Goal: Task Accomplishment & Management: Use online tool/utility

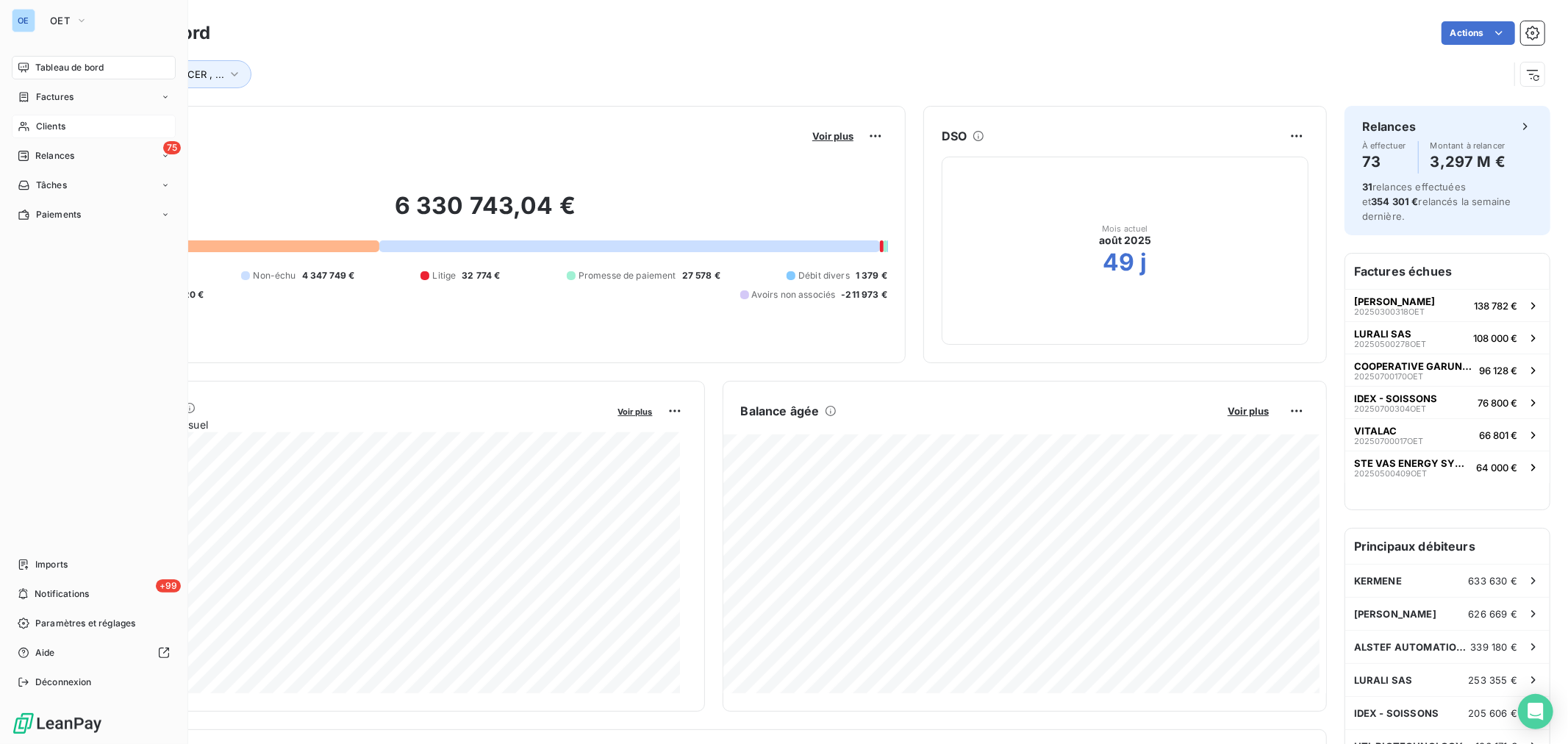
click at [94, 138] on div "Clients" at bounding box center [93, 126] width 164 height 24
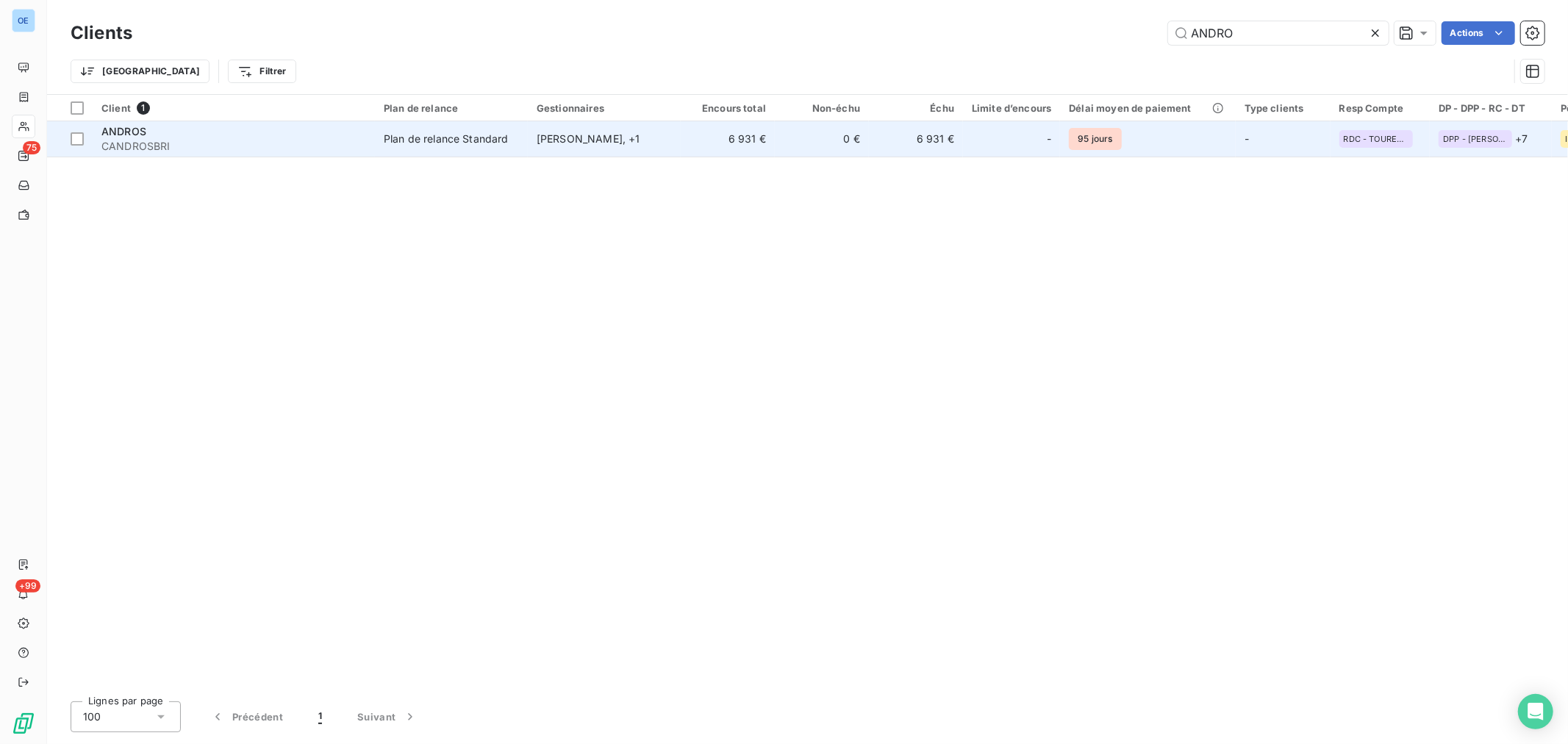
type input "ANDRO"
click at [671, 155] on td "[PERSON_NAME] , + 1" at bounding box center [604, 139] width 153 height 35
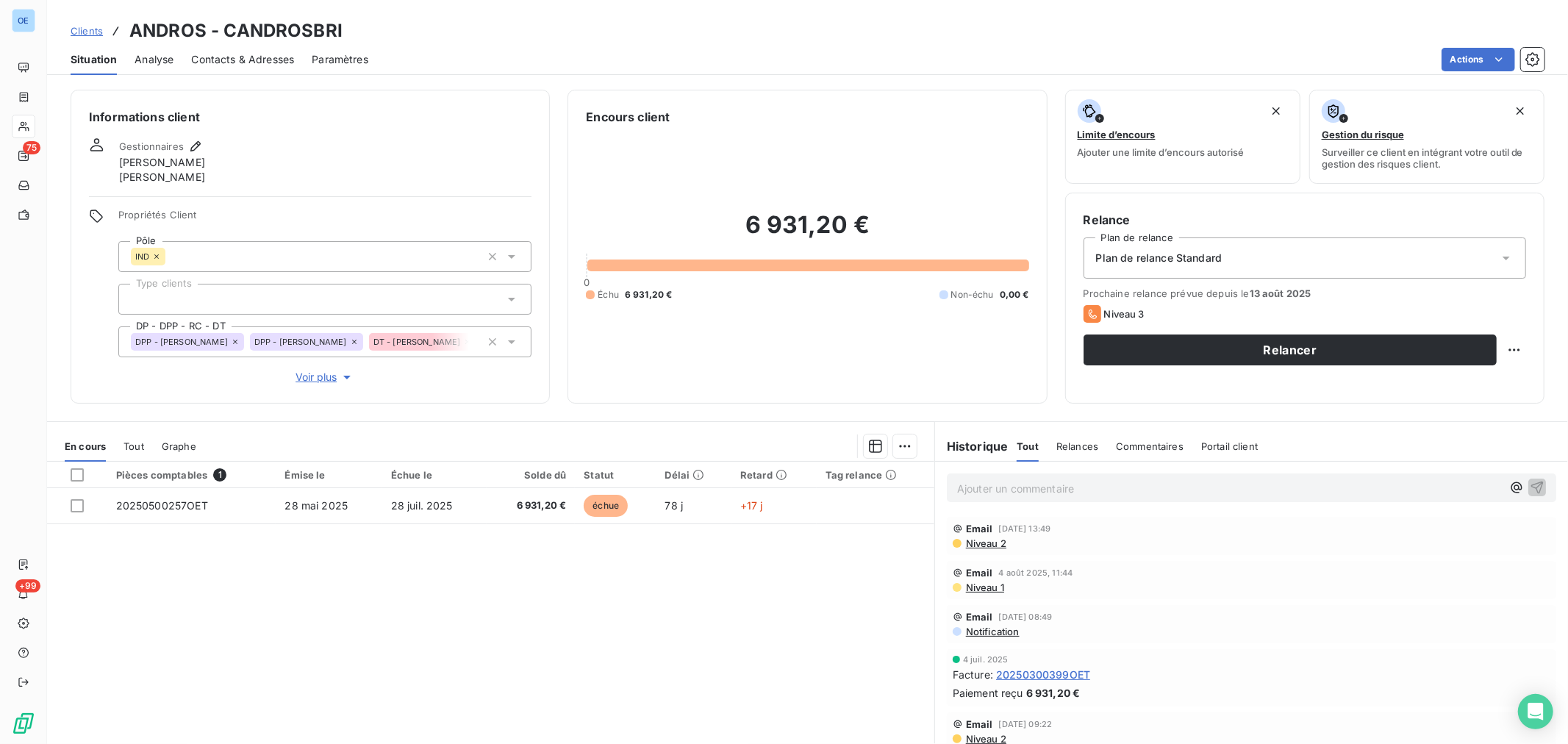
click at [235, 67] on div "Contacts & Adresses" at bounding box center [242, 59] width 103 height 31
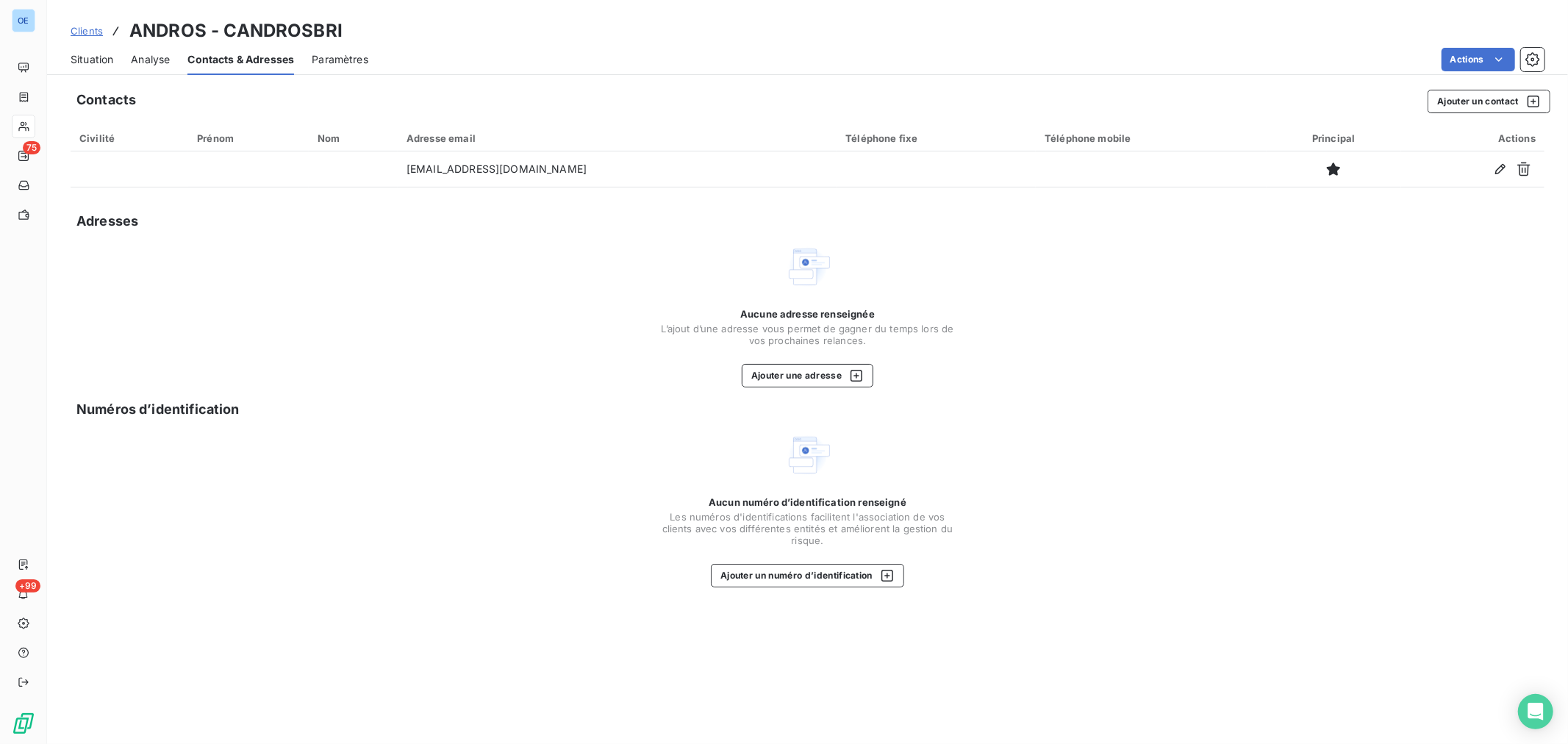
click at [97, 54] on span "Situation" at bounding box center [92, 59] width 43 height 14
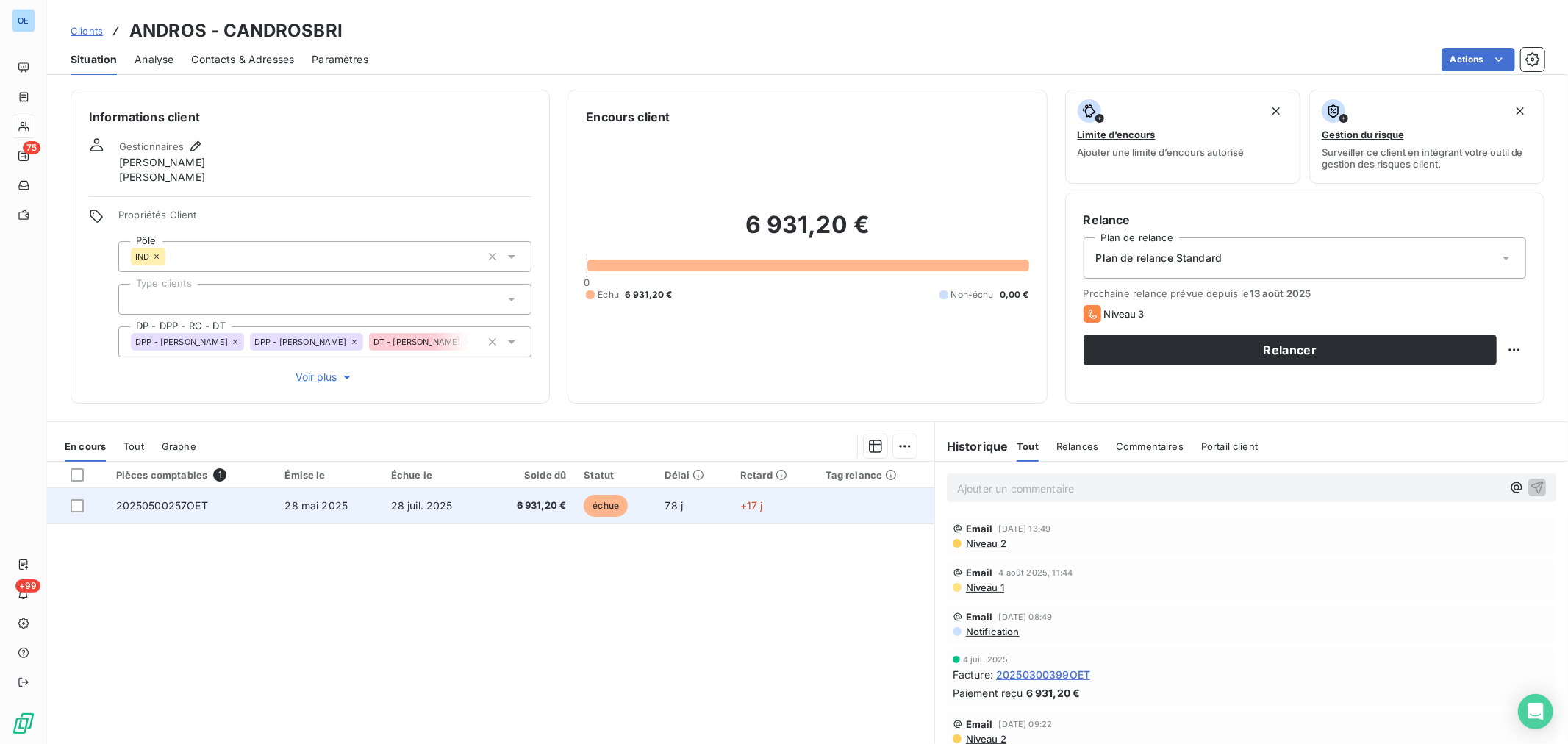
click at [745, 513] on td "+17 j" at bounding box center [774, 506] width 85 height 35
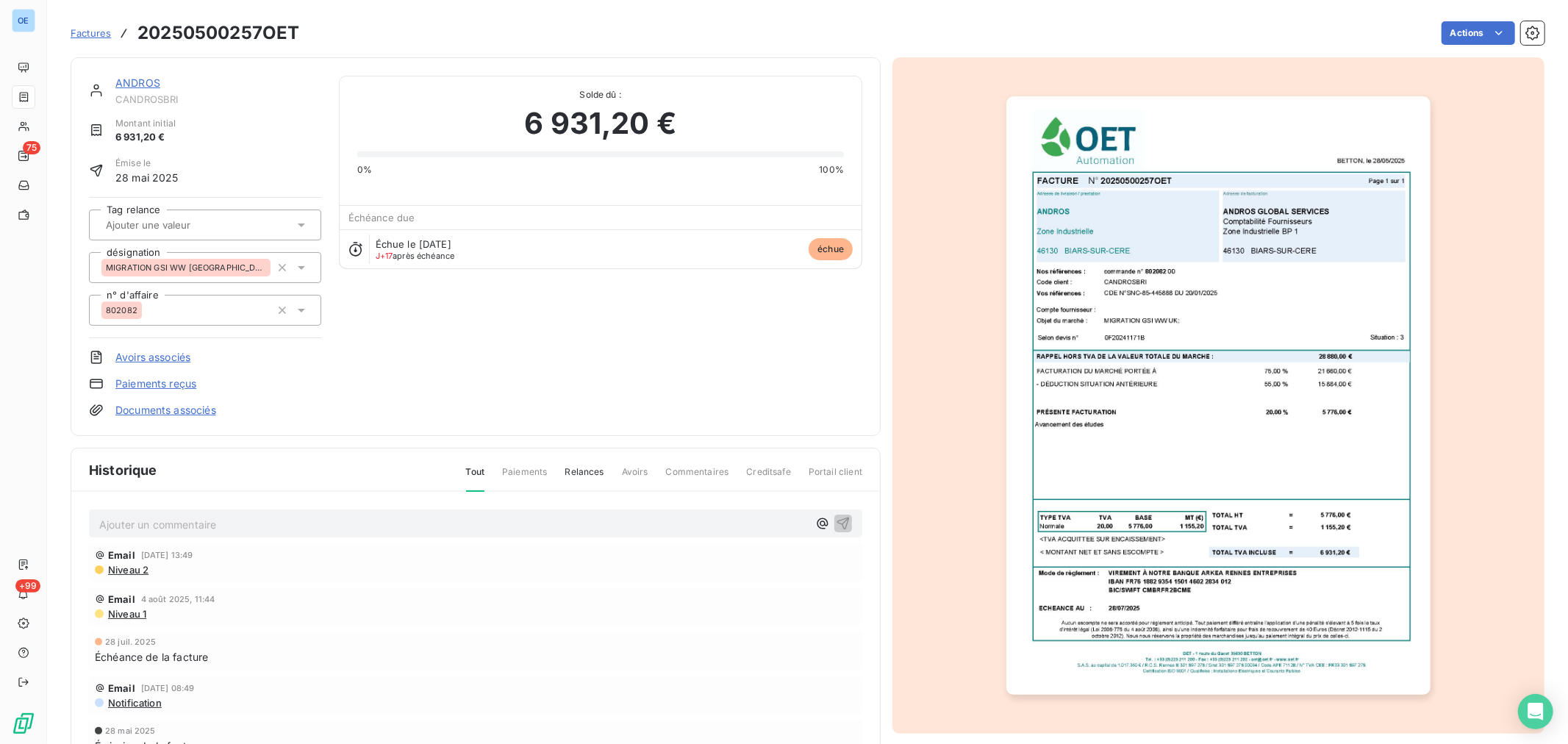
click at [147, 84] on link "ANDROS" at bounding box center [137, 82] width 45 height 13
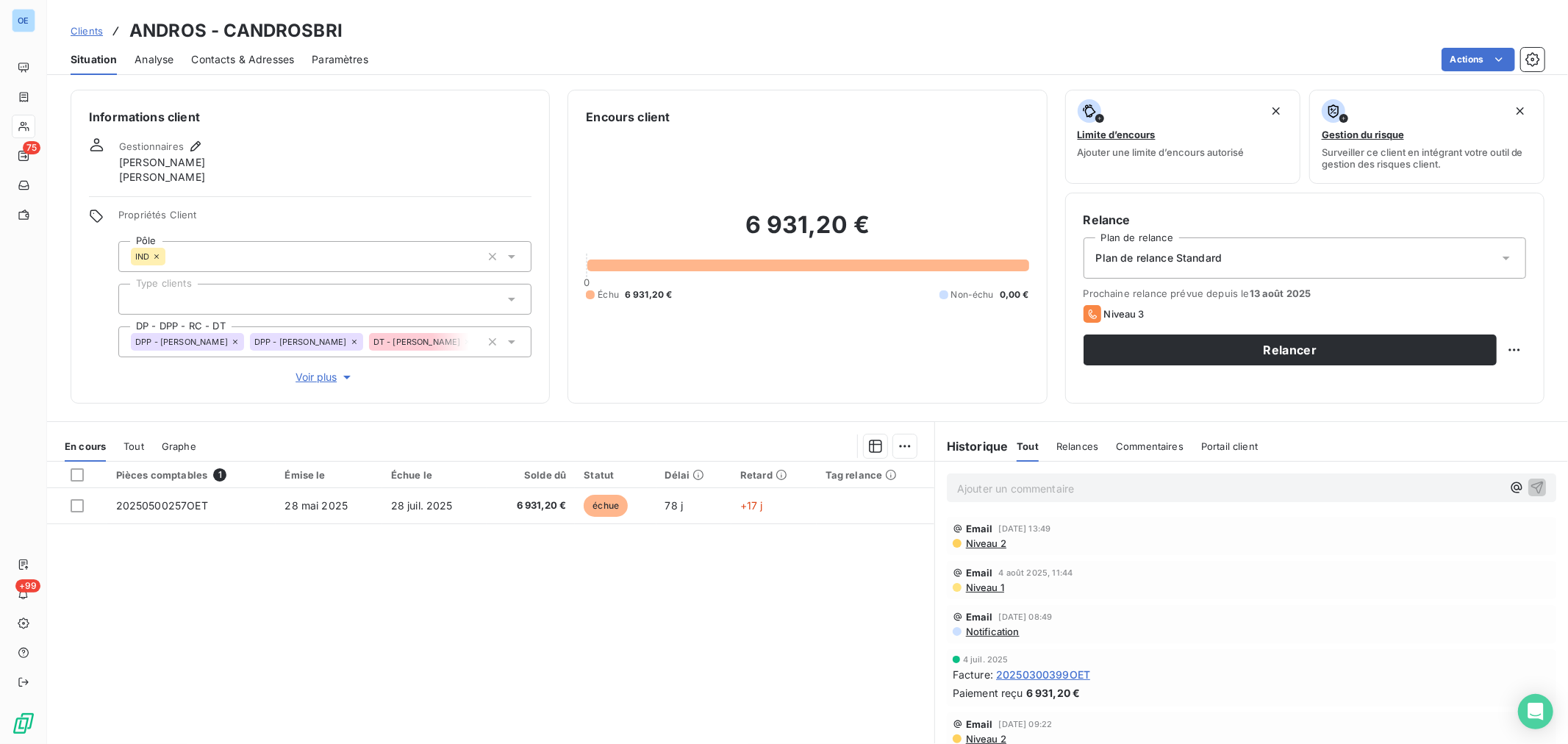
click at [1069, 667] on span "20250300399OET" at bounding box center [1044, 675] width 94 height 15
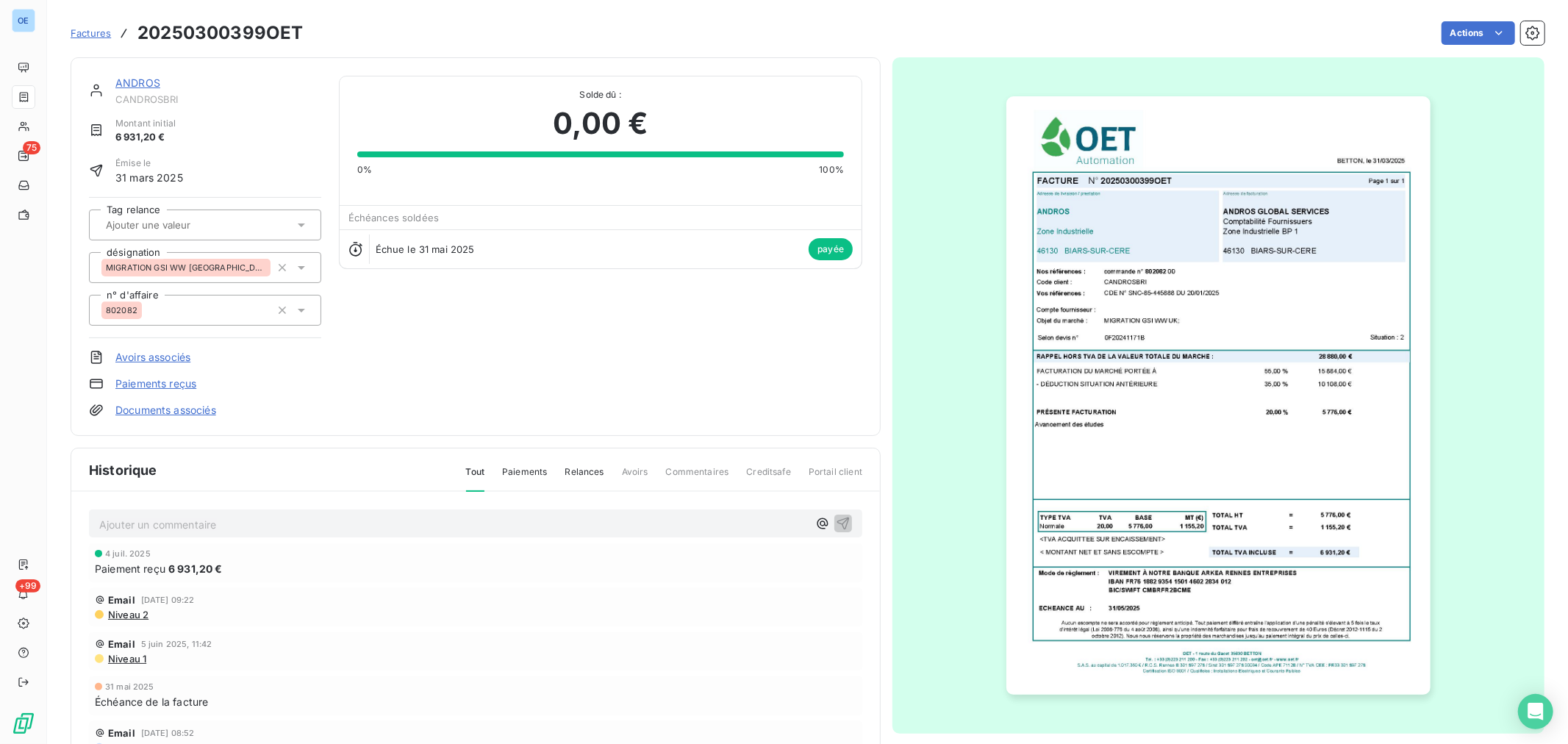
click at [1238, 420] on img "button" at bounding box center [1218, 396] width 424 height 599
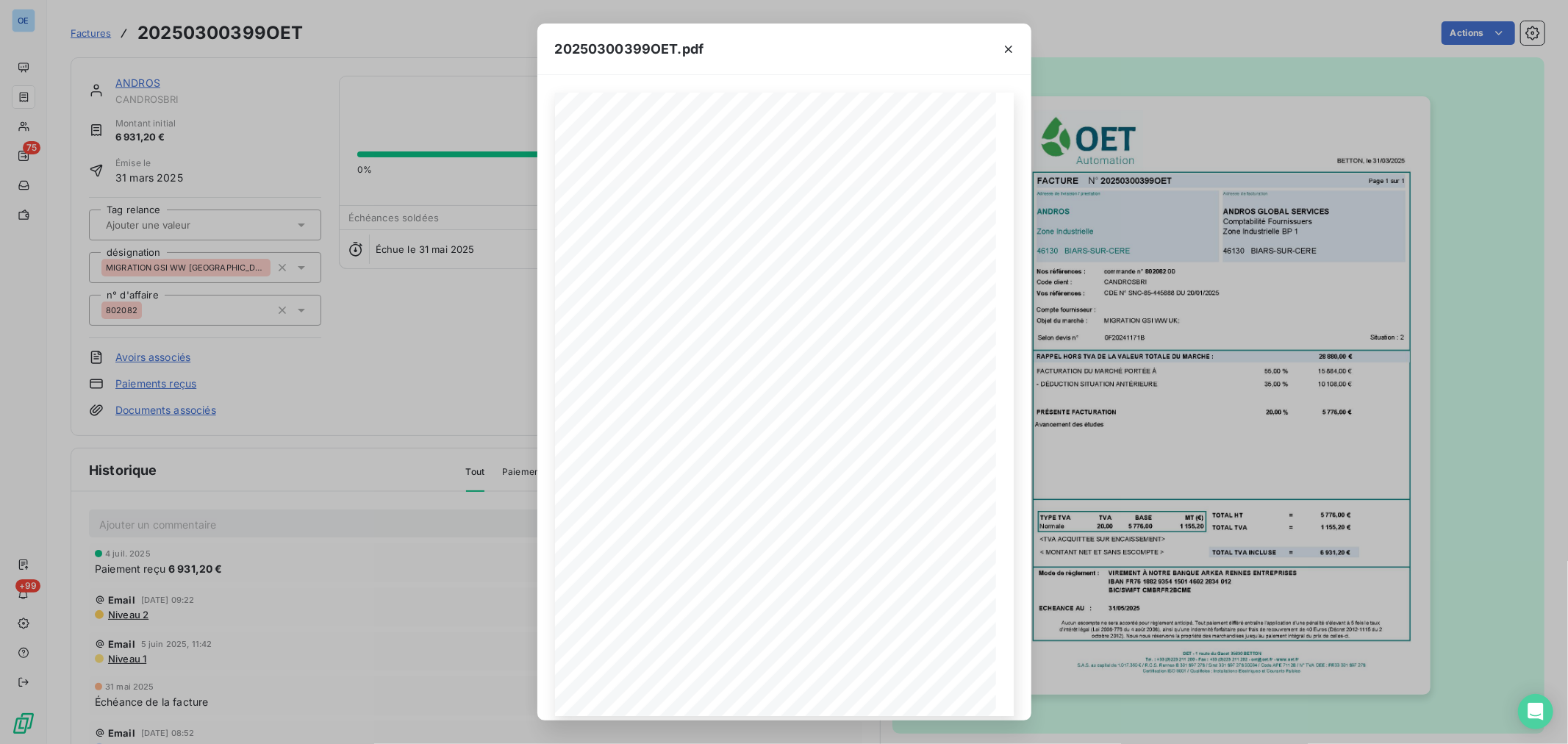
click at [1149, 475] on div "20250300399OET.pdf BETTON, [GEOGRAPHIC_DATA] [DATE] FACTURE N° 20250300399OET P…" at bounding box center [784, 372] width 1568 height 744
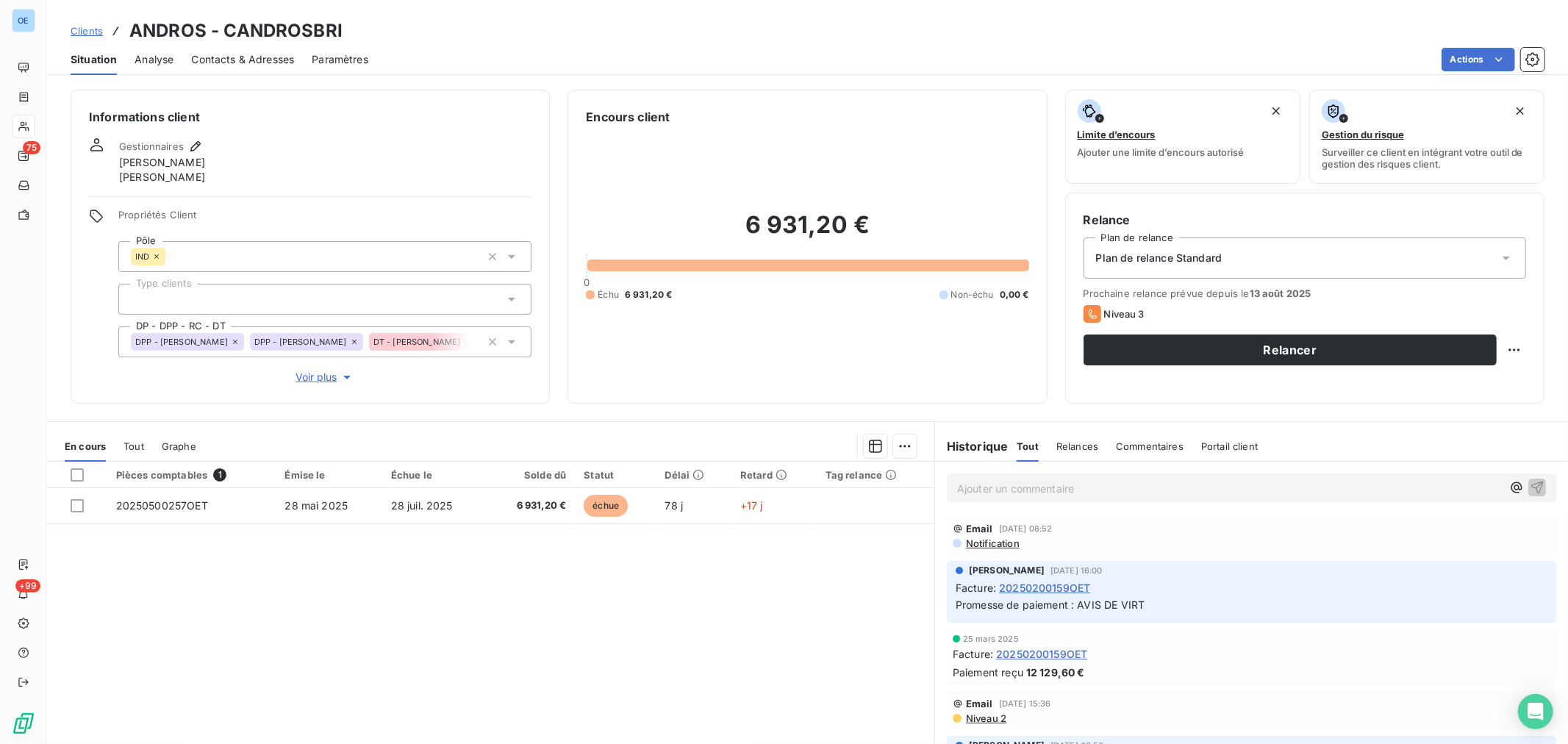
scroll to position [326, 0]
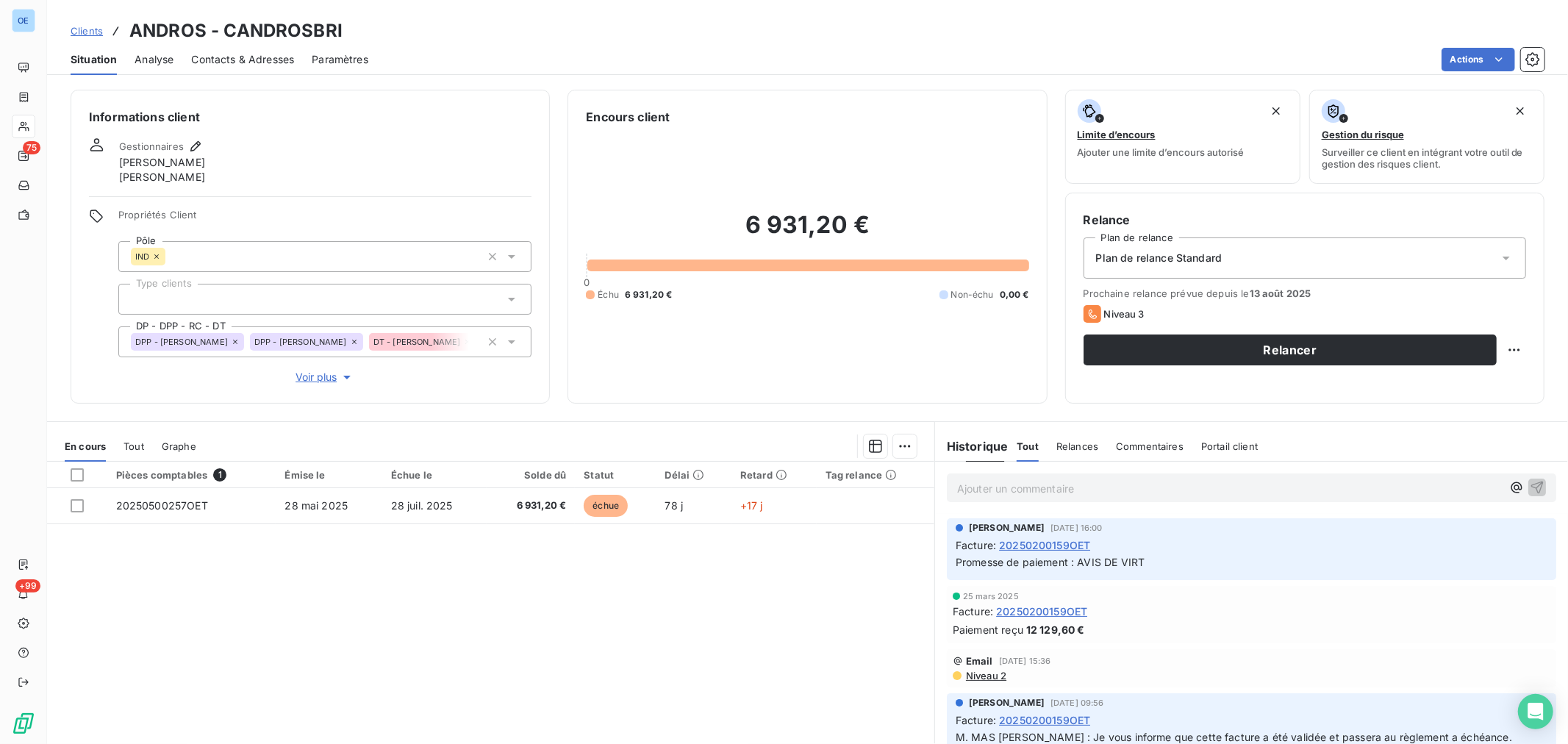
click at [1049, 611] on span "20250200159OET" at bounding box center [1042, 611] width 91 height 15
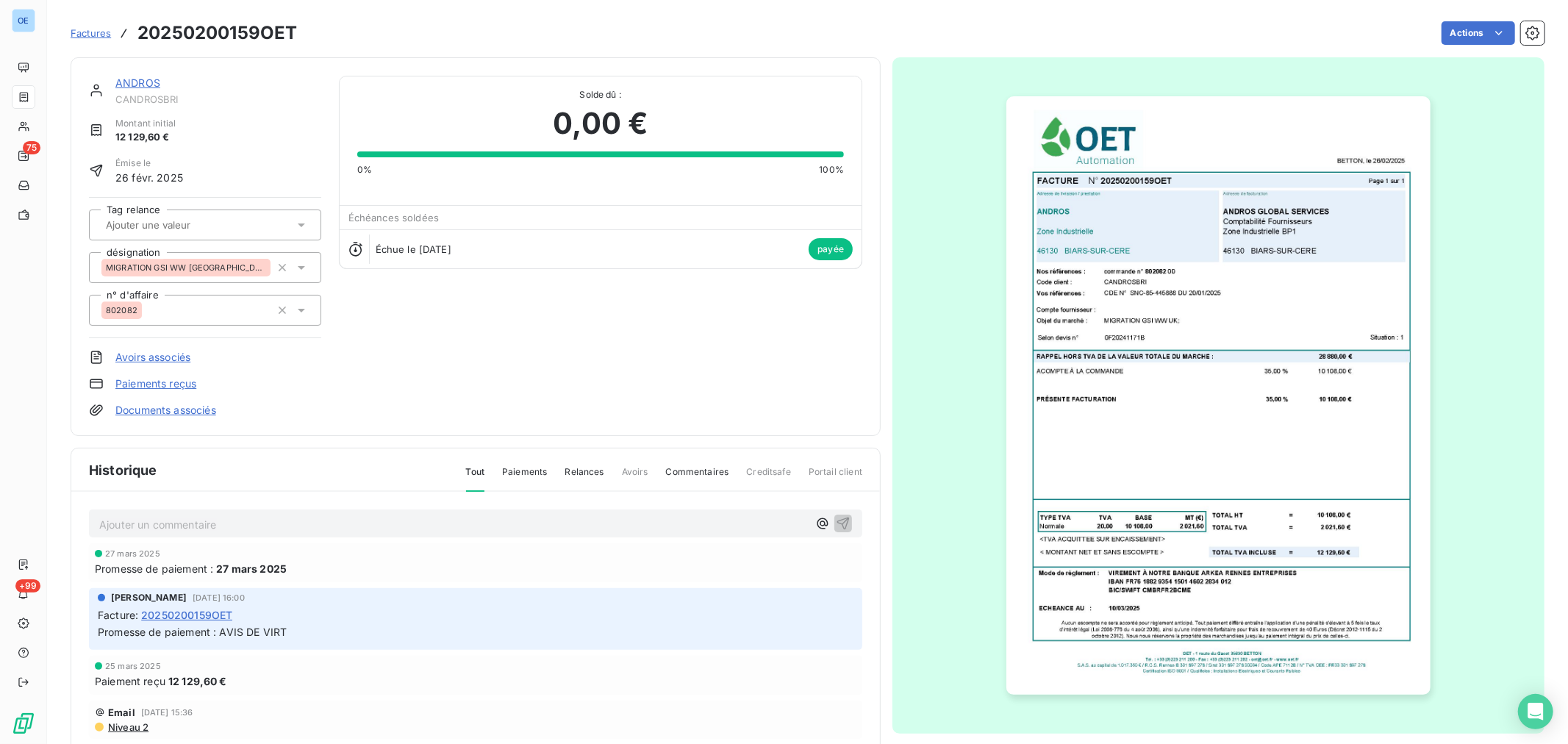
click at [150, 83] on link "ANDROS" at bounding box center [137, 82] width 45 height 13
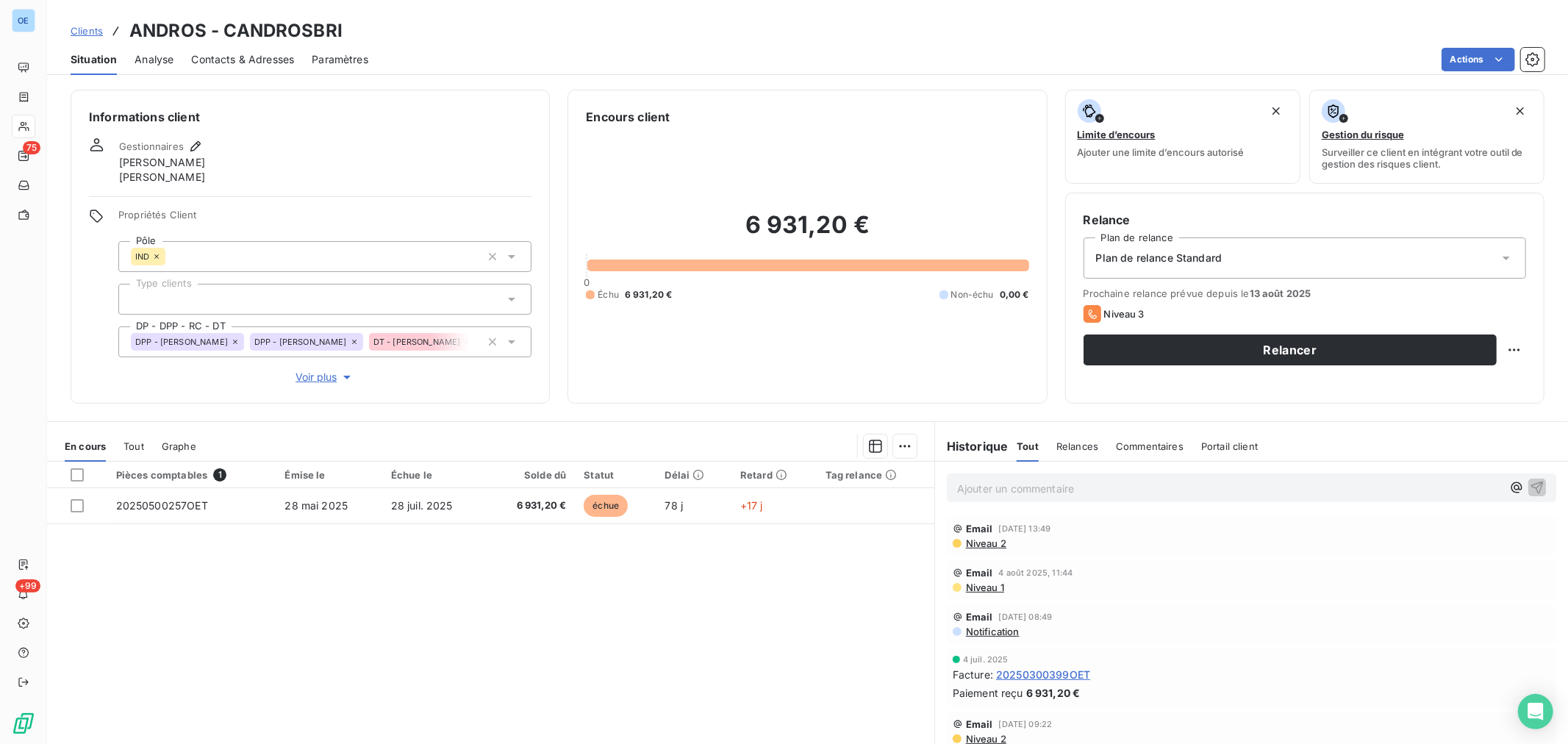
click at [253, 64] on span "Contacts & Adresses" at bounding box center [242, 59] width 103 height 14
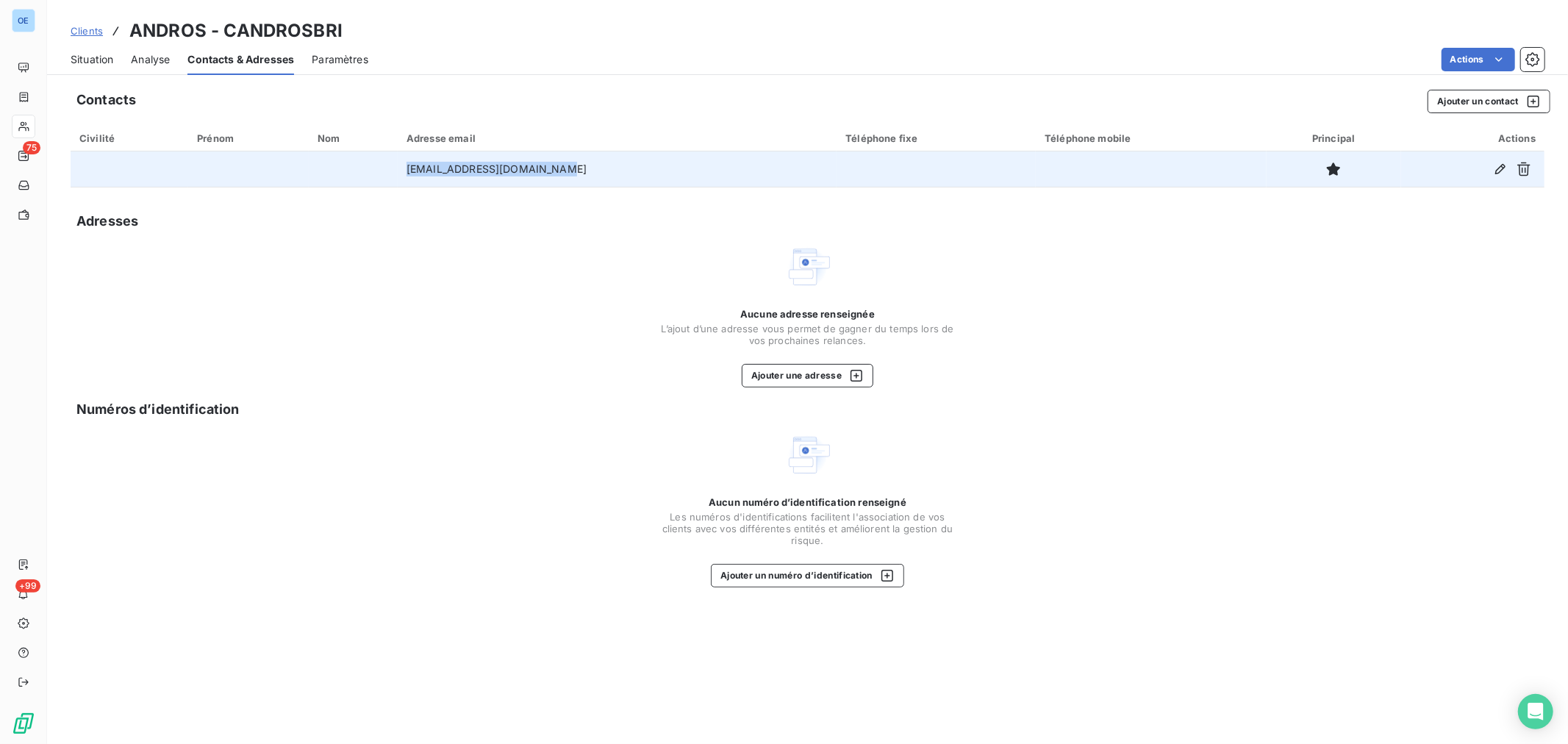
drag, startPoint x: 579, startPoint y: 167, endPoint x: 417, endPoint y: 175, distance: 162.2
click at [417, 175] on tr "[EMAIL_ADDRESS][DOMAIN_NAME]" at bounding box center [808, 169] width 1474 height 35
copy tr "[EMAIL_ADDRESS][DOMAIN_NAME]"
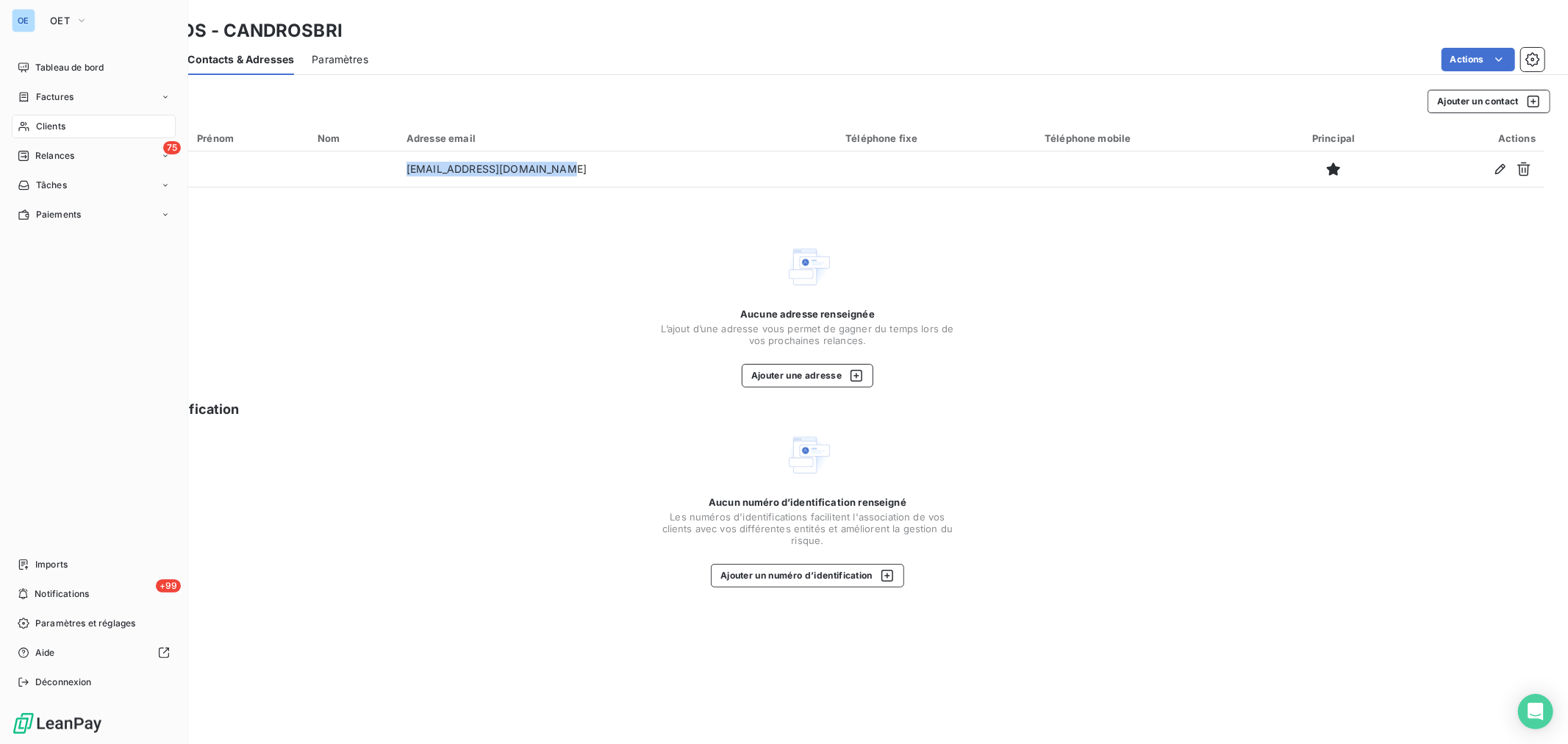
click at [51, 129] on span "Clients" at bounding box center [50, 127] width 29 height 13
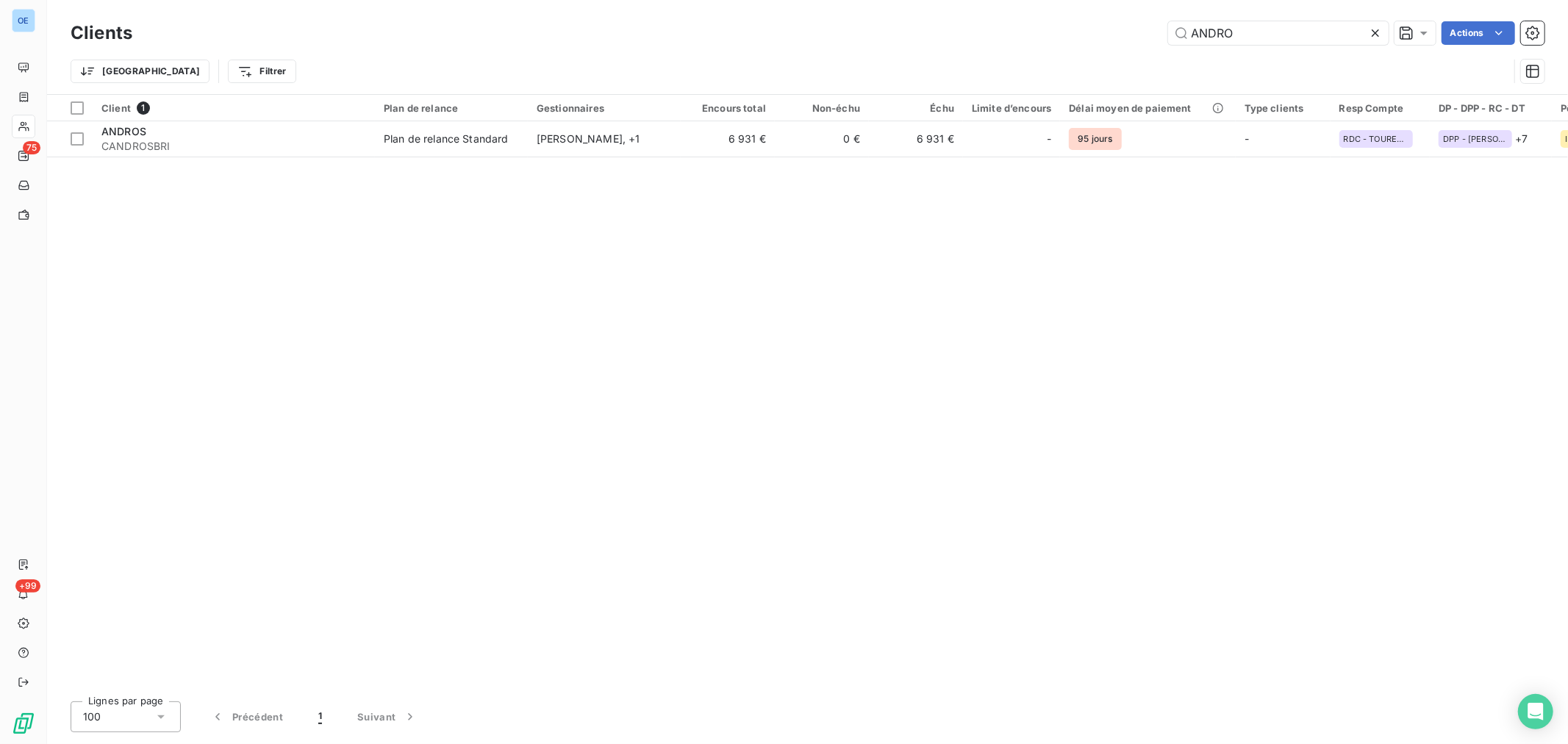
drag, startPoint x: 1097, startPoint y: 33, endPoint x: 1028, endPoint y: 33, distance: 69.0
click at [1032, 33] on div "ANDRO Actions" at bounding box center [847, 33] width 1395 height 24
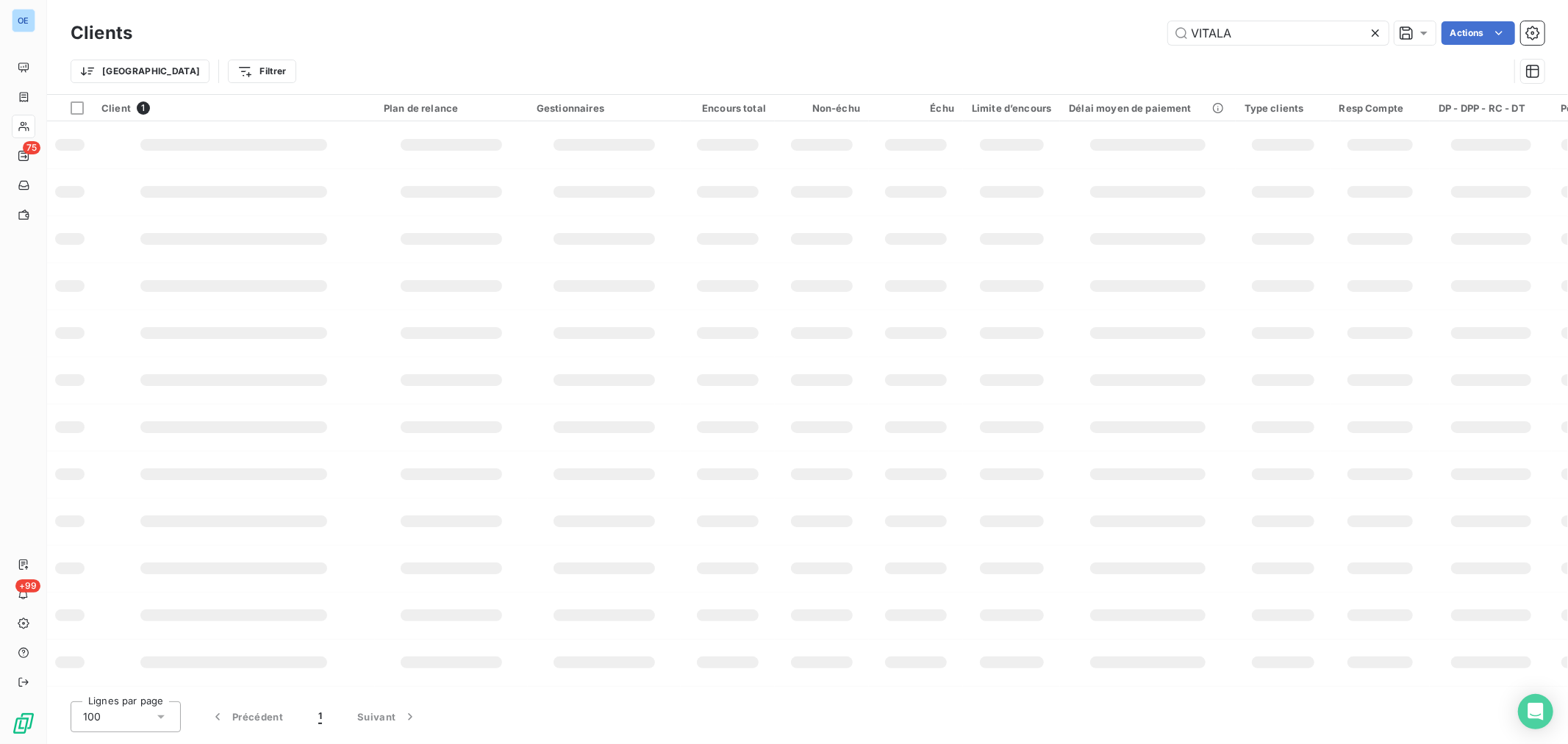
type input "VITALA"
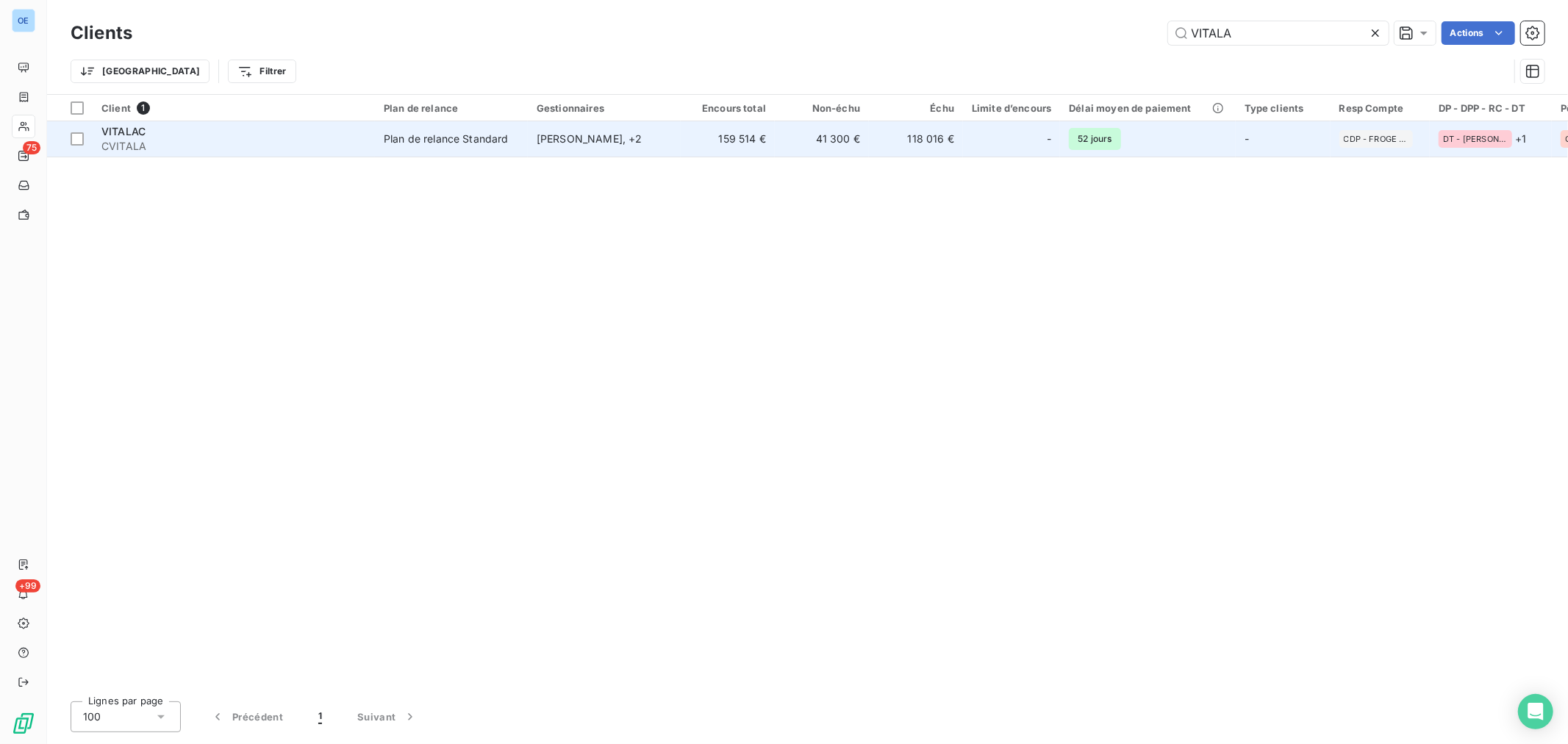
click at [953, 138] on td "118 016 €" at bounding box center [916, 139] width 94 height 35
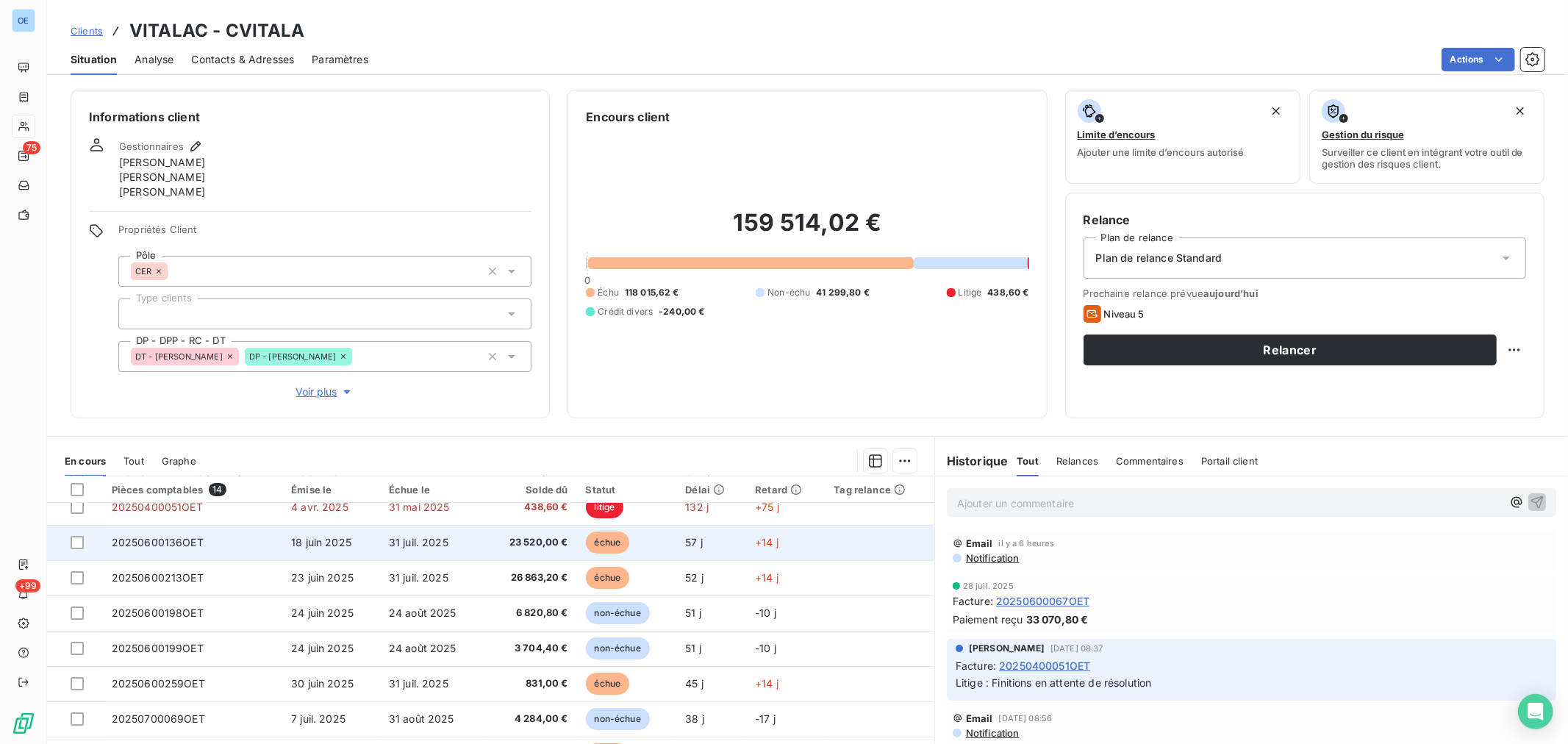
scroll to position [163, 0]
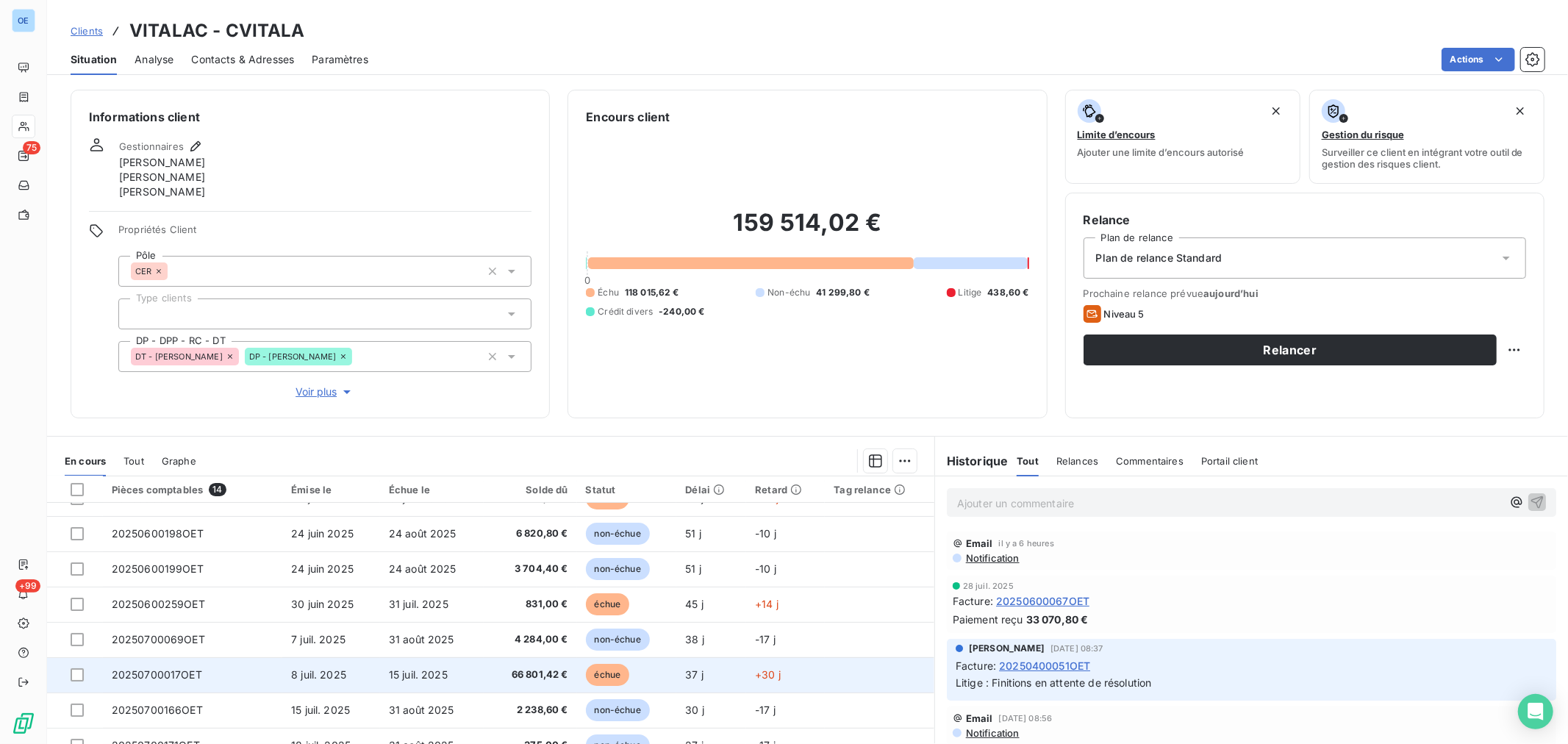
click at [313, 680] on span "8 juil. 2025" at bounding box center [318, 674] width 55 height 13
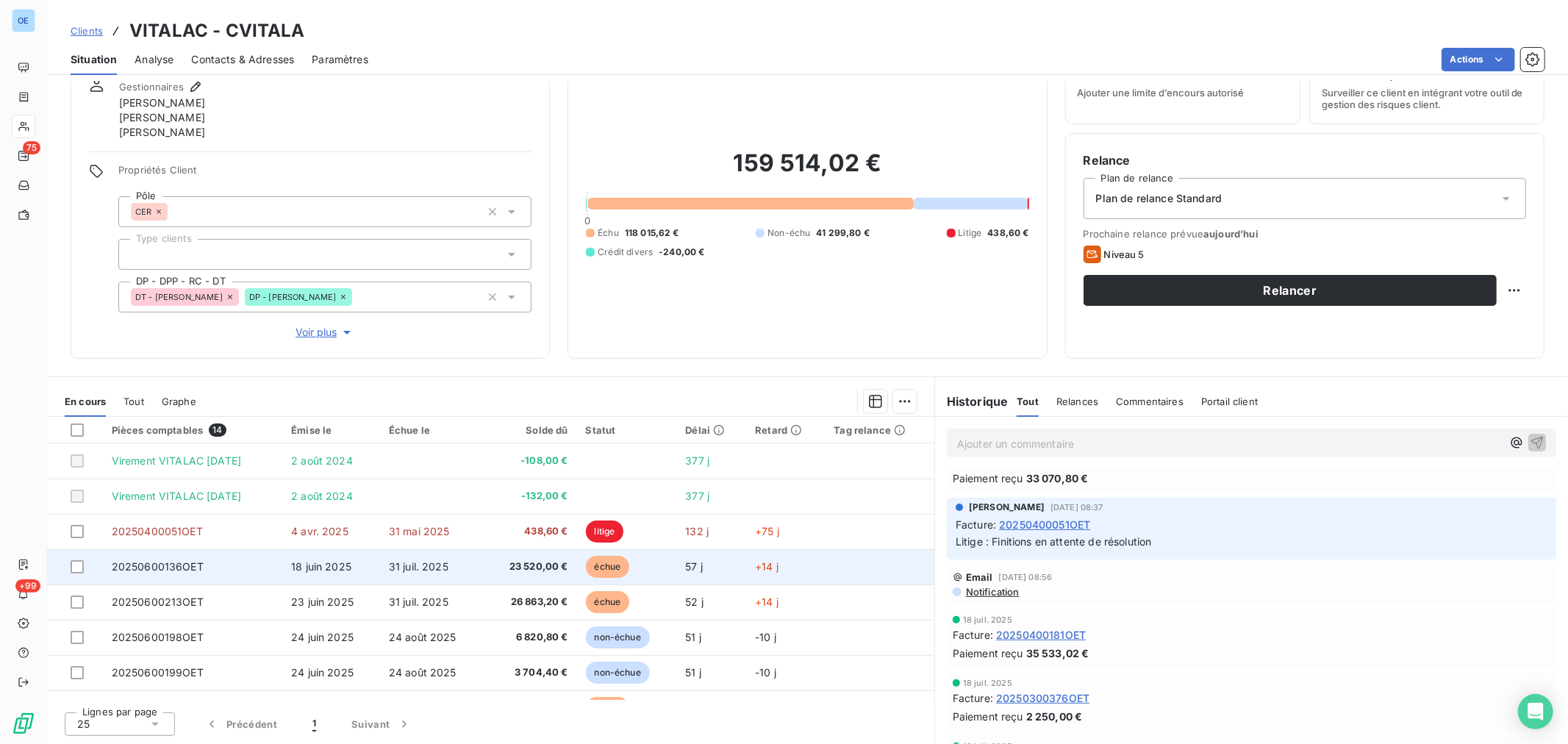
click at [812, 563] on td "+14 j" at bounding box center [786, 567] width 79 height 35
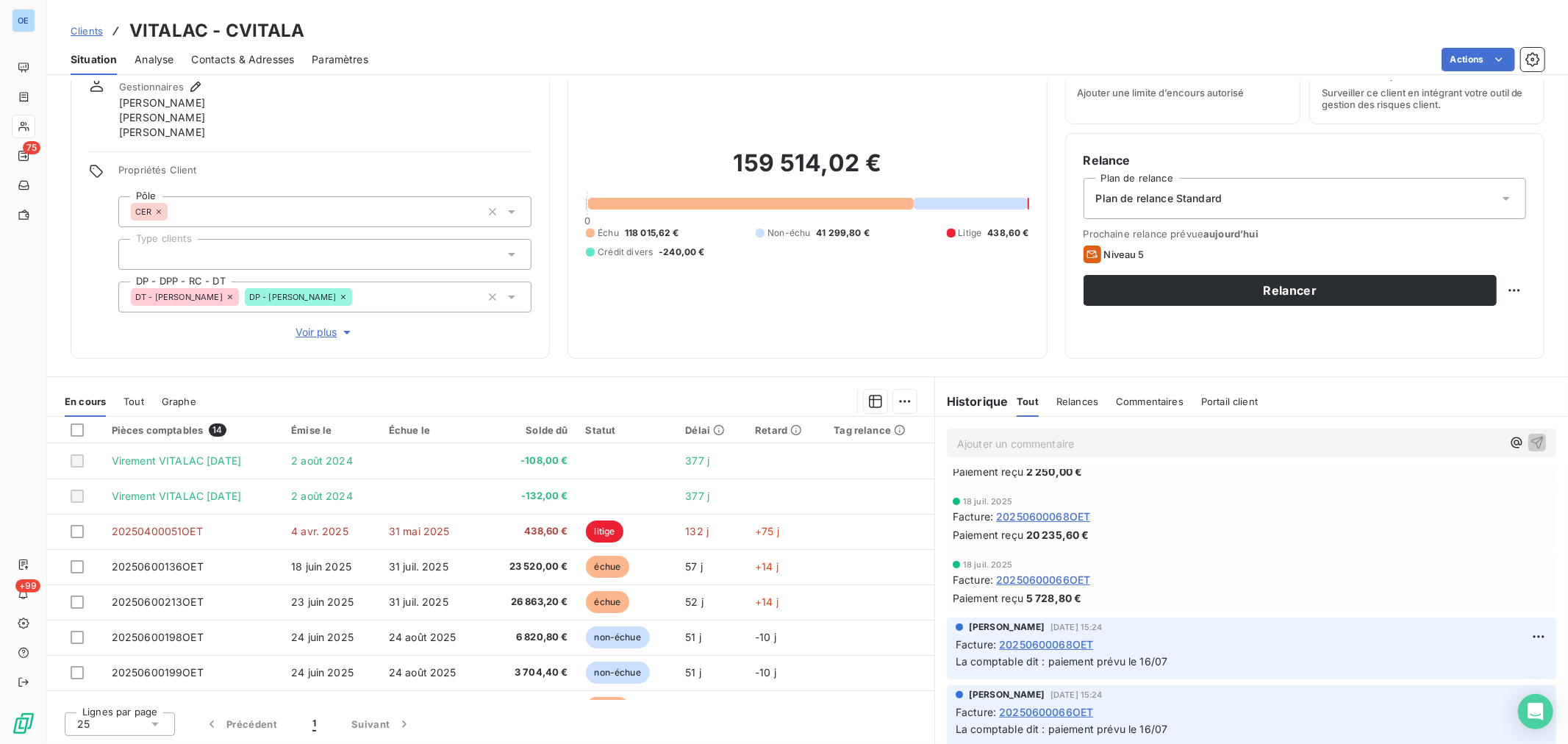
click at [237, 60] on span "Contacts & Adresses" at bounding box center [242, 59] width 103 height 14
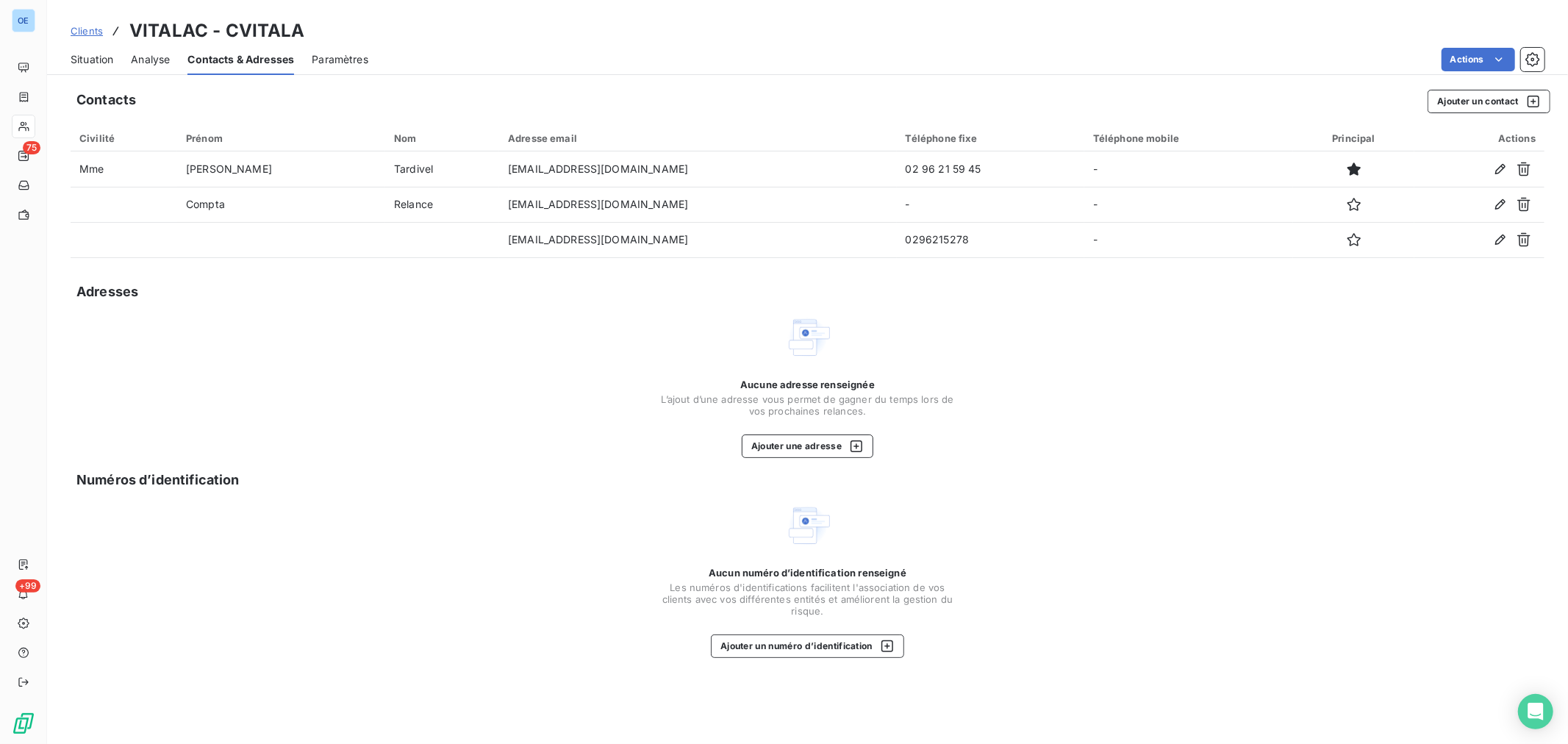
click at [89, 63] on span "Situation" at bounding box center [92, 59] width 43 height 14
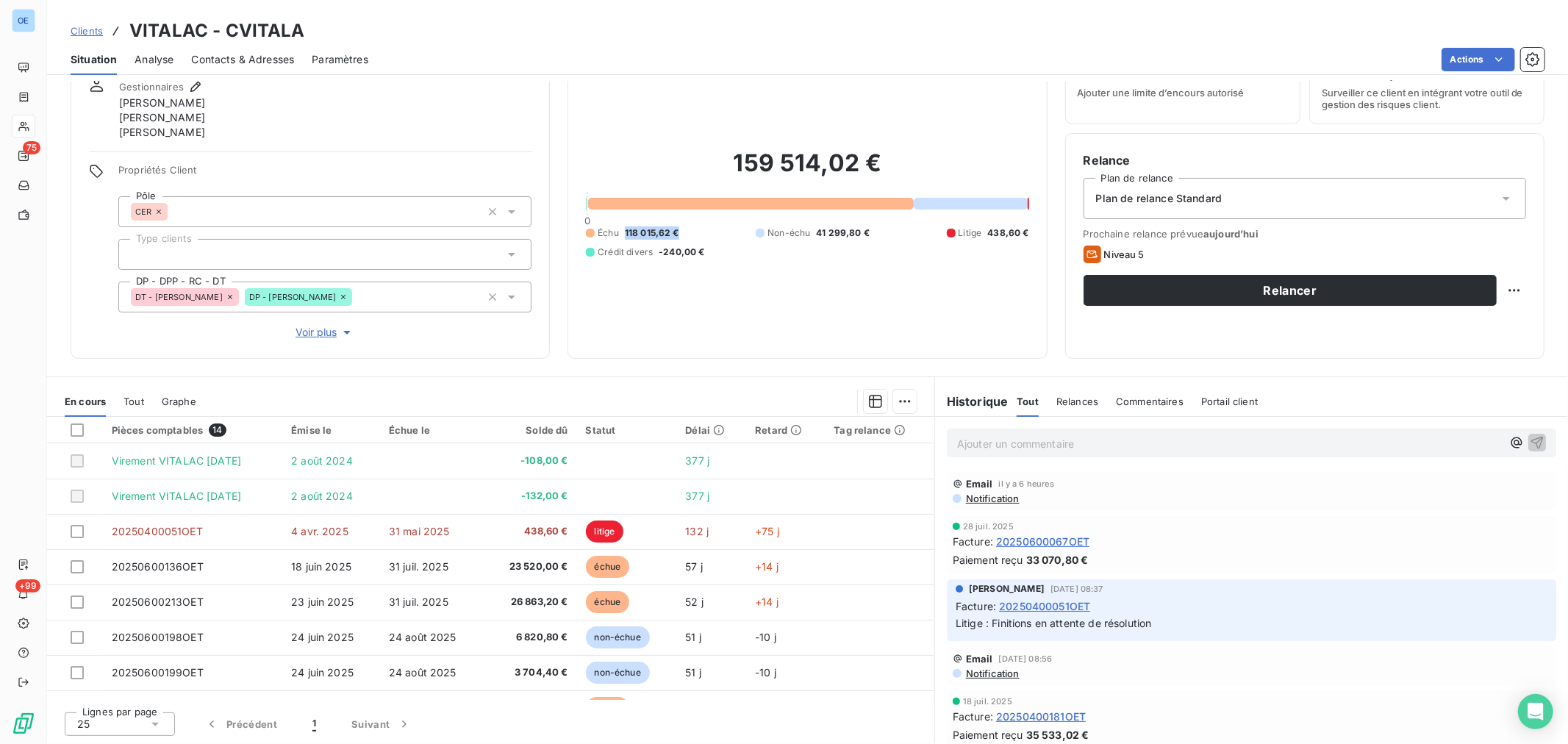
drag, startPoint x: 679, startPoint y: 233, endPoint x: 614, endPoint y: 234, distance: 65.0
click at [614, 234] on div "Échu 118 015,62 € Non-échu 41 299,80 € Litige 438,60 € Crédit divers -240,00 €" at bounding box center [807, 242] width 443 height 32
click at [701, 246] on div "Échu 118 015,62 € Non-échu 41 299,80 € Litige 438,60 € Crédit divers -240,00 €" at bounding box center [807, 242] width 443 height 32
drag, startPoint x: 684, startPoint y: 238, endPoint x: 624, endPoint y: 238, distance: 60.0
click at [624, 238] on div "Échu 118 015,62 € Non-échu 41 299,80 € Litige 438,60 € Crédit divers -240,00 €" at bounding box center [807, 242] width 443 height 32
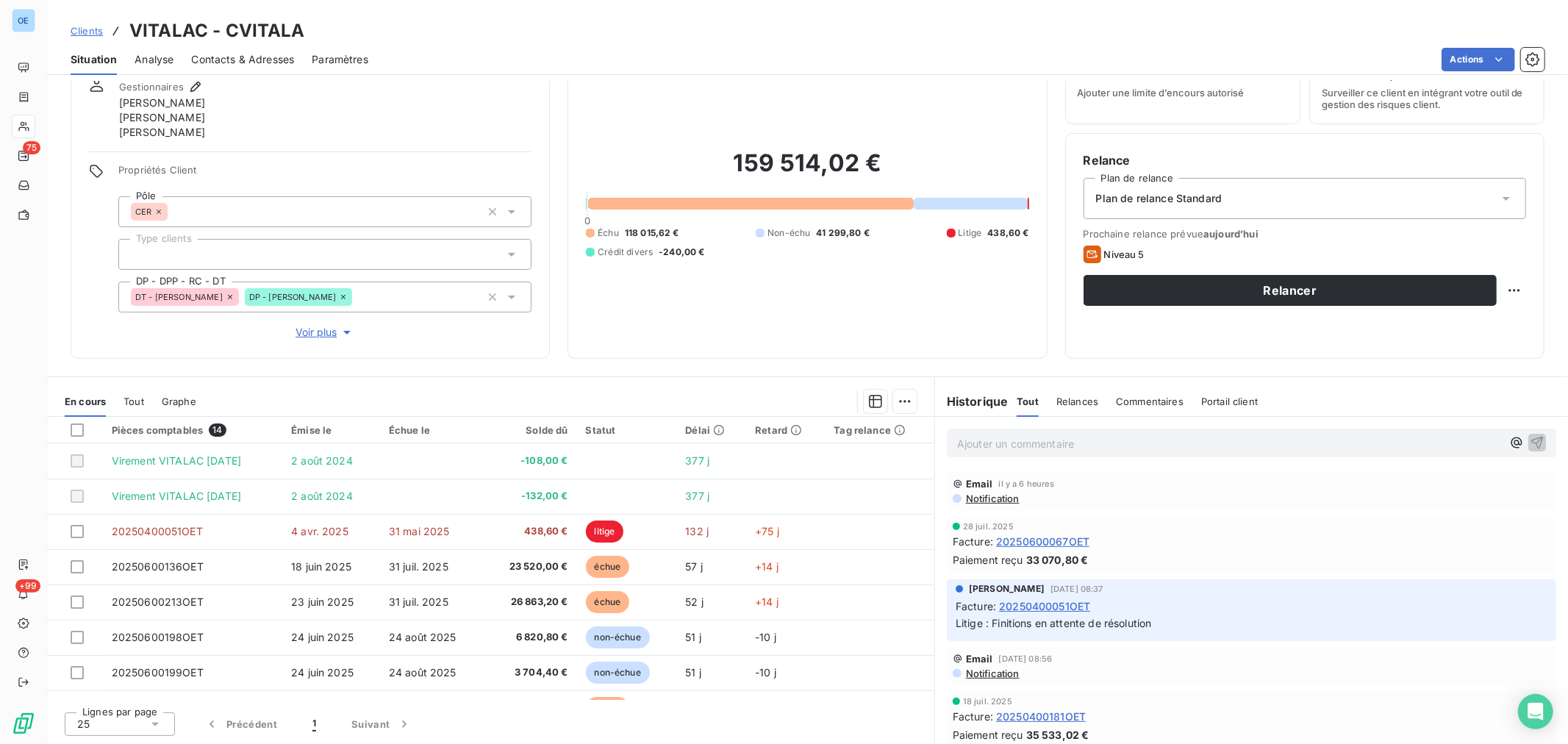
click at [699, 241] on div "Échu 118 015,62 € Non-échu 41 299,80 € Litige 438,60 € Crédit divers -240,00 €" at bounding box center [807, 242] width 443 height 32
drag, startPoint x: 731, startPoint y: 172, endPoint x: 864, endPoint y: 167, distance: 133.1
click at [863, 167] on h2 "159 514,02 €" at bounding box center [807, 171] width 443 height 44
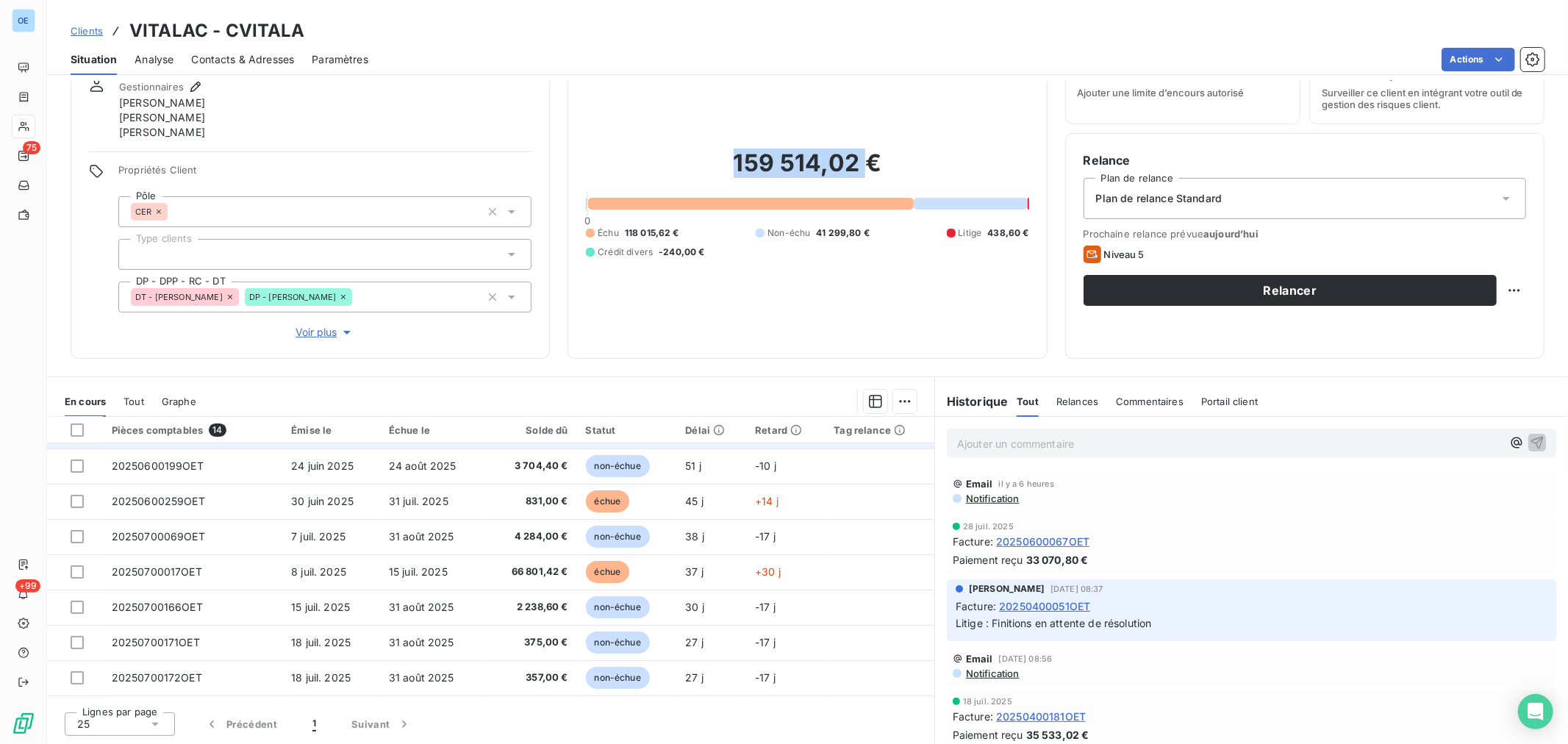
scroll to position [238, 0]
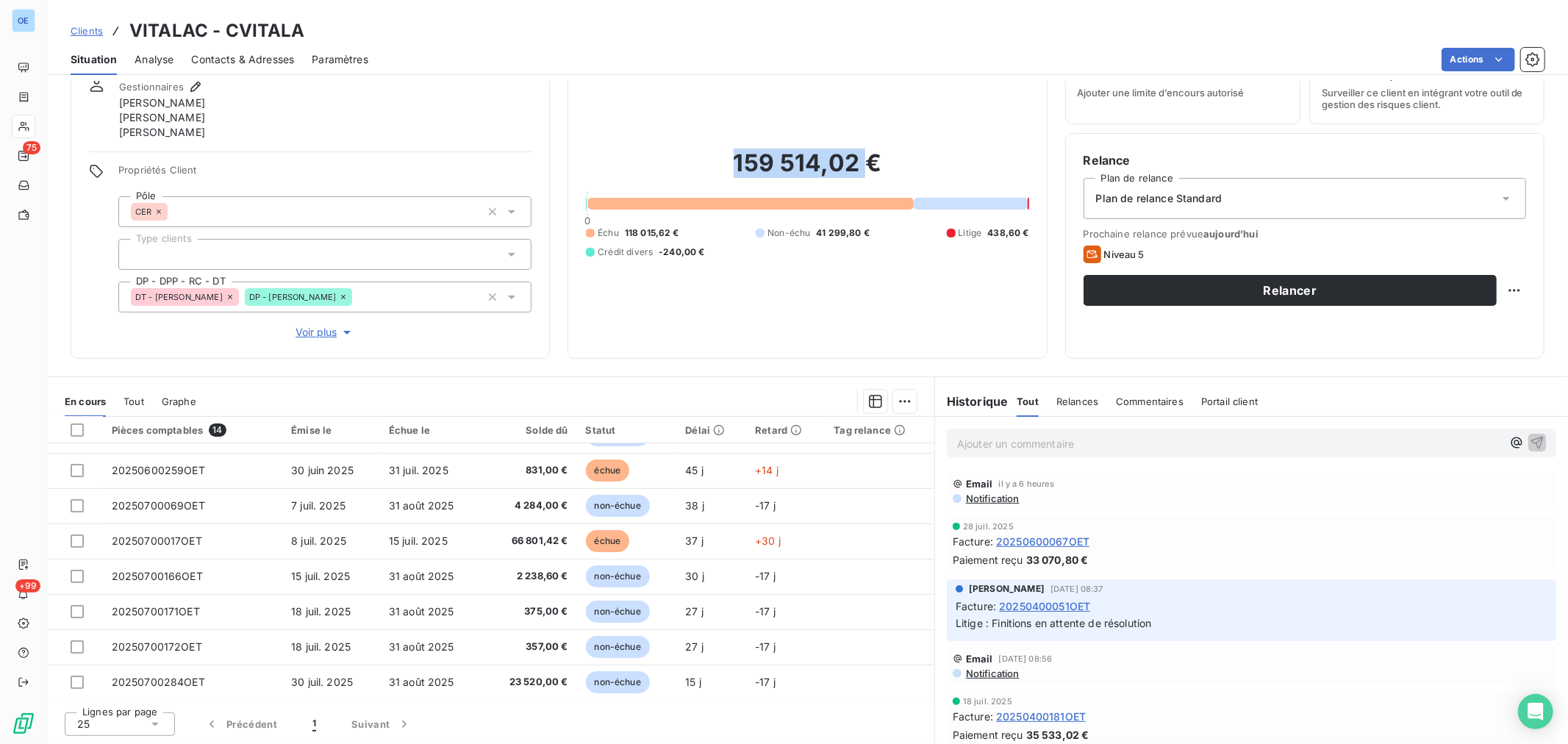
click at [773, 158] on h2 "159 514,02 €" at bounding box center [807, 171] width 443 height 44
drag, startPoint x: 723, startPoint y: 158, endPoint x: 978, endPoint y: 182, distance: 256.1
click at [978, 182] on h2 "159 514,02 €" at bounding box center [807, 171] width 443 height 44
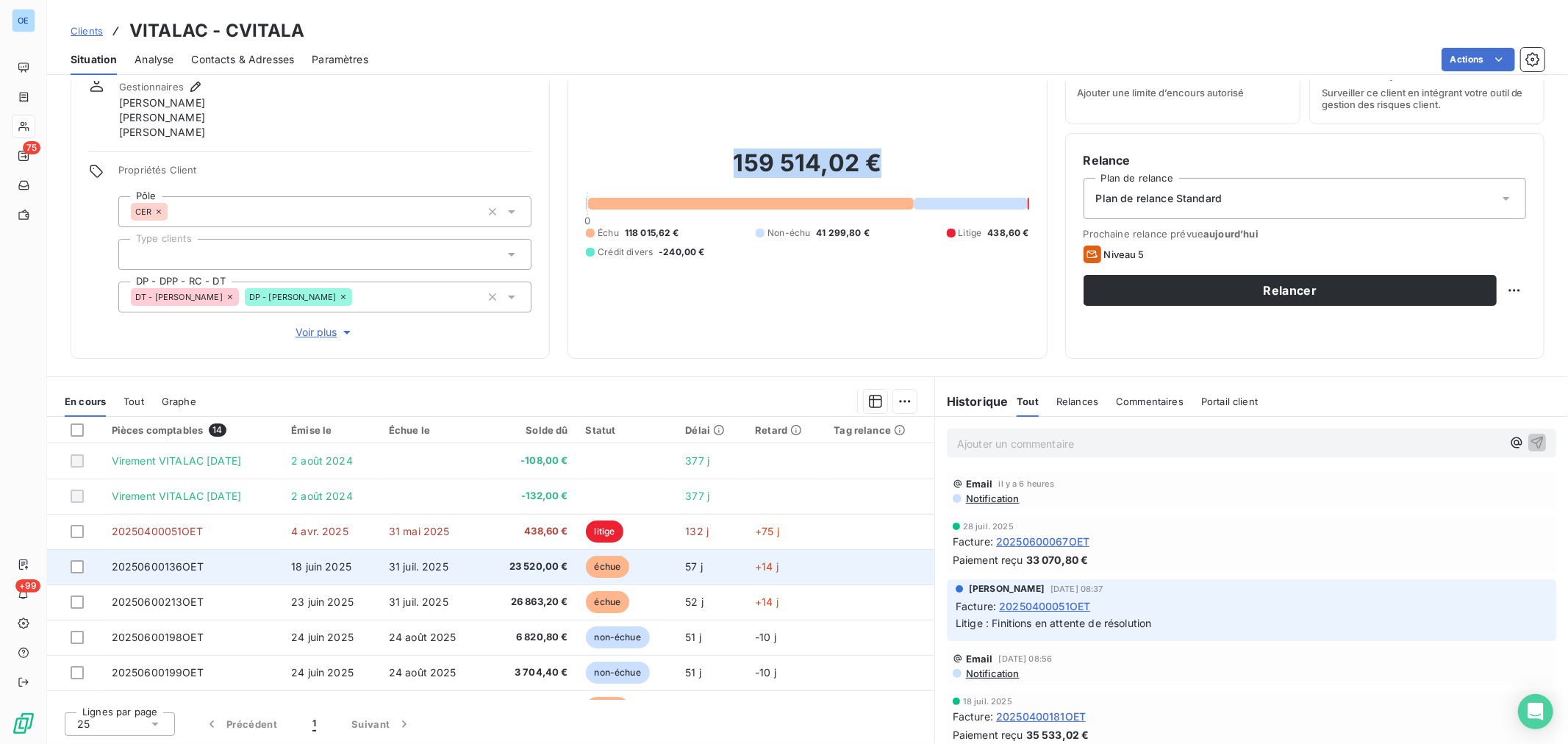
scroll to position [163, 0]
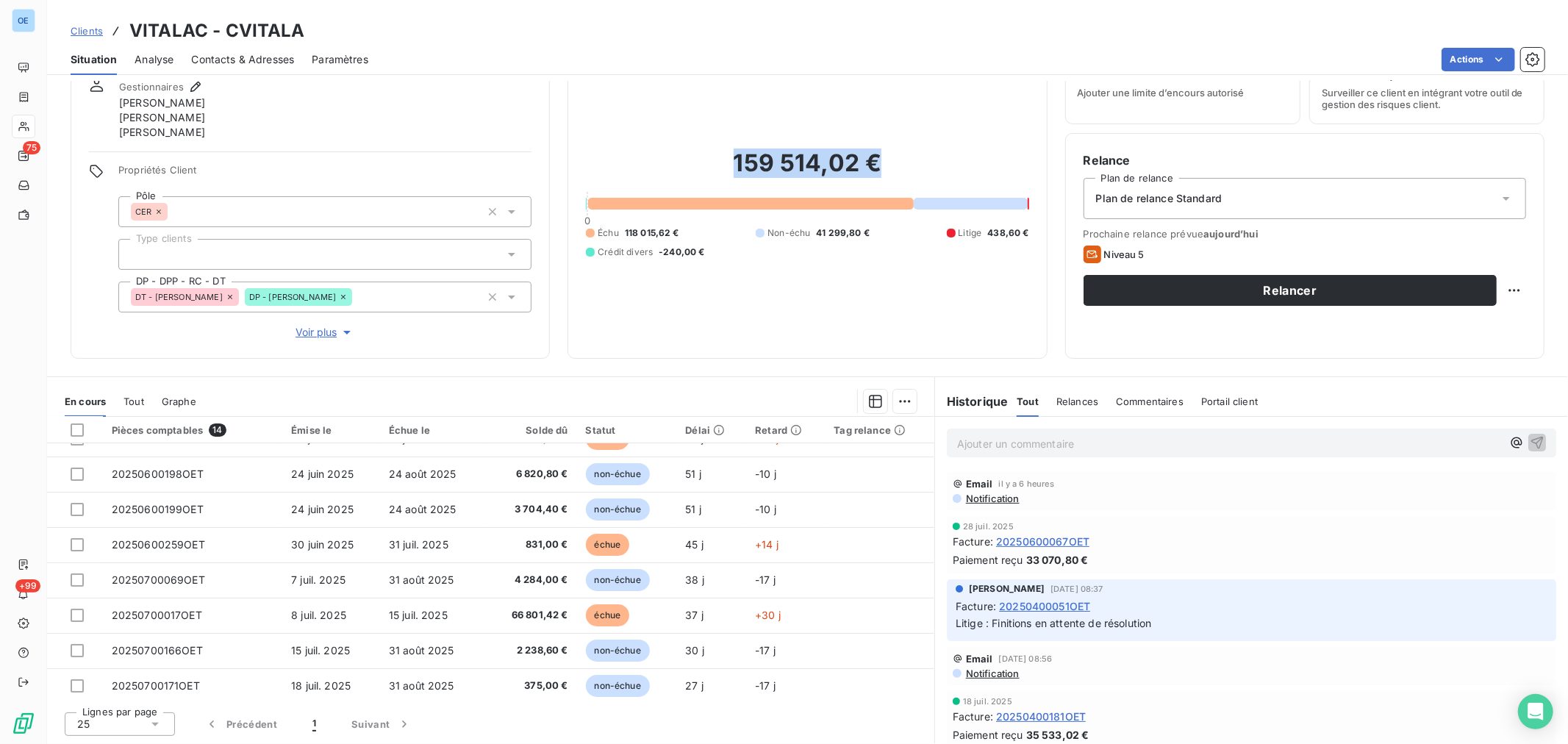
click at [910, 162] on h2 "159 514,02 €" at bounding box center [807, 171] width 443 height 44
click at [877, 163] on h2 "159 514,02 €" at bounding box center [807, 171] width 443 height 44
drag, startPoint x: 883, startPoint y: 161, endPoint x: 740, endPoint y: 187, distance: 145.3
click at [740, 187] on h2 "159 514,02 €" at bounding box center [807, 171] width 443 height 44
click at [773, 159] on h2 "159 514,02 €" at bounding box center [807, 171] width 443 height 44
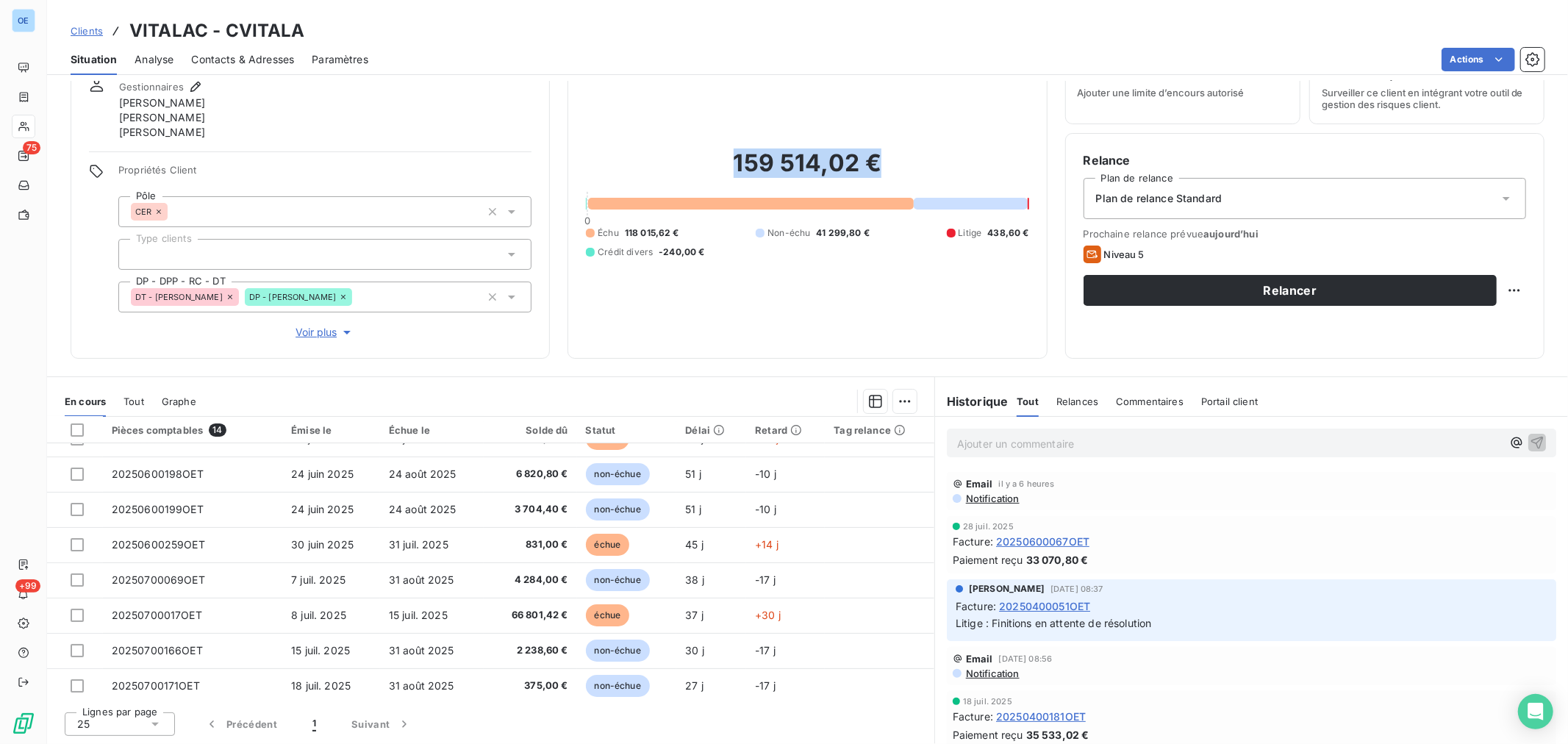
drag, startPoint x: 869, startPoint y: 153, endPoint x: 726, endPoint y: 173, distance: 144.4
click at [726, 173] on h2 "159 514,02 €" at bounding box center [807, 171] width 443 height 44
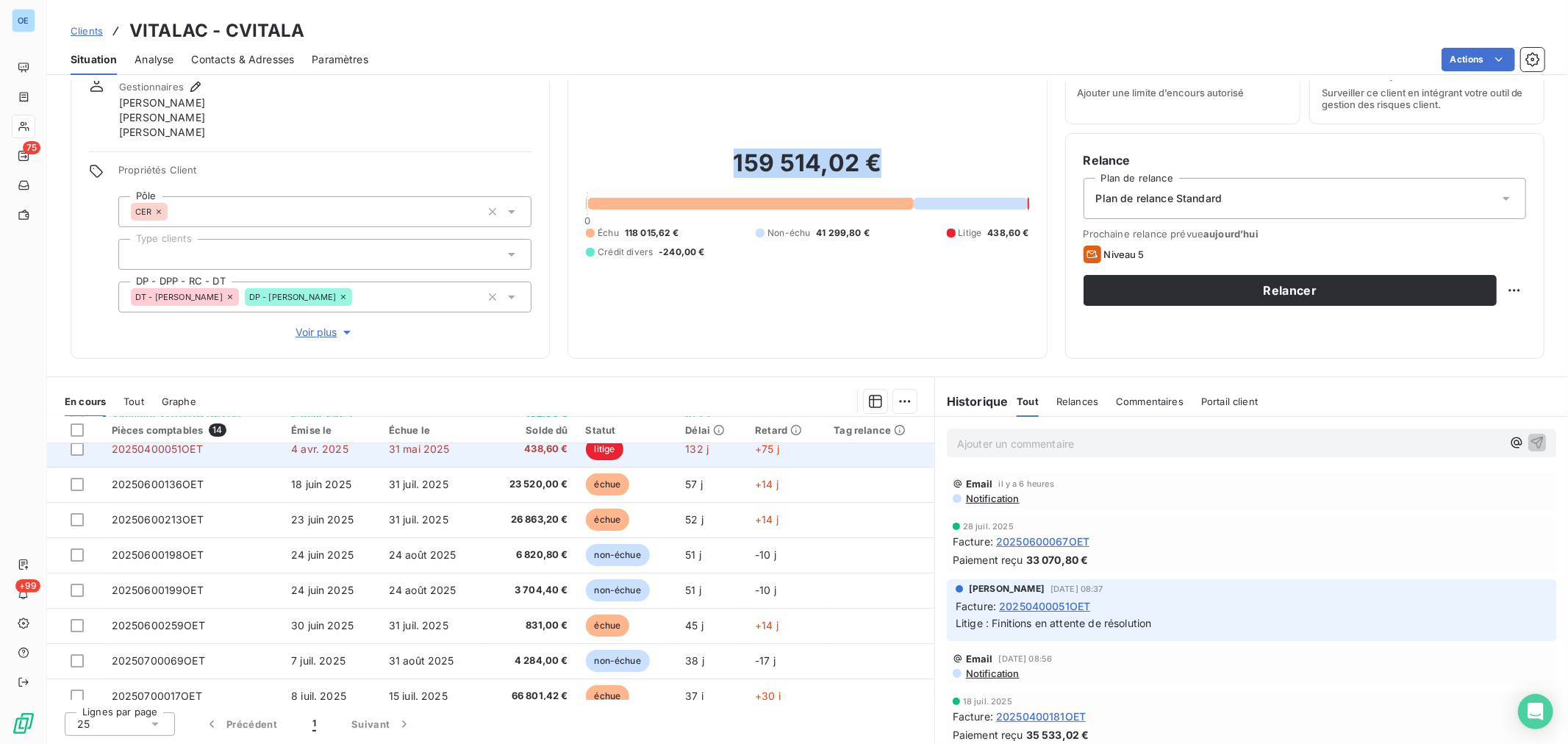
scroll to position [0, 0]
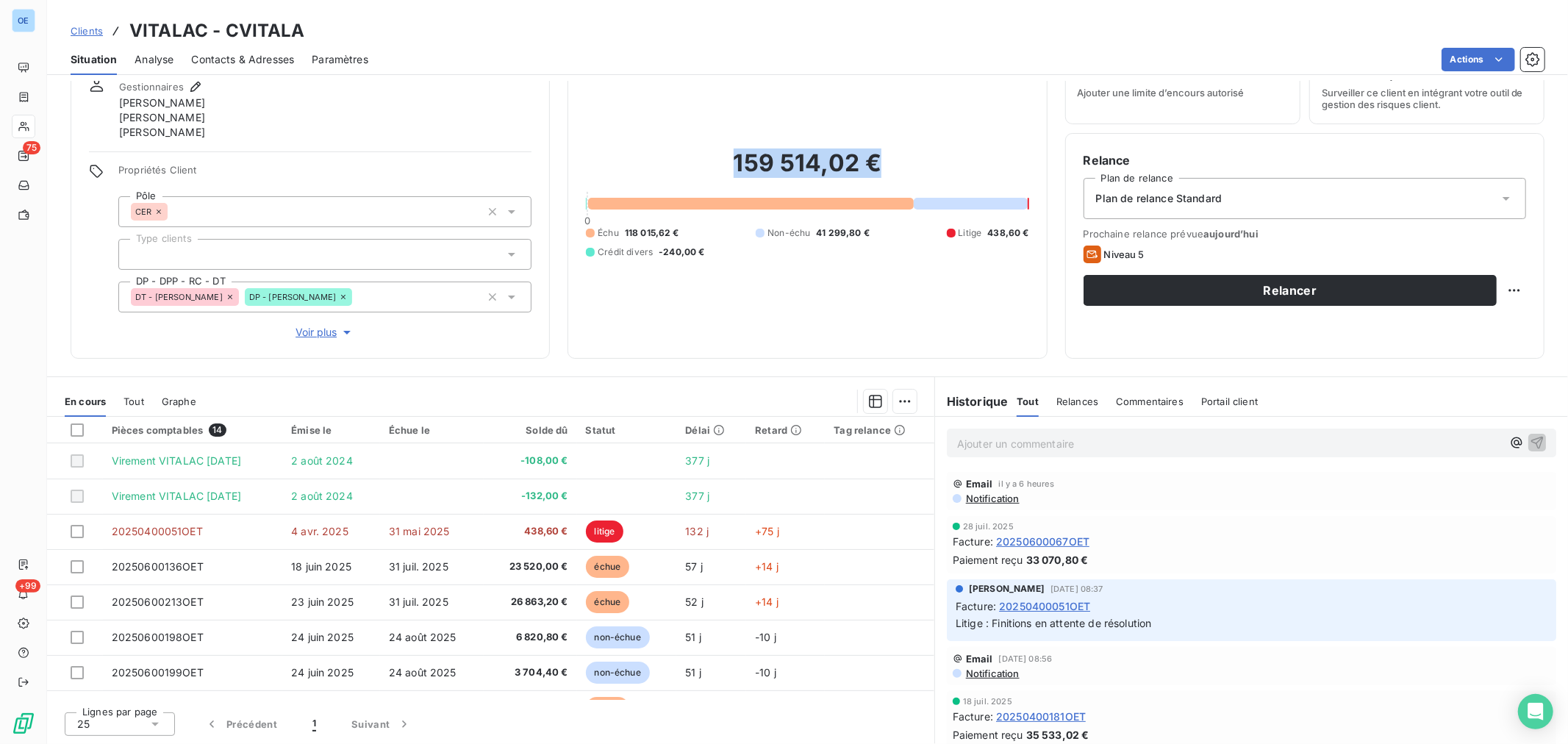
click at [250, 55] on span "Contacts & Adresses" at bounding box center [242, 59] width 103 height 14
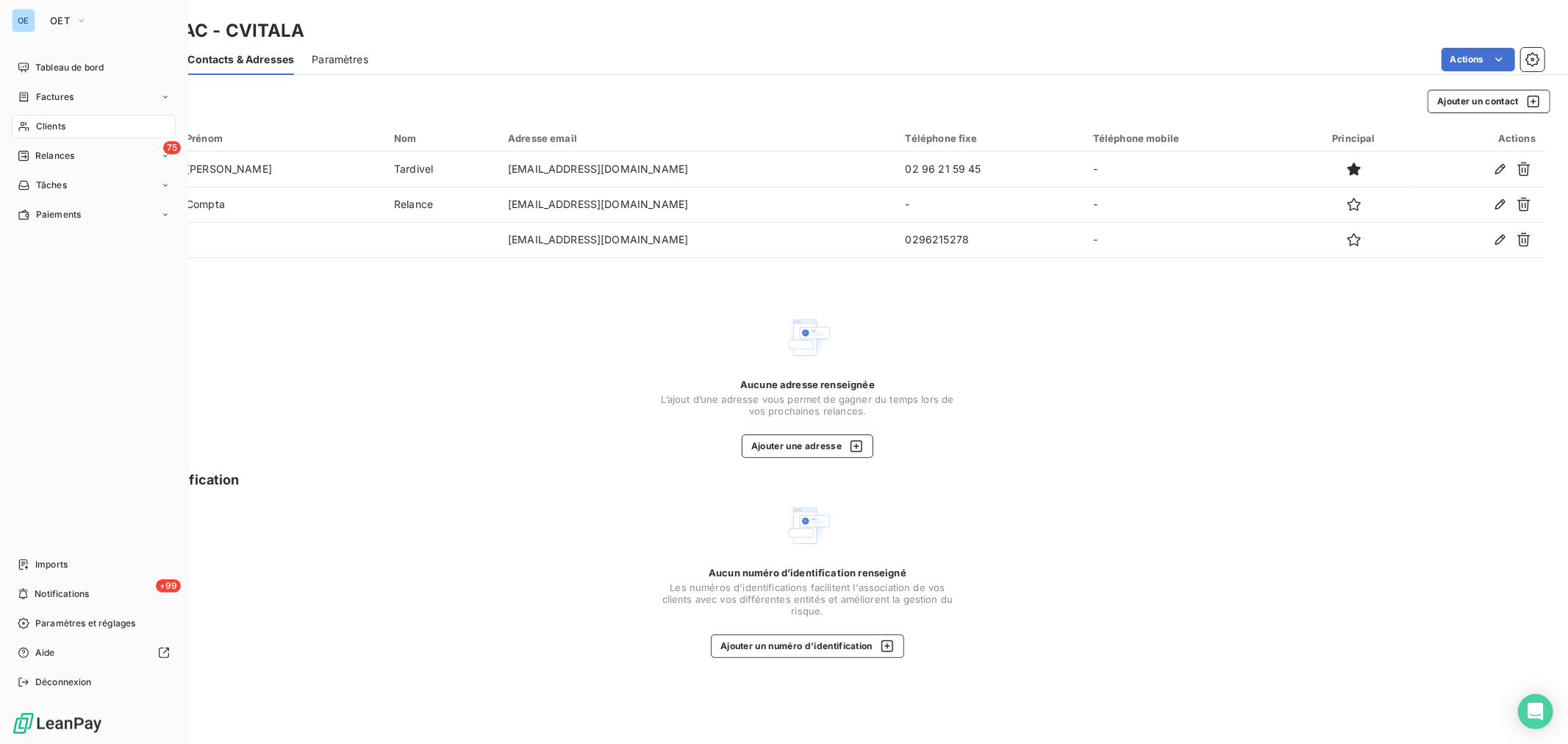
click at [24, 114] on div "Clients" at bounding box center [93, 126] width 164 height 24
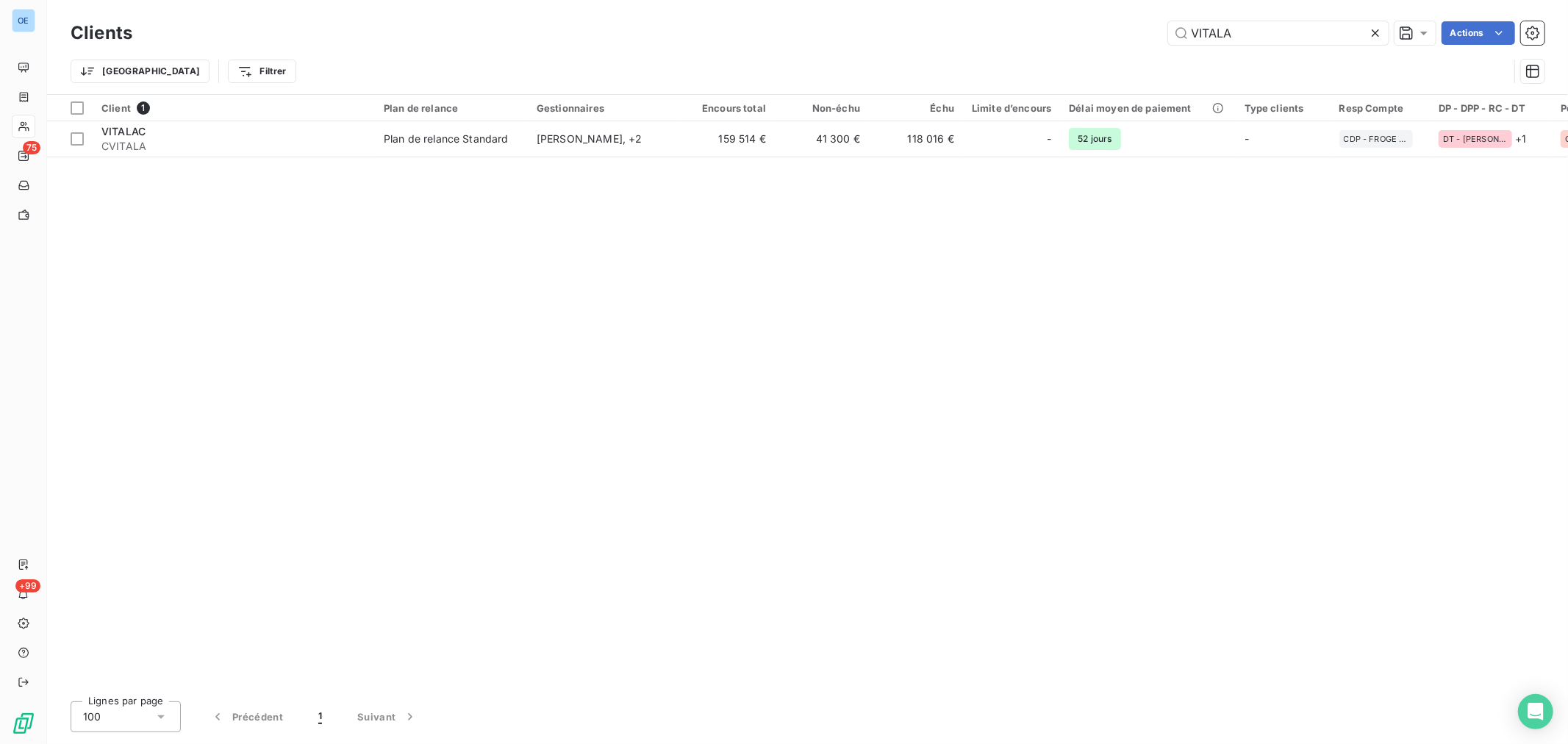
drag, startPoint x: 1246, startPoint y: 33, endPoint x: 1126, endPoint y: 25, distance: 120.3
click at [1134, 26] on div "VITALA Actions" at bounding box center [847, 33] width 1395 height 24
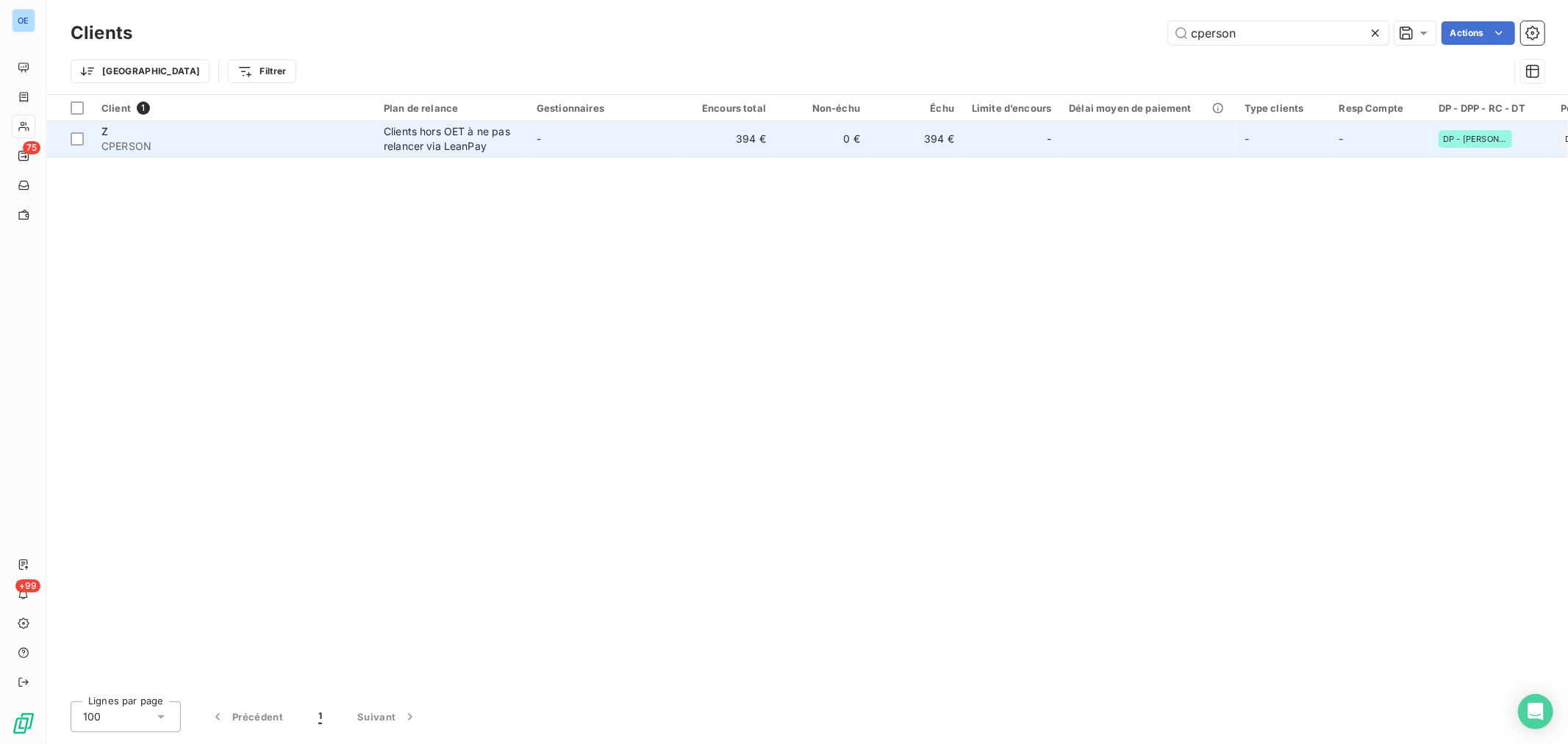
type input "cperson"
click at [634, 148] on td "-" at bounding box center [604, 139] width 153 height 35
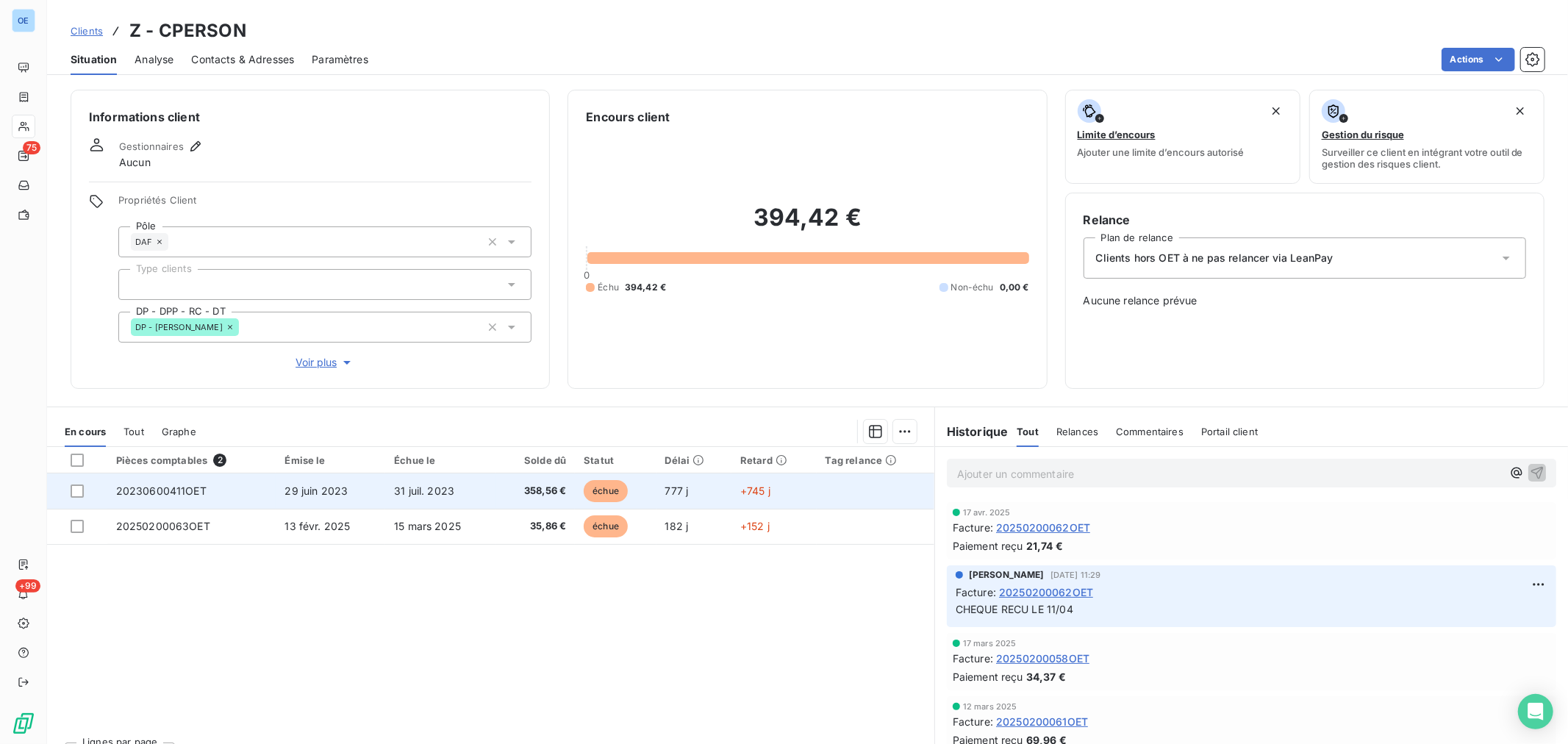
click at [797, 503] on td "+745 j" at bounding box center [774, 491] width 85 height 35
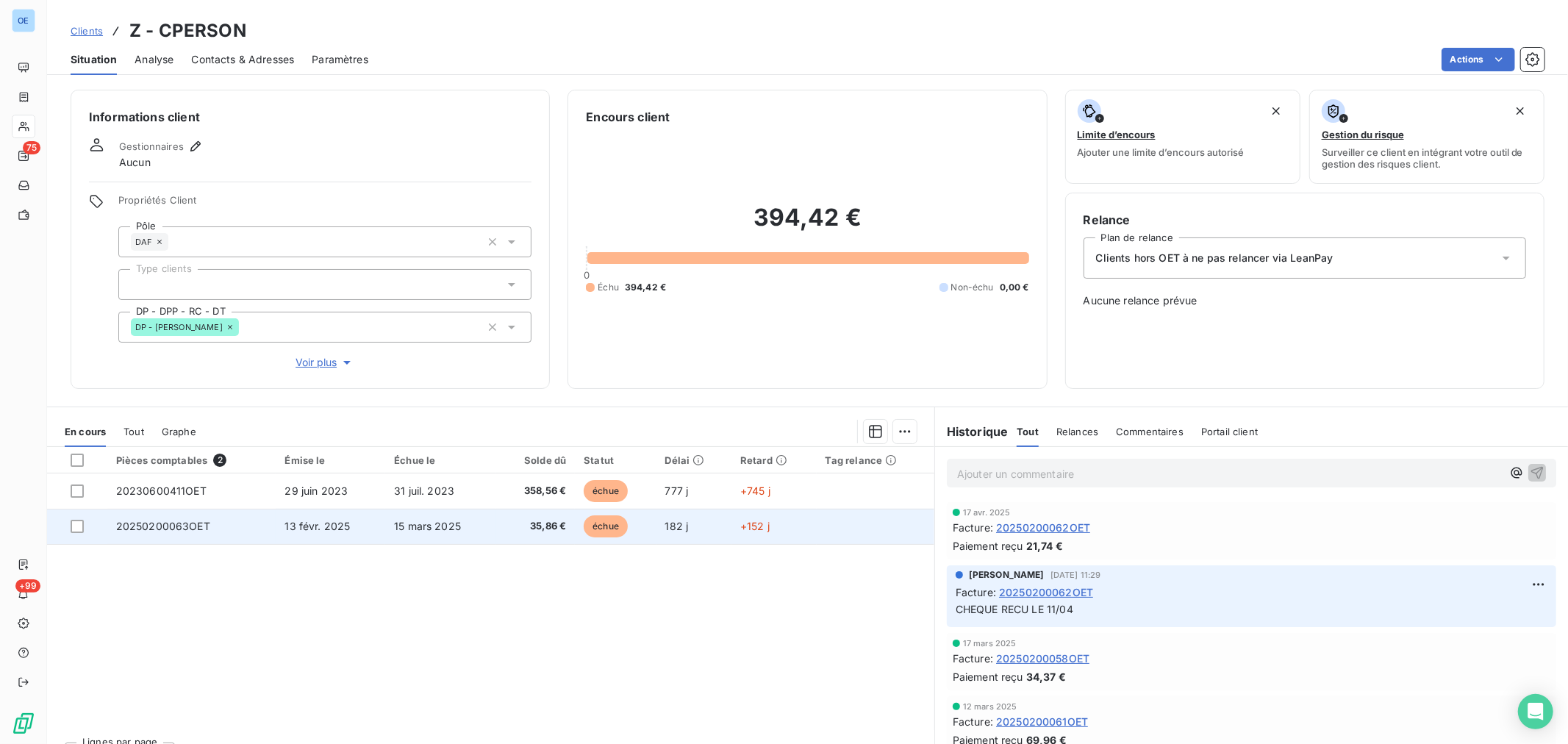
click at [708, 520] on td "182 j" at bounding box center [693, 526] width 75 height 35
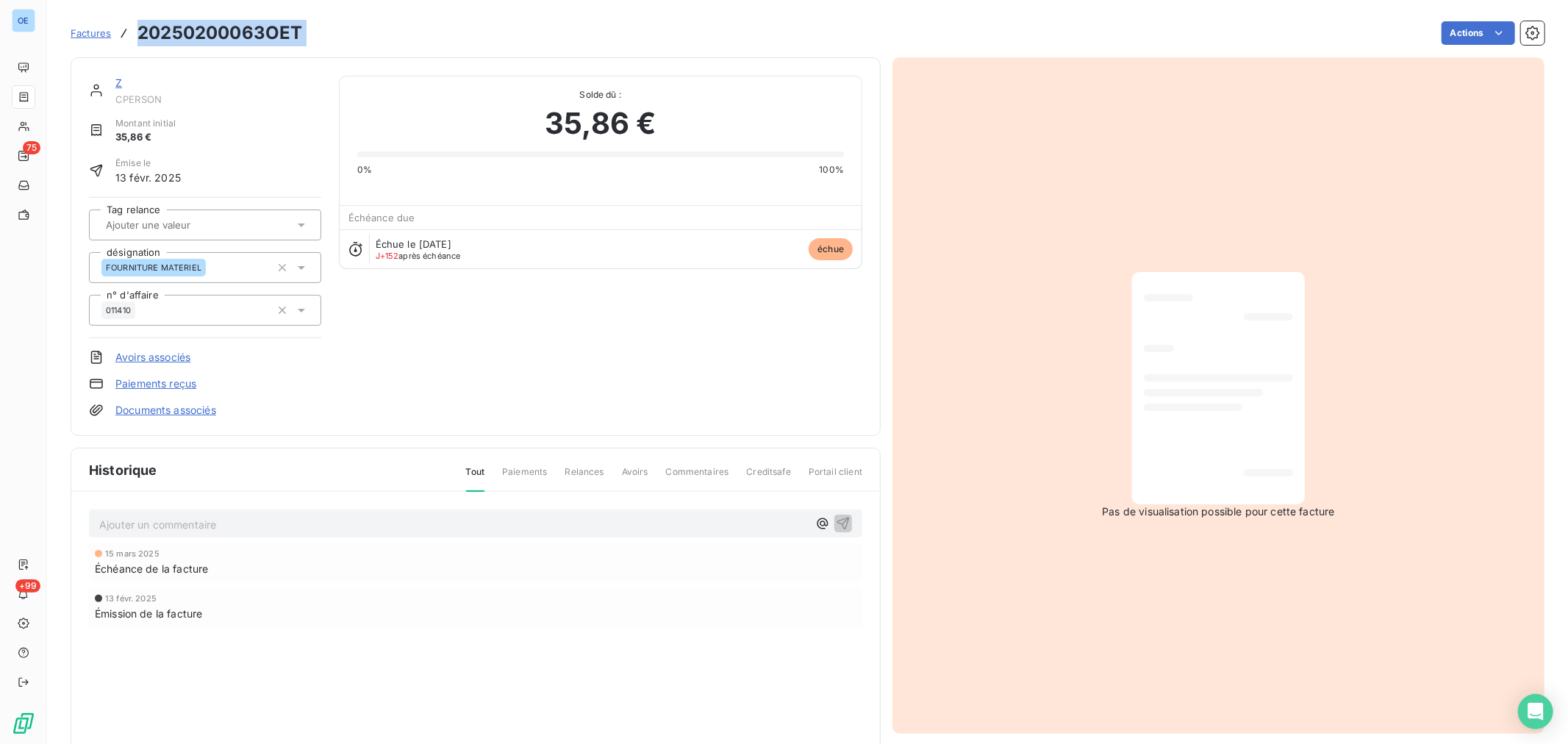
drag, startPoint x: 311, startPoint y: 18, endPoint x: 139, endPoint y: 32, distance: 172.6
click at [139, 32] on div "Factures 20250200063OET Actions" at bounding box center [808, 33] width 1474 height 31
copy section "20250200063OET Actions"
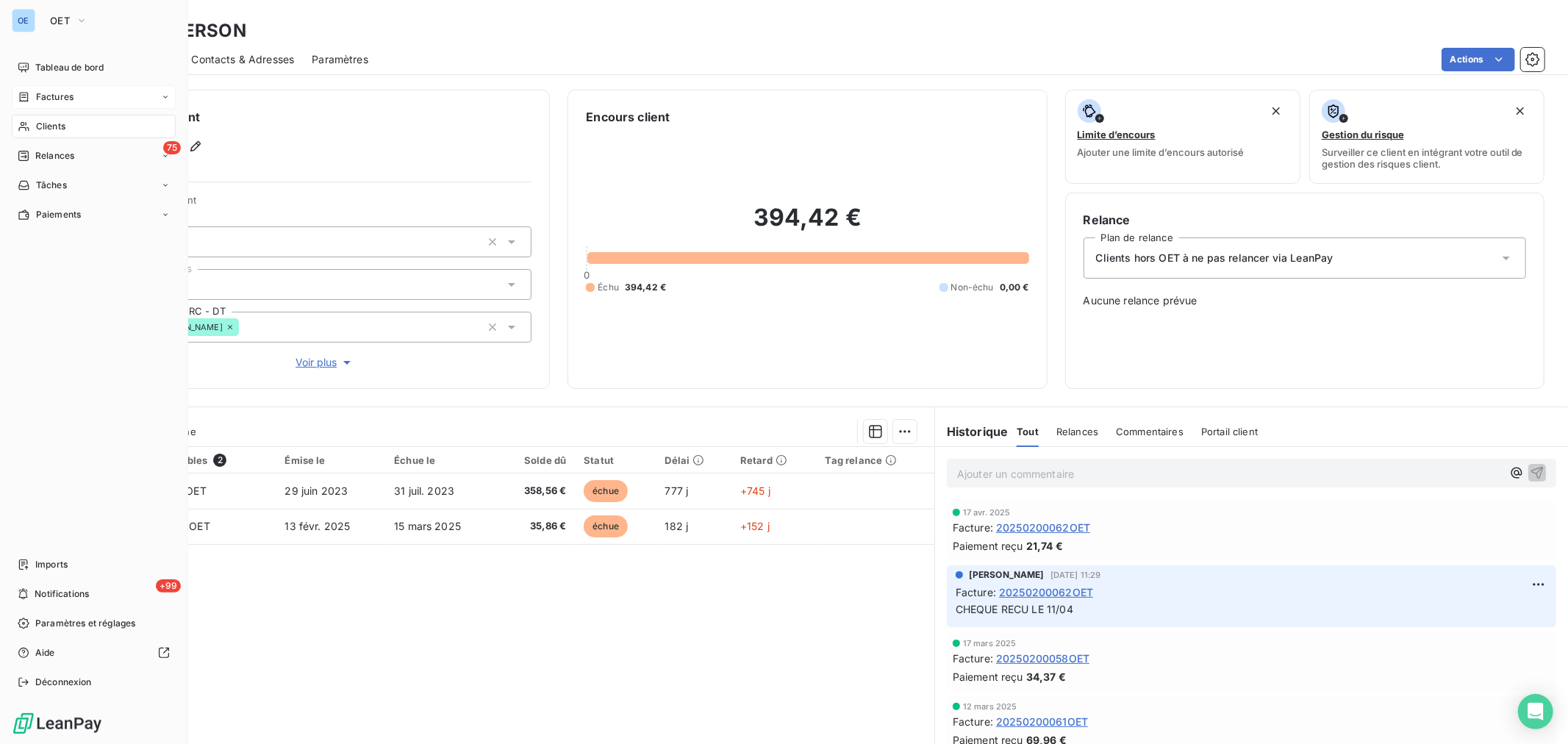
click at [65, 100] on span "Factures" at bounding box center [55, 98] width 38 height 13
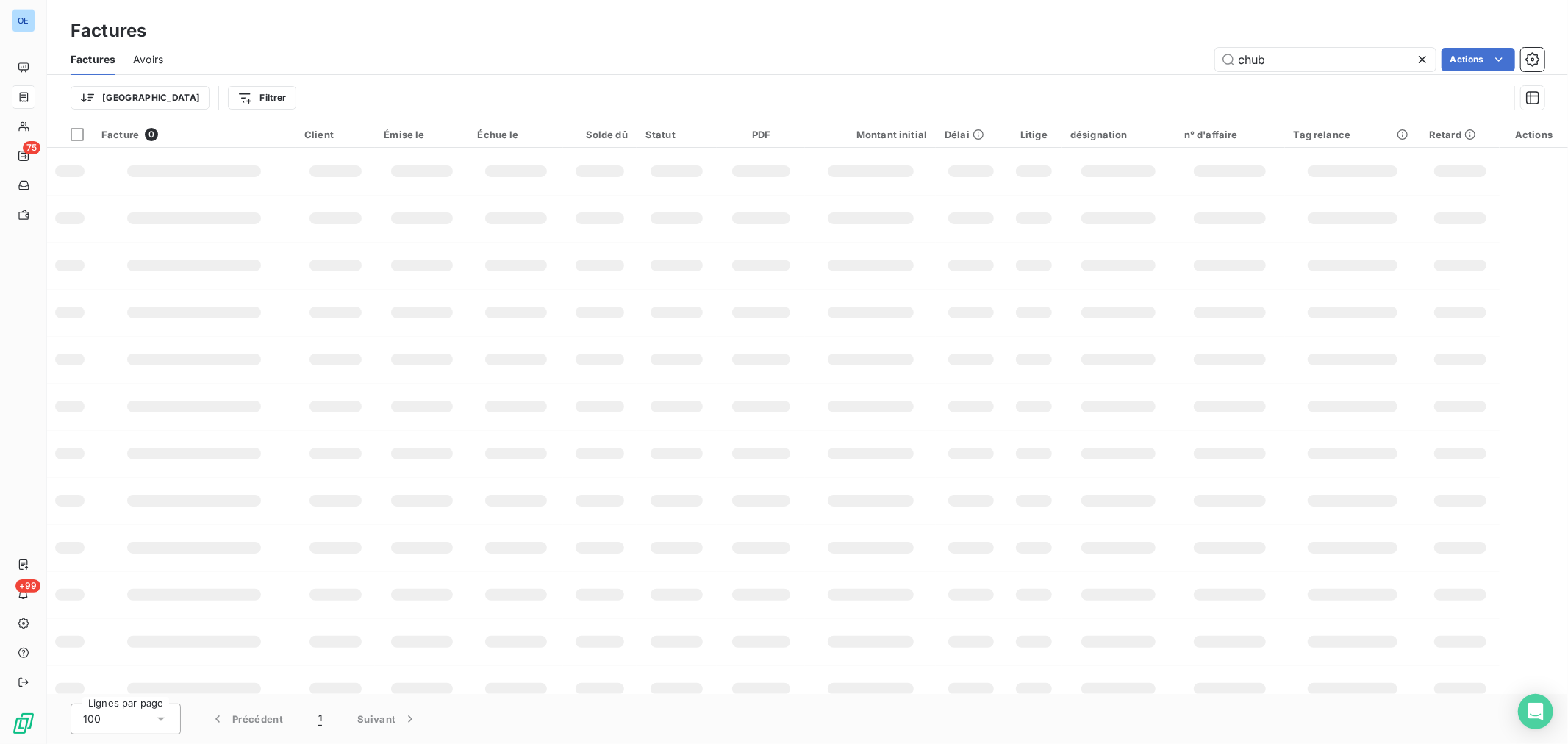
drag, startPoint x: 1342, startPoint y: 57, endPoint x: 1097, endPoint y: 45, distance: 245.3
click at [1097, 45] on div "Factures Avoirs chub Actions" at bounding box center [808, 59] width 1521 height 31
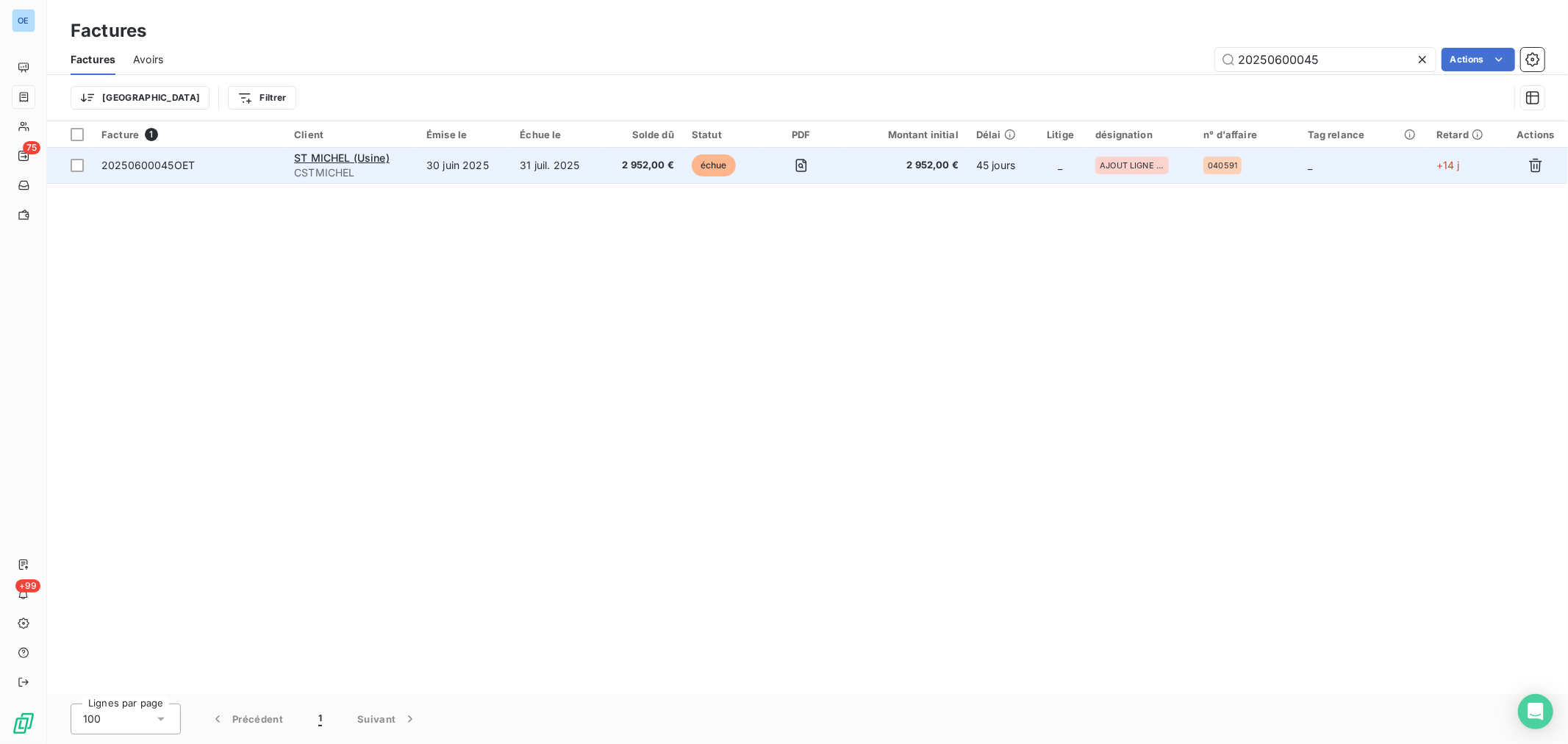
type input "20250600045"
click at [961, 174] on td "2 952,00 €" at bounding box center [906, 166] width 124 height 35
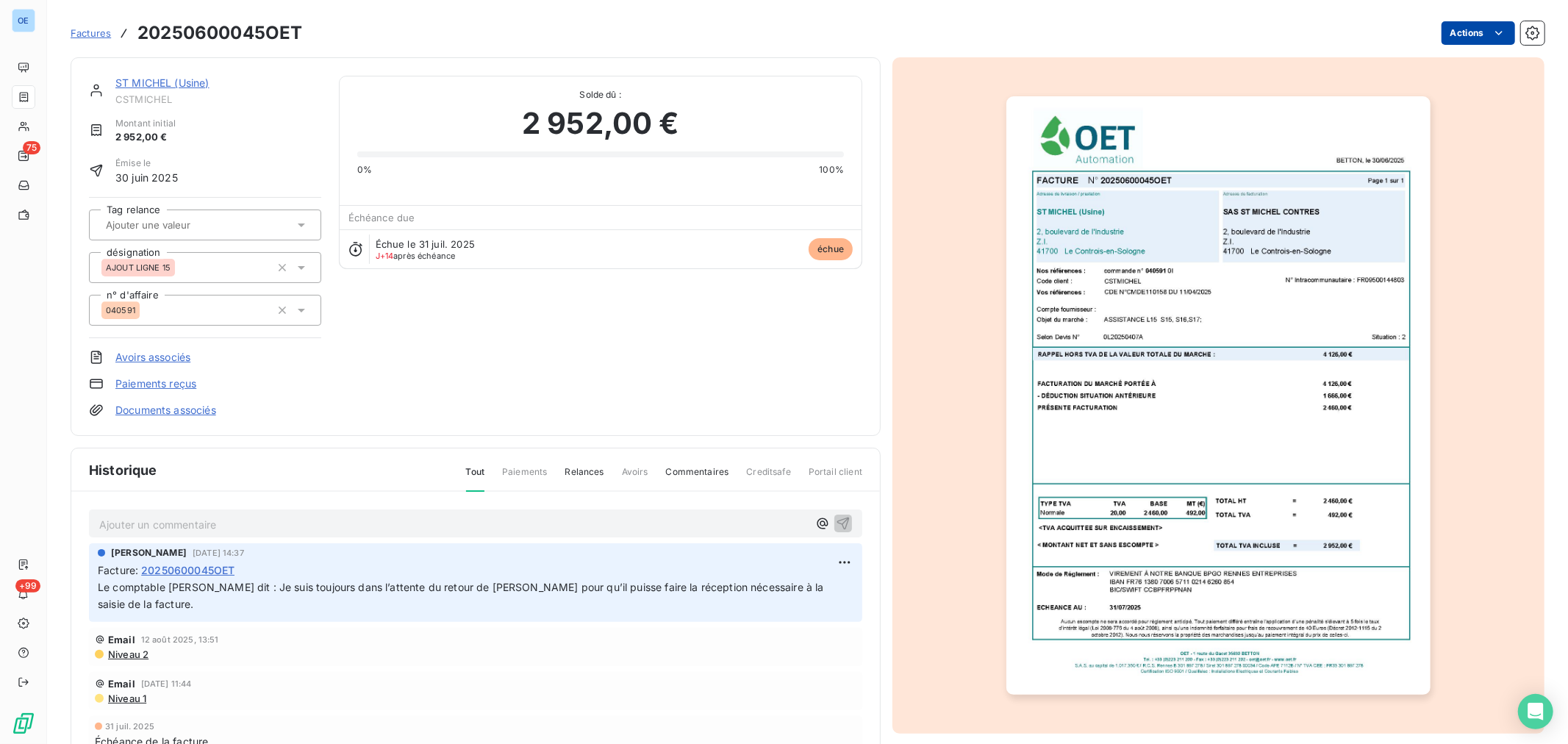
click at [1473, 30] on html "OE 75 +99 Factures 20250600045OET Actions ST MICHEL (Usine) CSTMICHEL Montant i…" at bounding box center [784, 372] width 1568 height 744
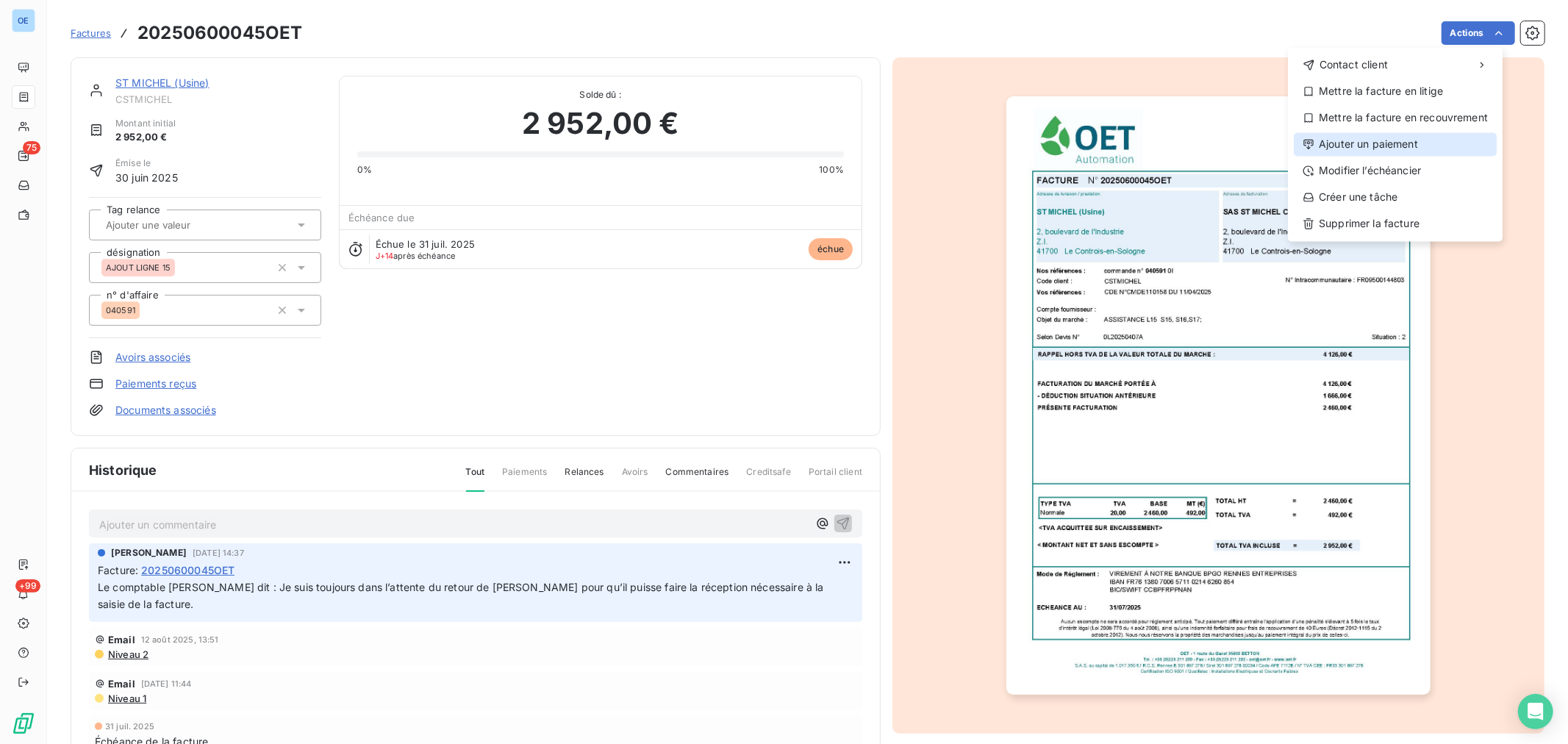
click at [1420, 155] on div "Ajouter un paiement" at bounding box center [1395, 144] width 203 height 24
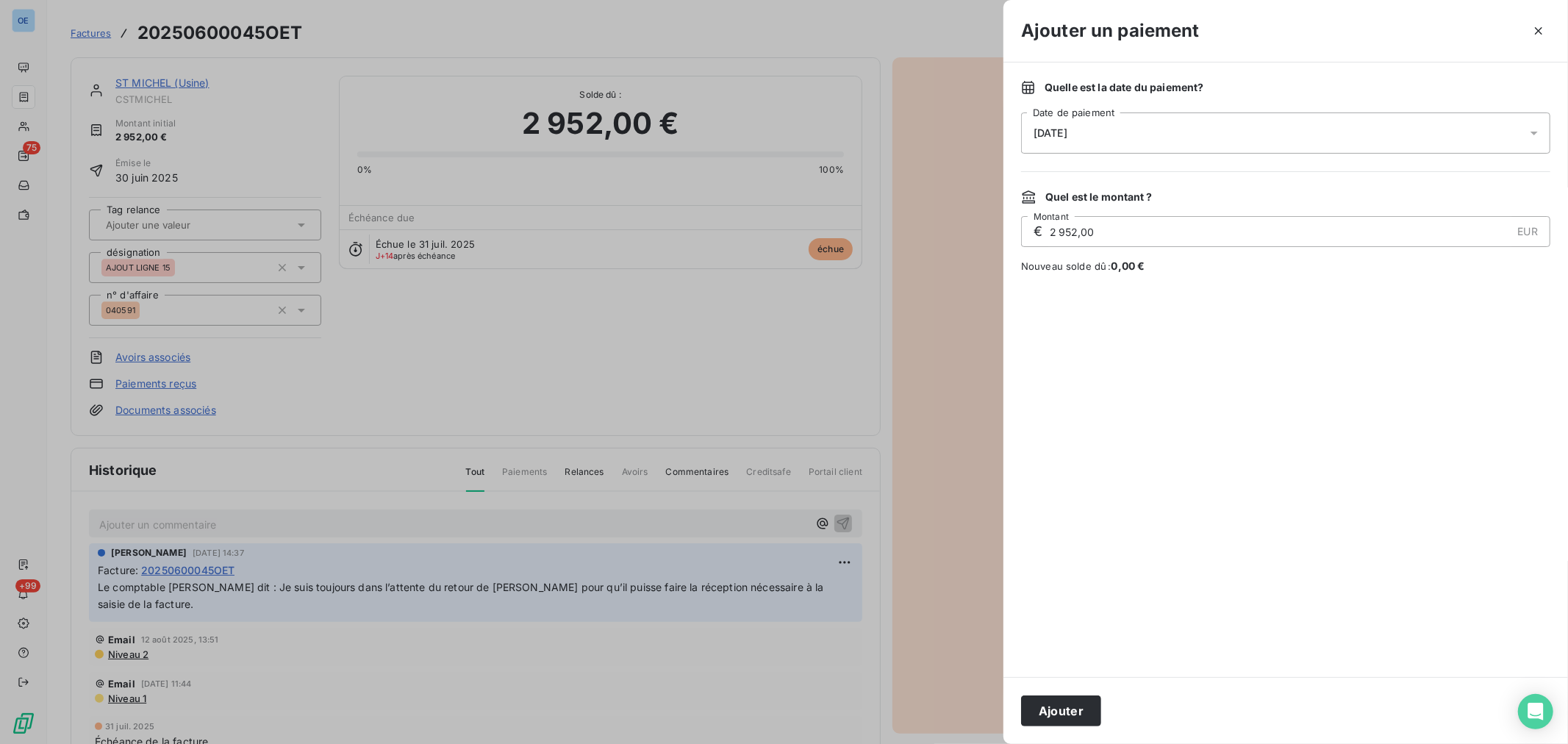
click at [1150, 144] on div "[DATE]" at bounding box center [1286, 133] width 529 height 41
click at [1088, 347] on button "19" at bounding box center [1093, 343] width 29 height 29
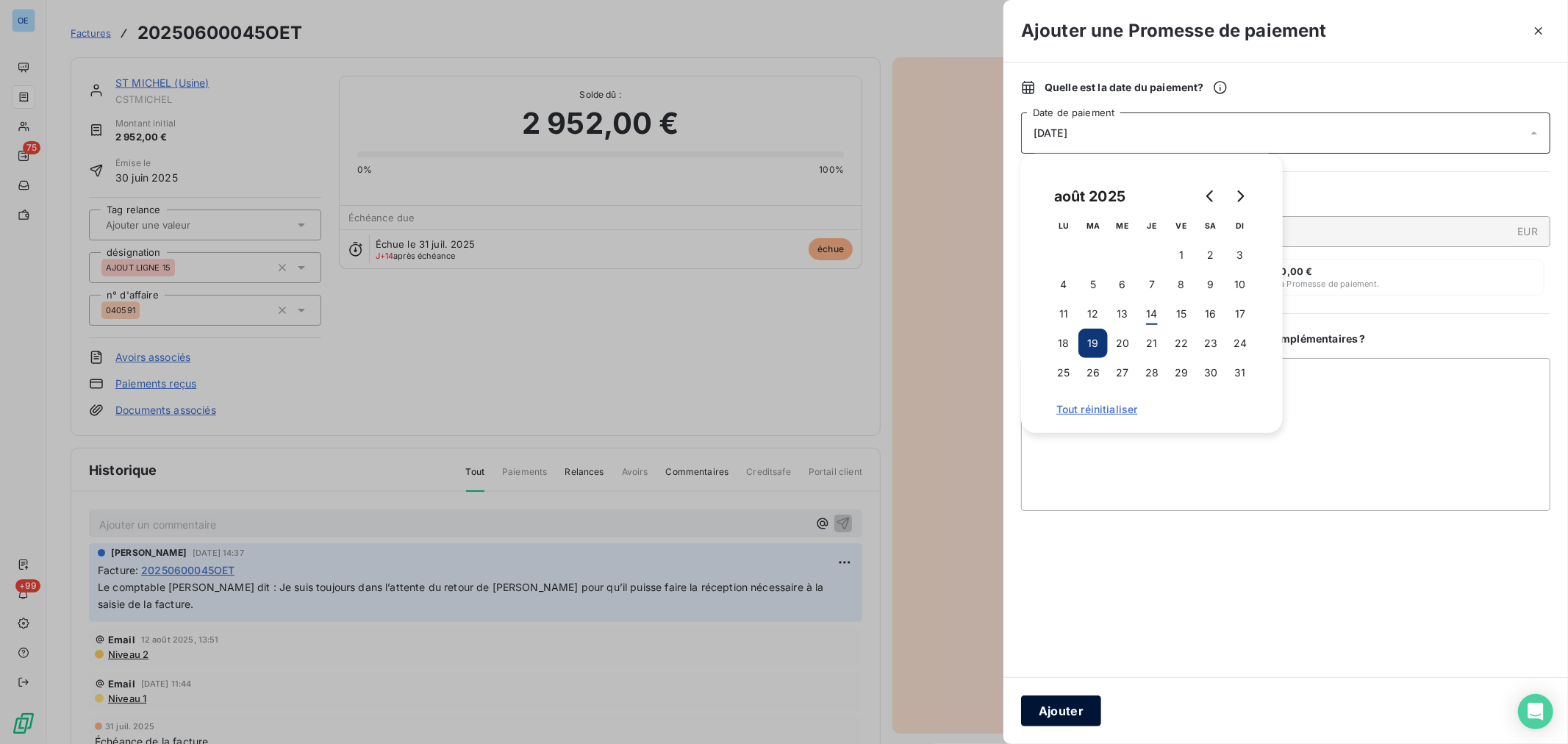
click at [1074, 720] on button "Ajouter" at bounding box center [1060, 711] width 80 height 31
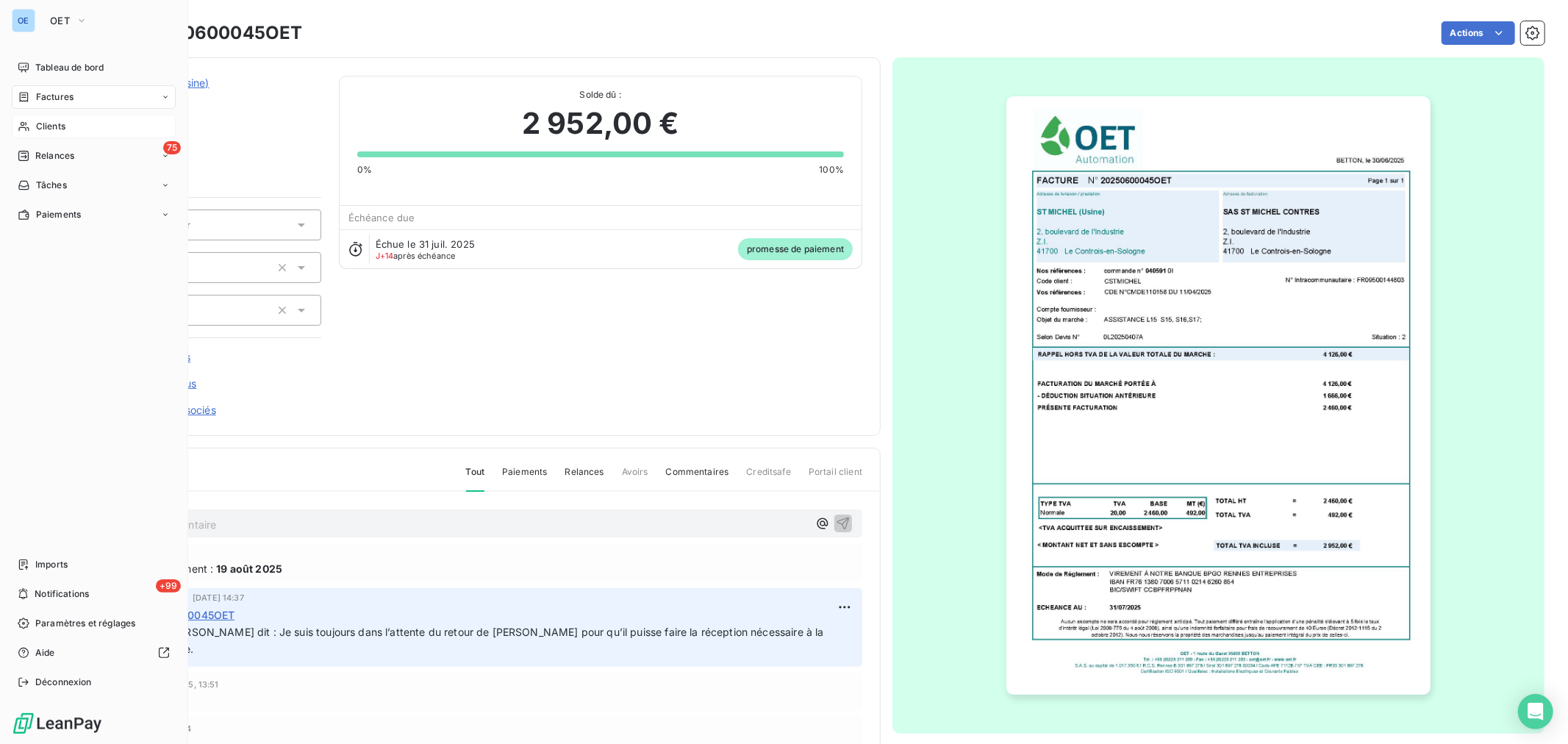
click at [38, 126] on span "Clients" at bounding box center [50, 127] width 29 height 13
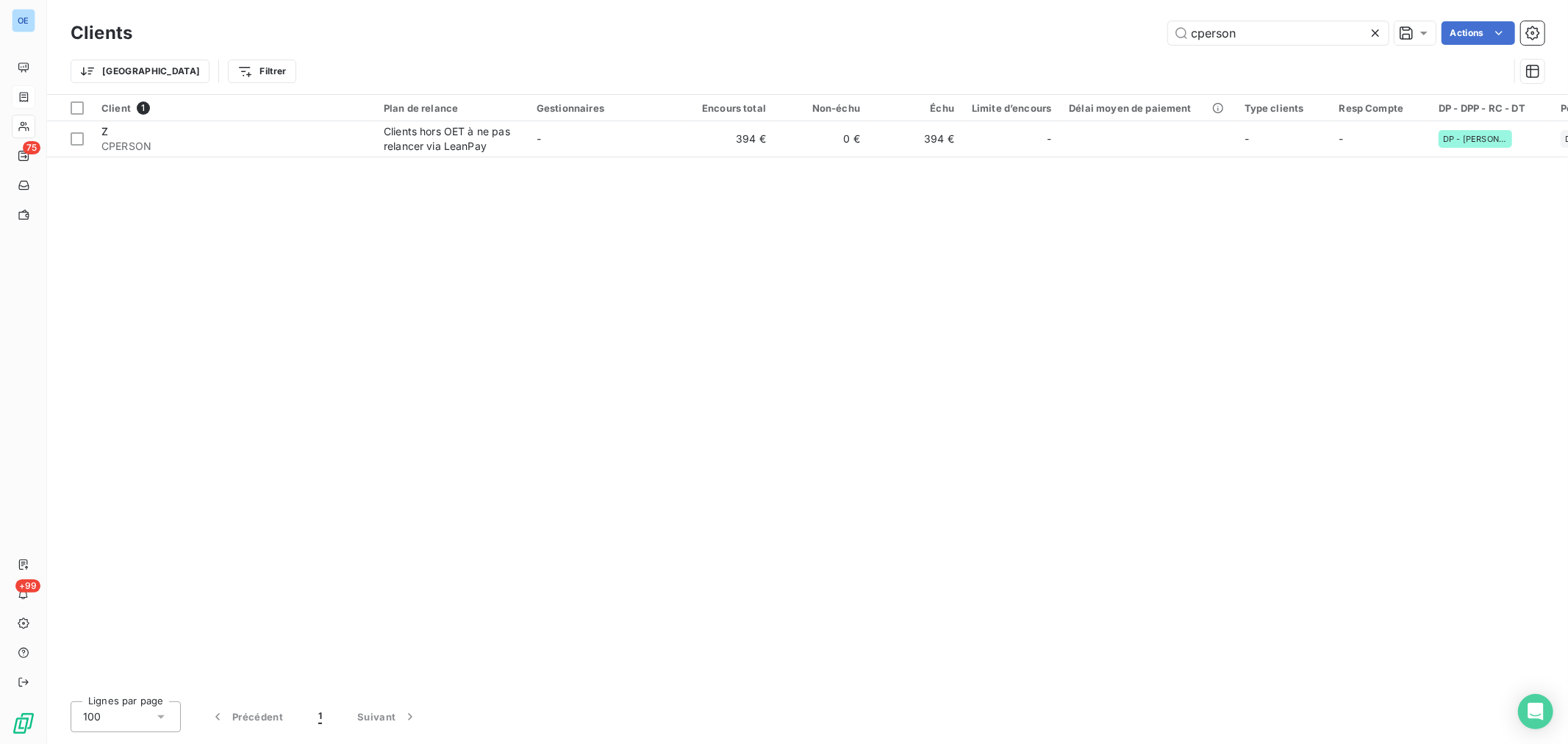
drag, startPoint x: 1259, startPoint y: 38, endPoint x: 1037, endPoint y: 6, distance: 224.3
click at [1067, 11] on div "Clients cperson Actions Trier Filtrer" at bounding box center [808, 47] width 1521 height 94
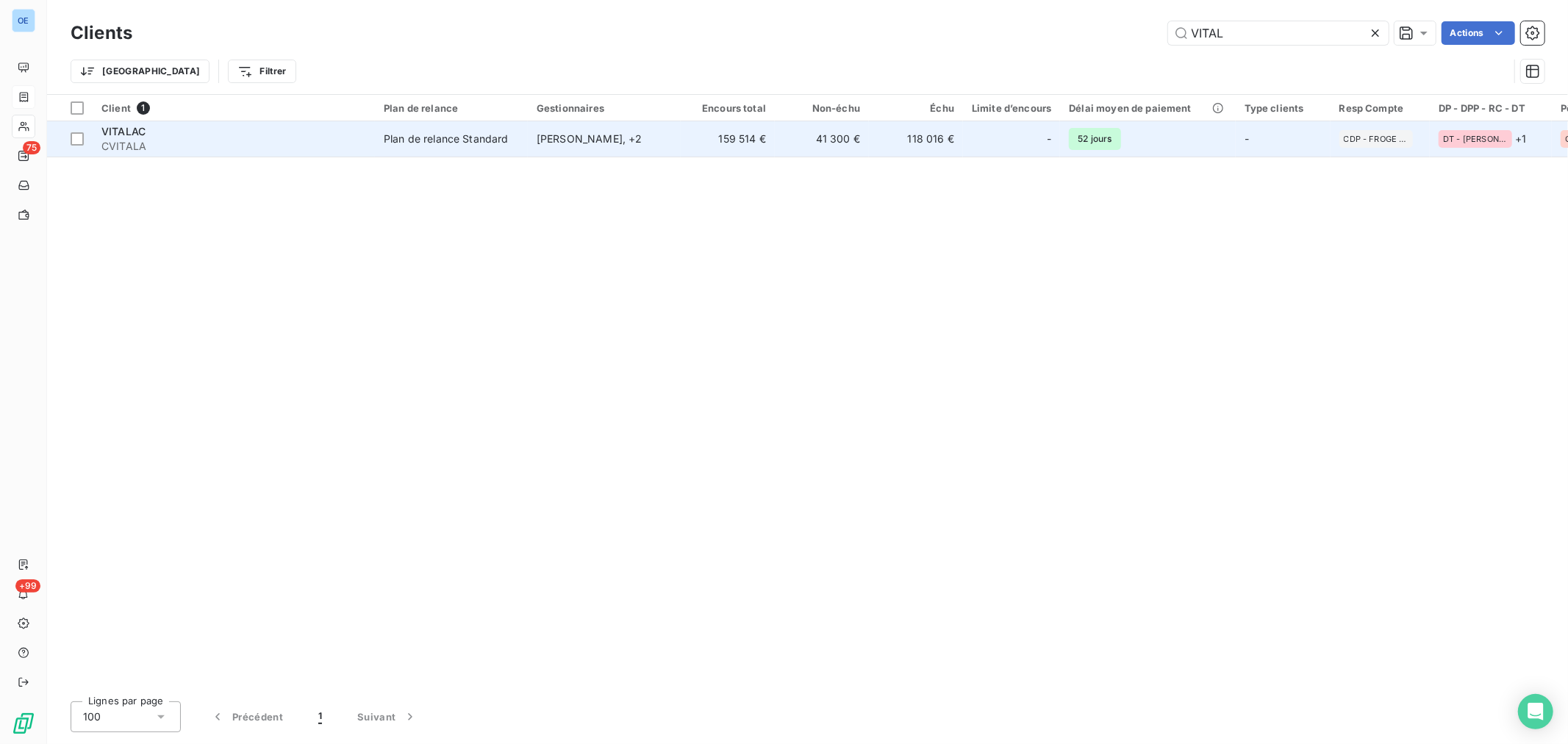
type input "VITAL"
click at [784, 144] on td "41 300 €" at bounding box center [822, 139] width 94 height 35
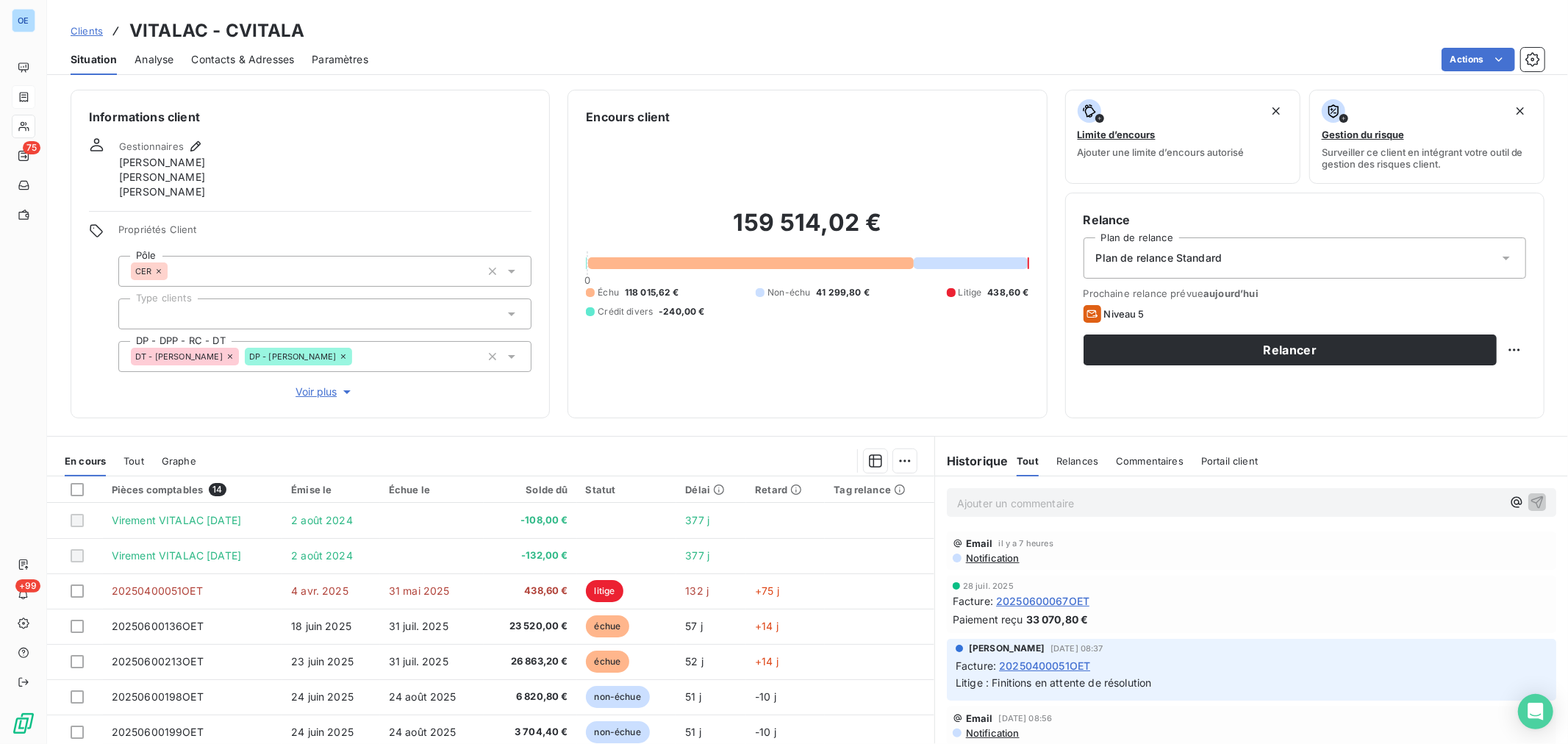
click at [260, 52] on span "Contacts & Adresses" at bounding box center [242, 59] width 103 height 14
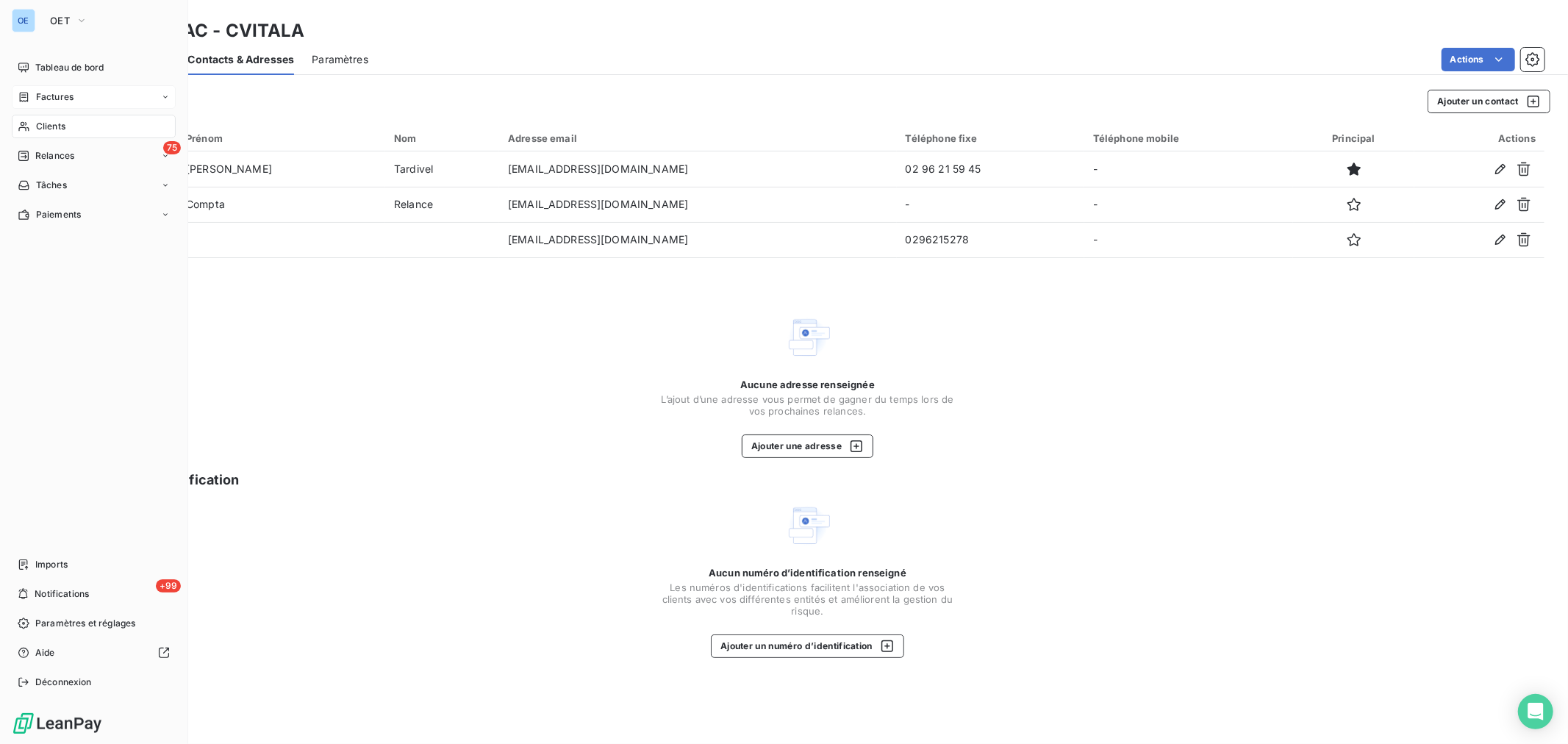
drag, startPoint x: 39, startPoint y: 129, endPoint x: 49, endPoint y: 127, distance: 10.2
click at [39, 129] on span "Clients" at bounding box center [50, 127] width 29 height 13
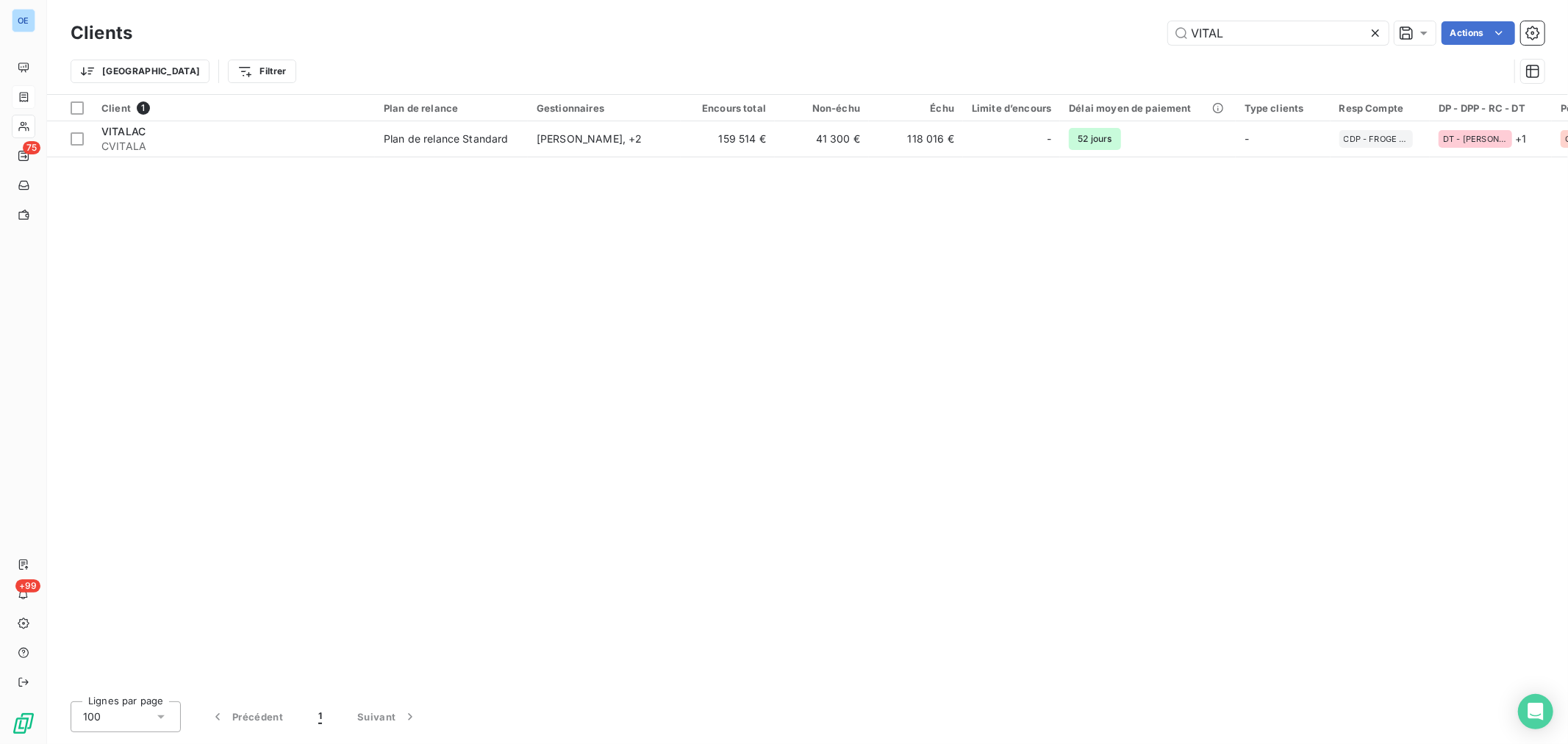
drag, startPoint x: 1303, startPoint y: 38, endPoint x: 956, endPoint y: 32, distance: 347.1
click at [943, 34] on div "VITAL Actions" at bounding box center [847, 33] width 1395 height 24
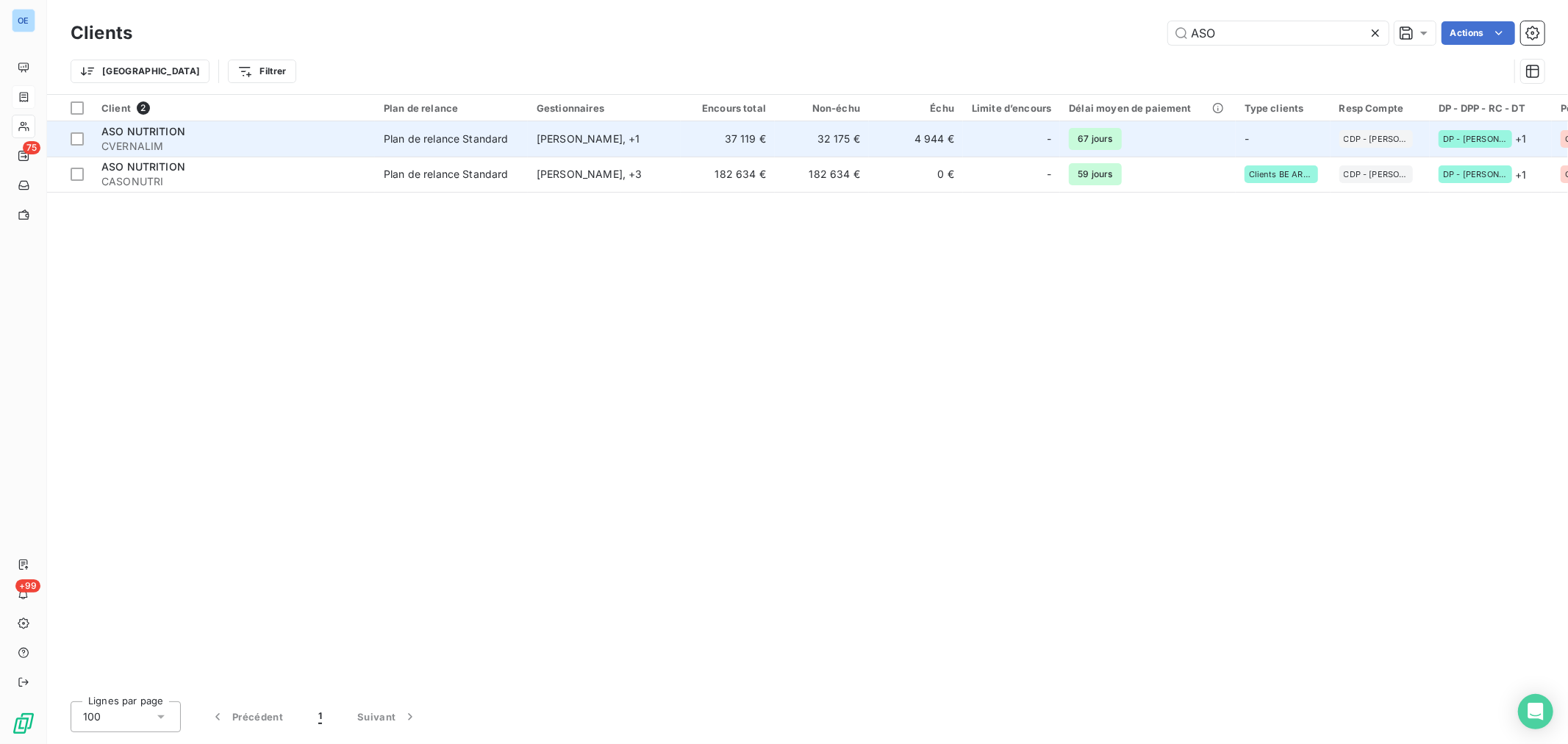
type input "ASO"
click at [1008, 149] on div "-" at bounding box center [1012, 139] width 79 height 24
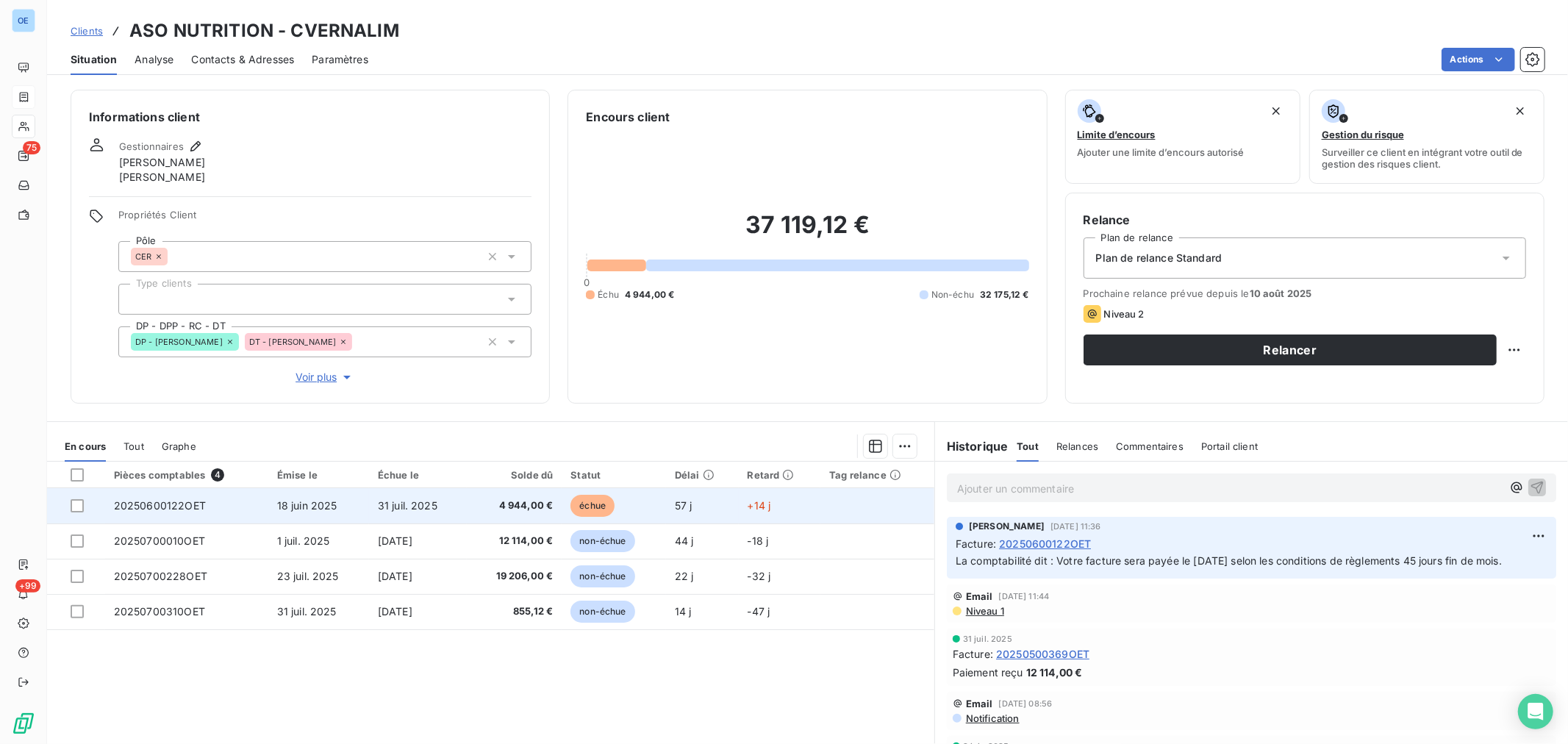
click at [813, 505] on td "+14 j" at bounding box center [780, 506] width 82 height 35
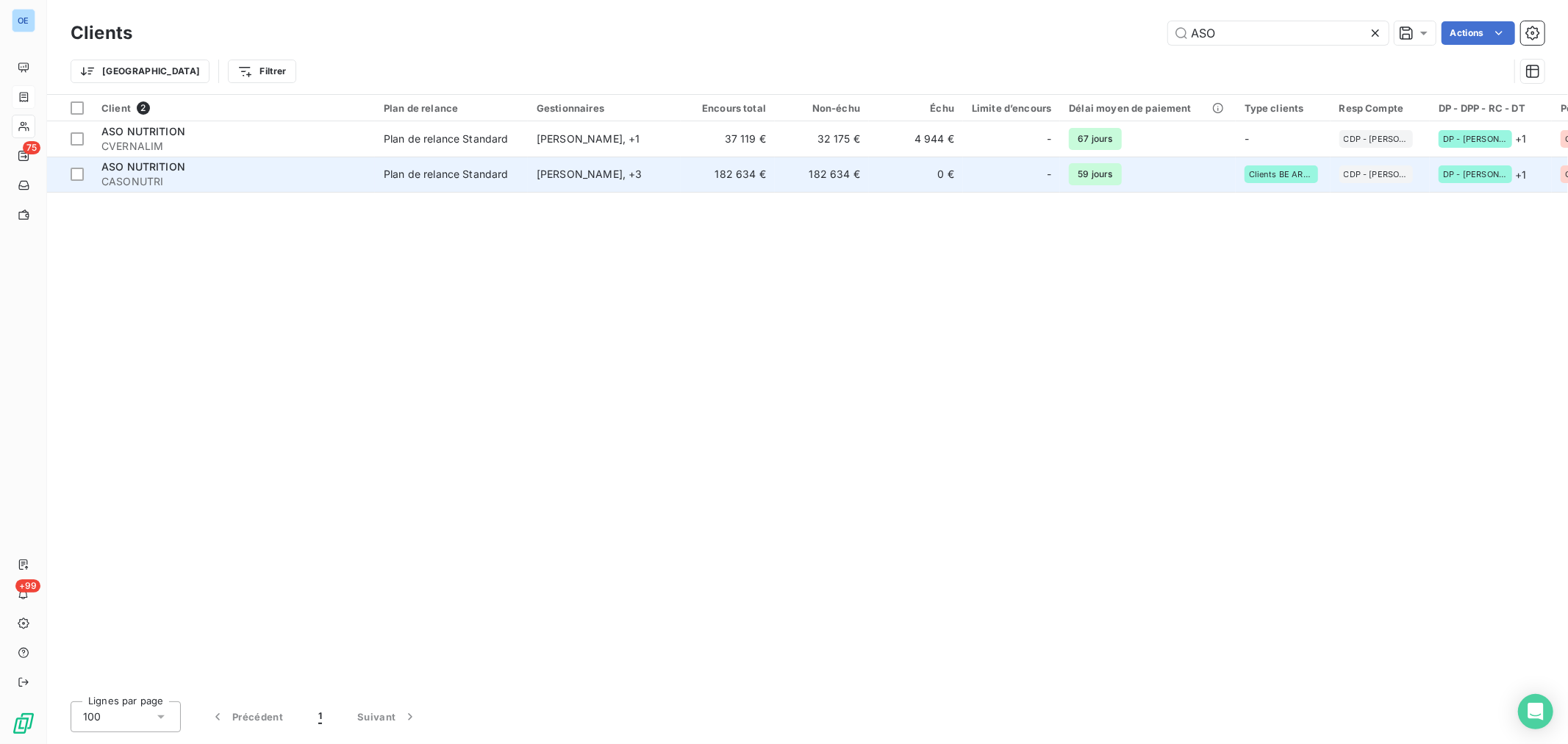
click at [637, 167] on div "[PERSON_NAME] , + 3" at bounding box center [604, 174] width 135 height 14
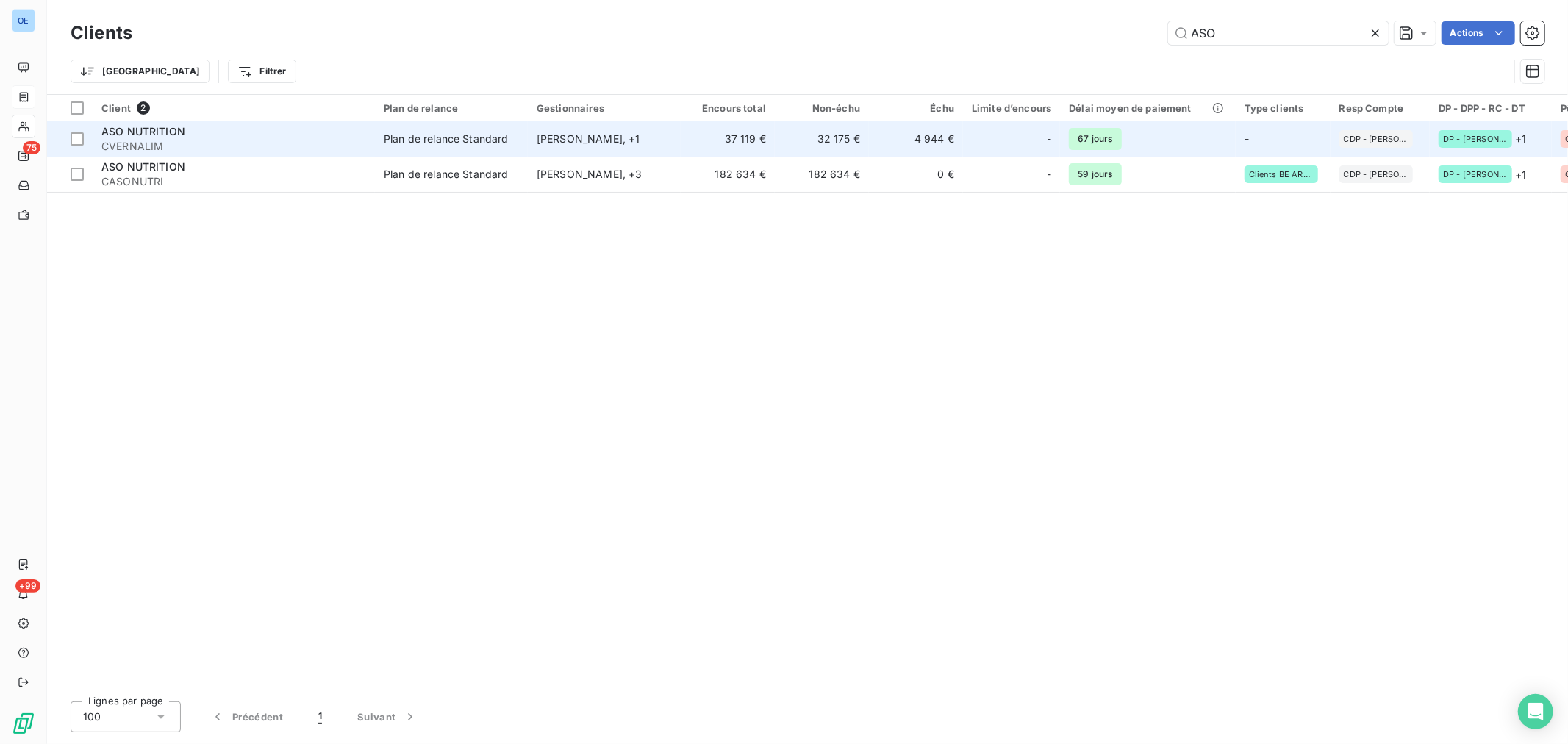
click at [935, 142] on td "4 944 €" at bounding box center [916, 139] width 94 height 35
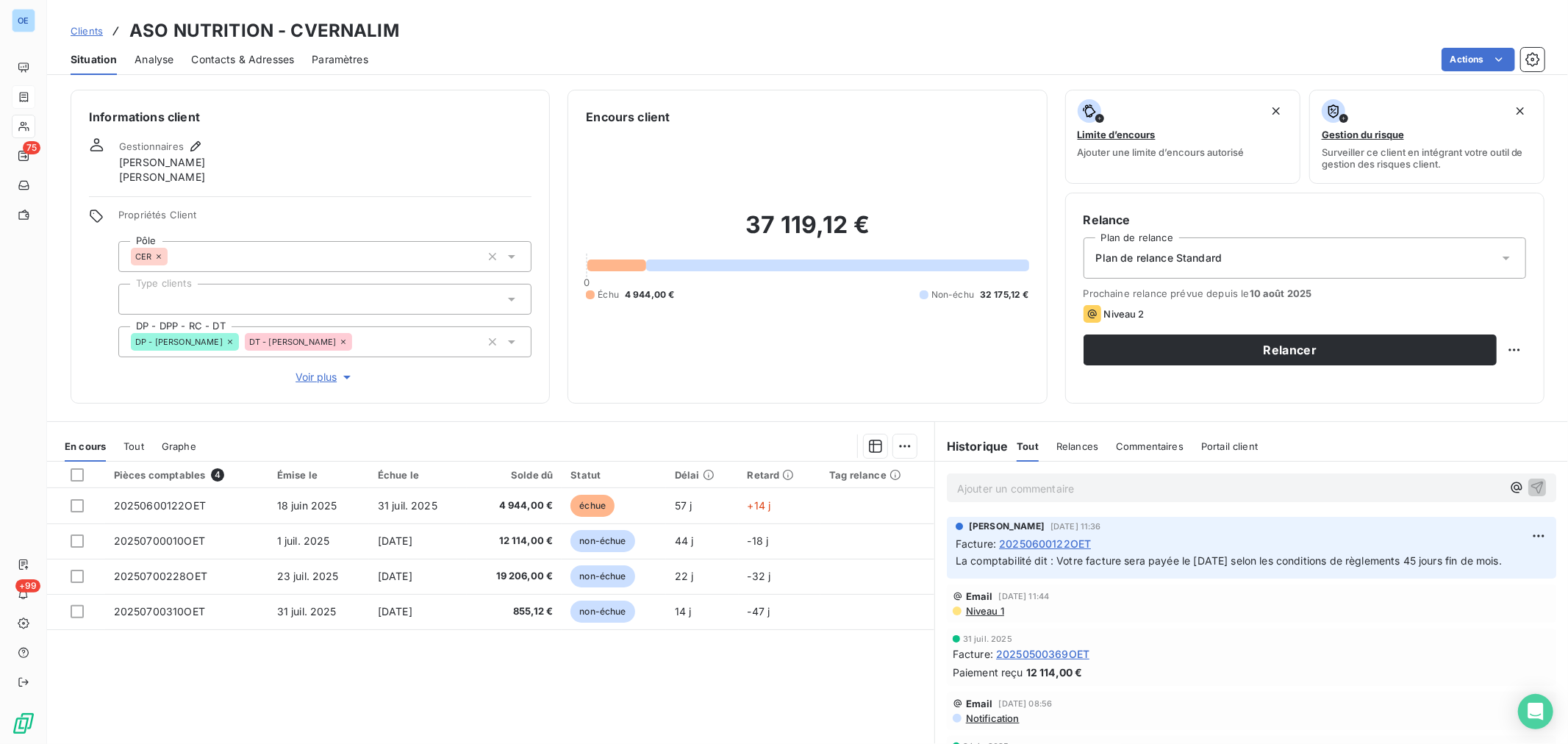
click at [1065, 661] on span "20250500369OET" at bounding box center [1043, 654] width 93 height 15
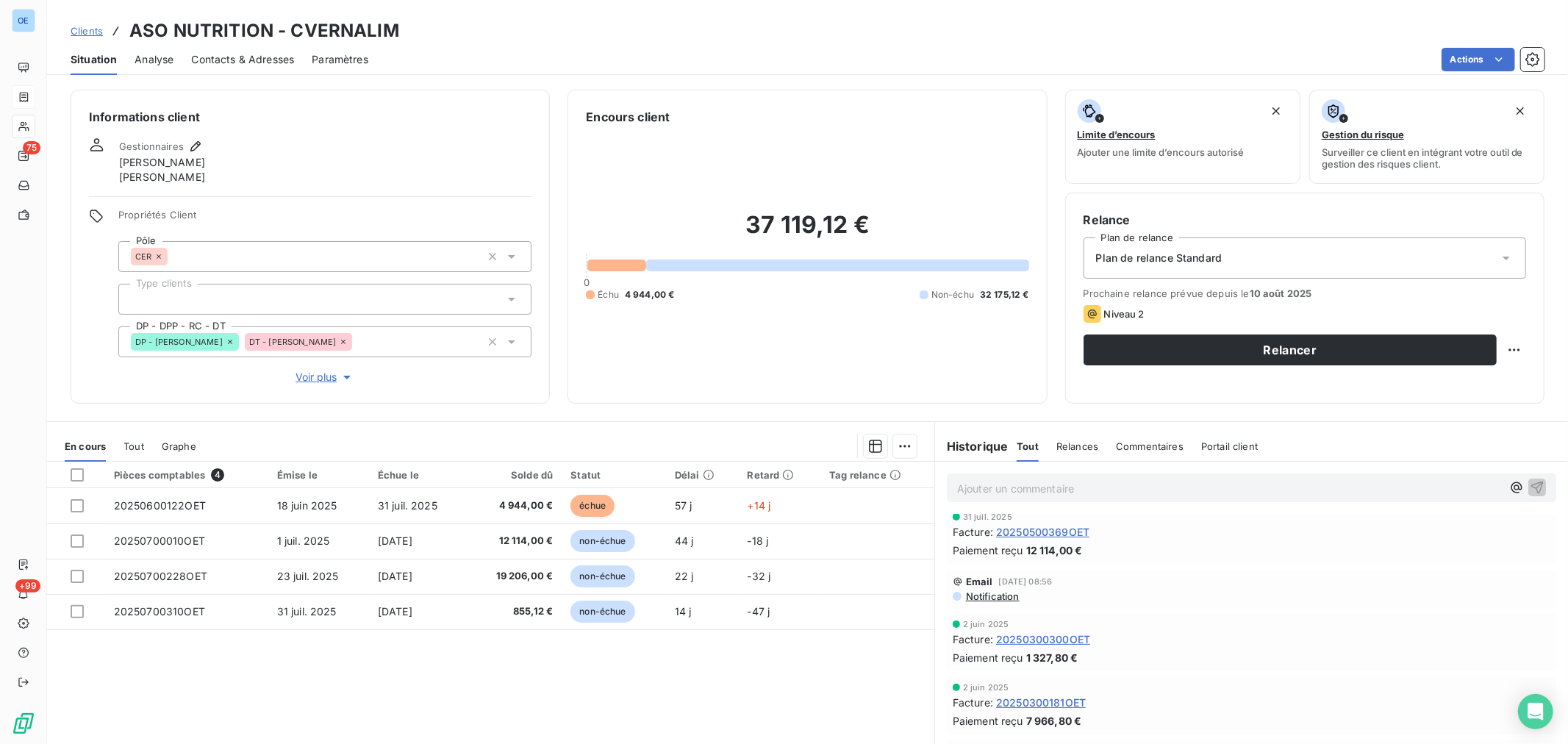
scroll to position [163, 0]
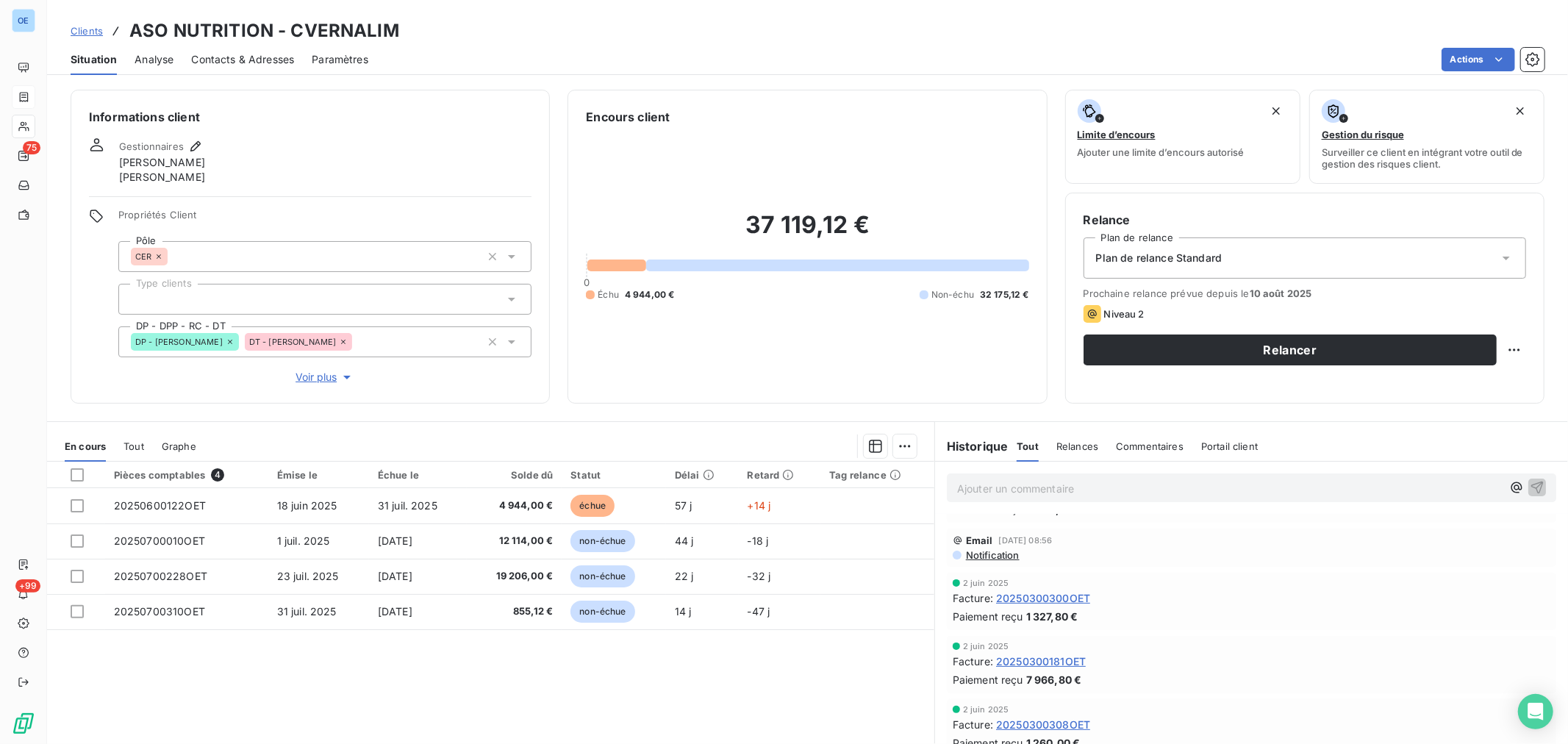
click at [1064, 597] on span "20250300300OET" at bounding box center [1044, 599] width 94 height 15
click at [1065, 661] on span "20250300181OET" at bounding box center [1041, 662] width 90 height 15
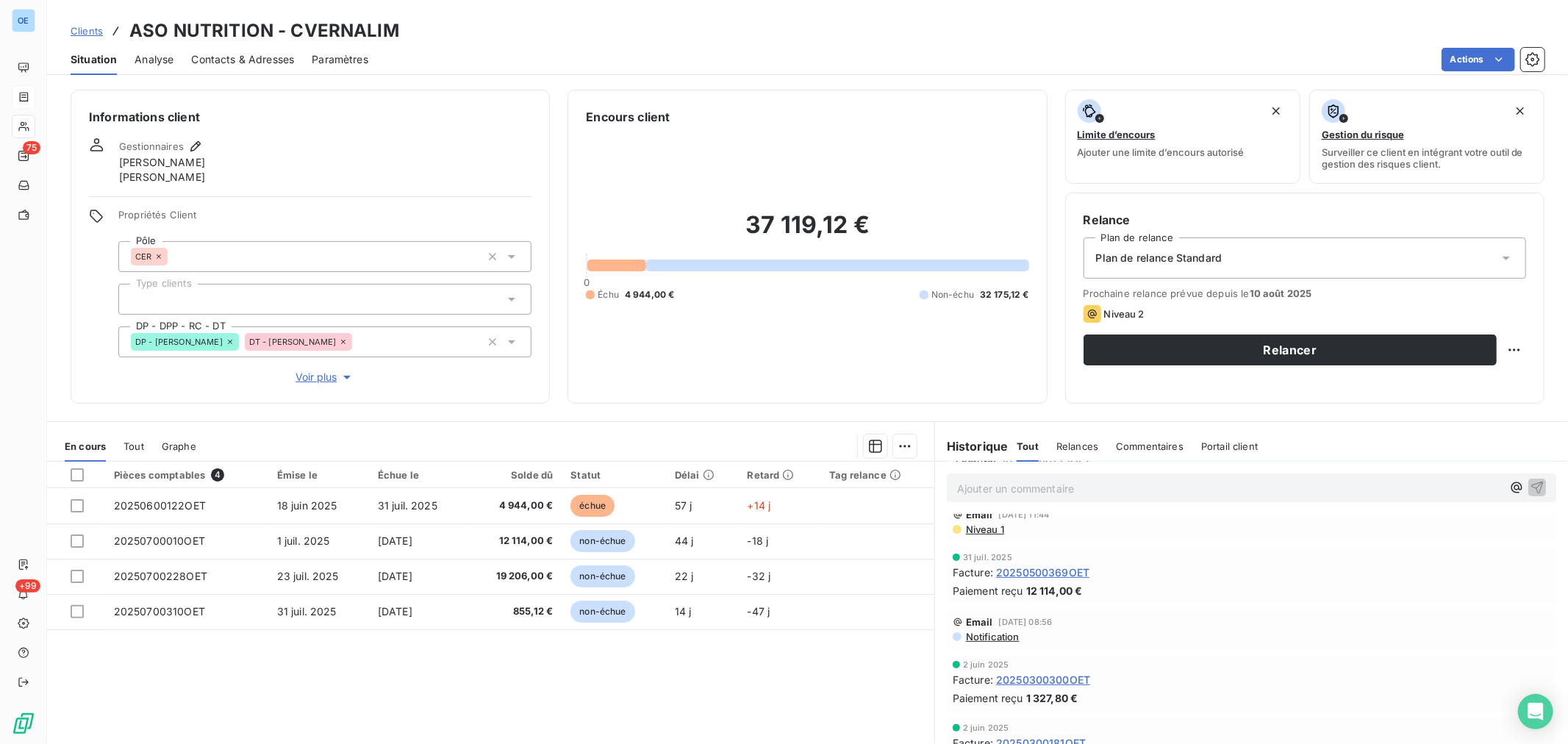
scroll to position [163, 0]
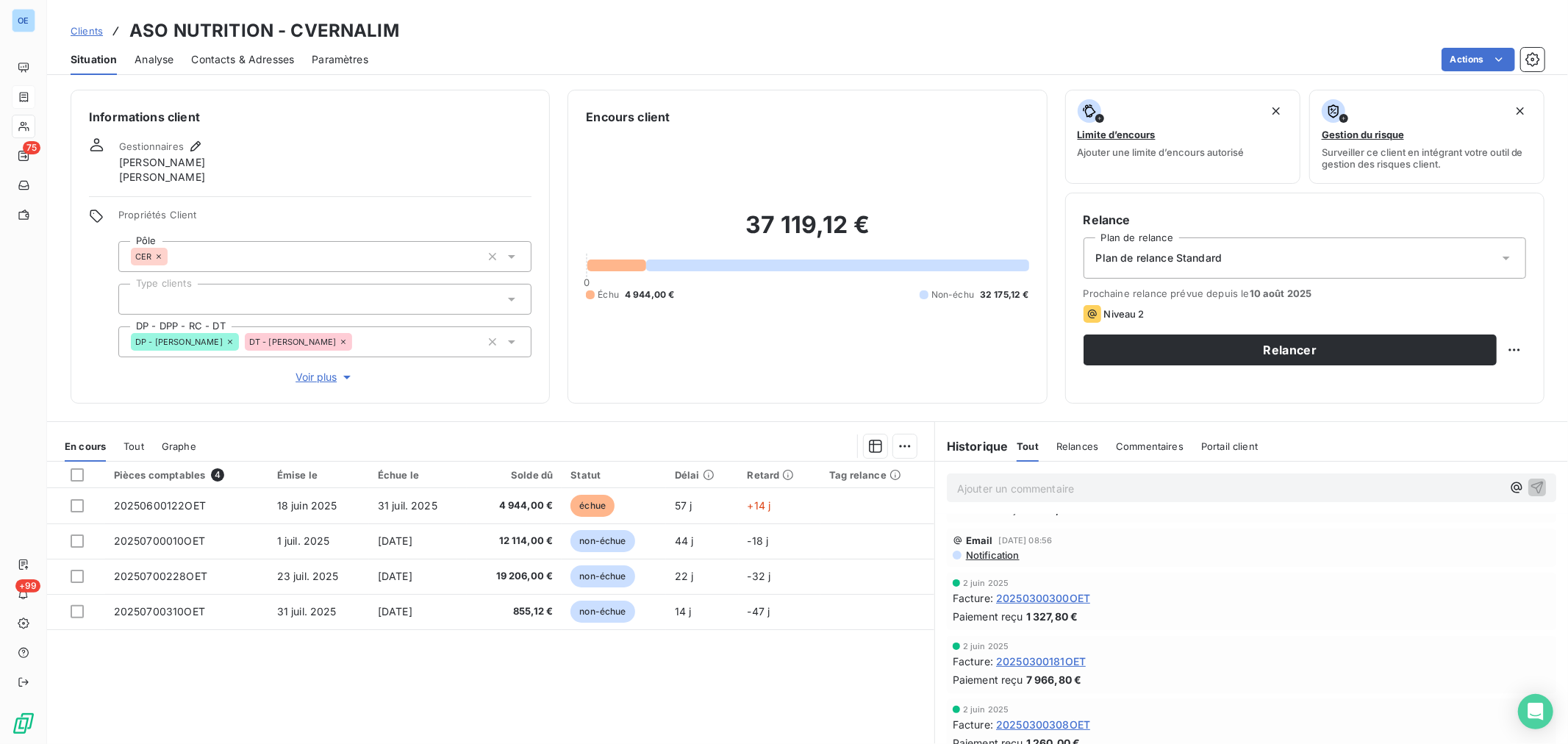
click at [1061, 724] on span "20250300308OET" at bounding box center [1044, 725] width 94 height 15
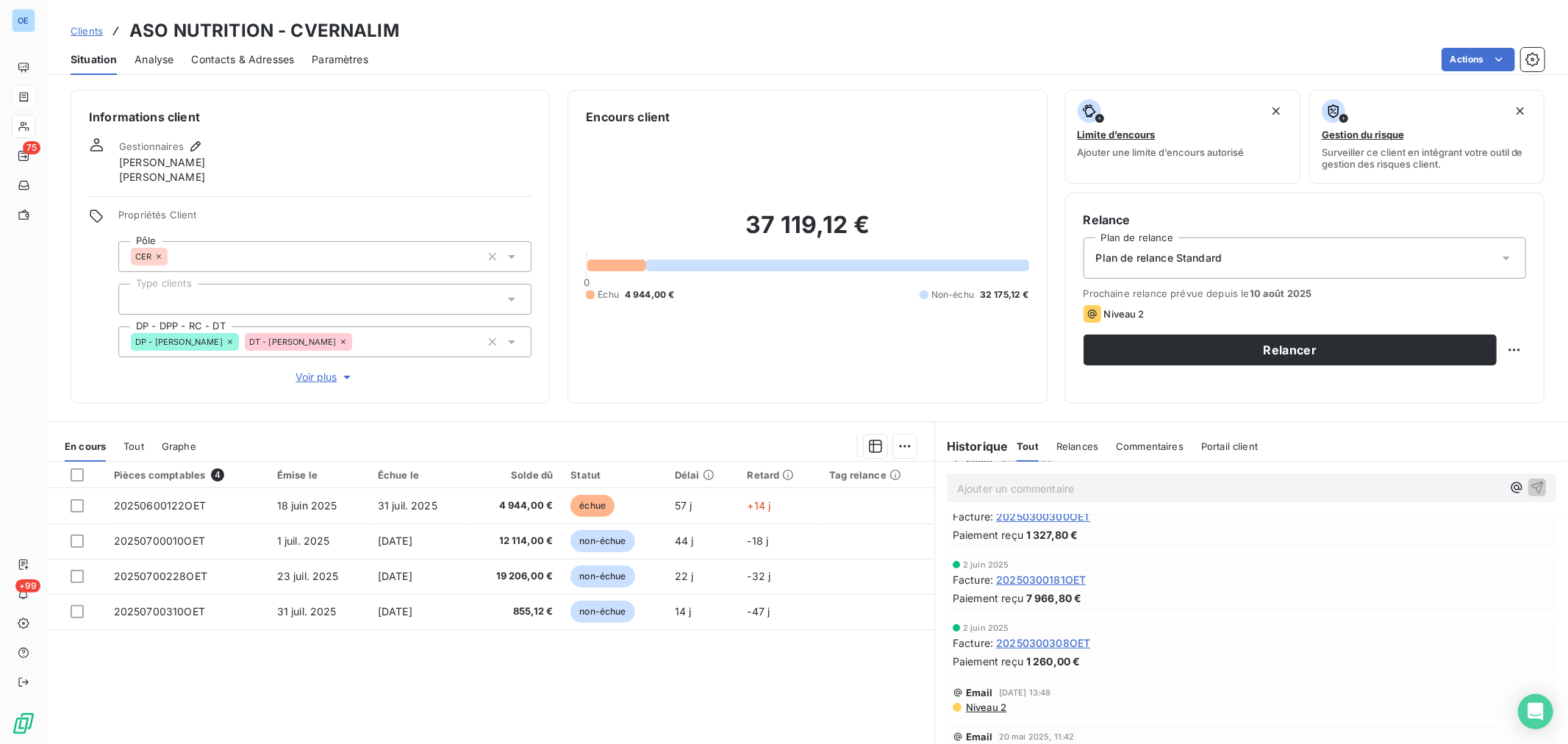
scroll to position [409, 0]
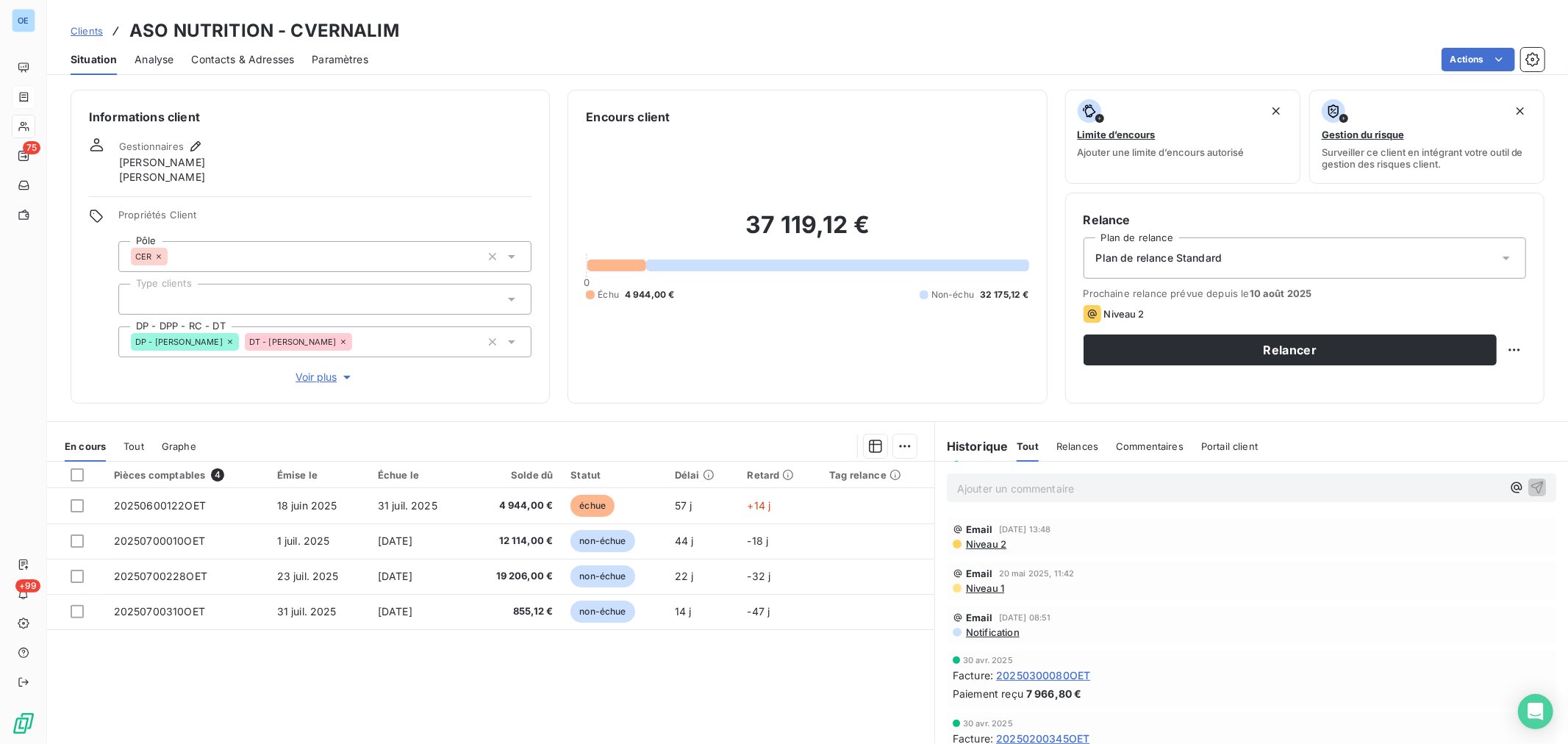
click at [1072, 678] on span "20250300080OET" at bounding box center [1044, 675] width 94 height 15
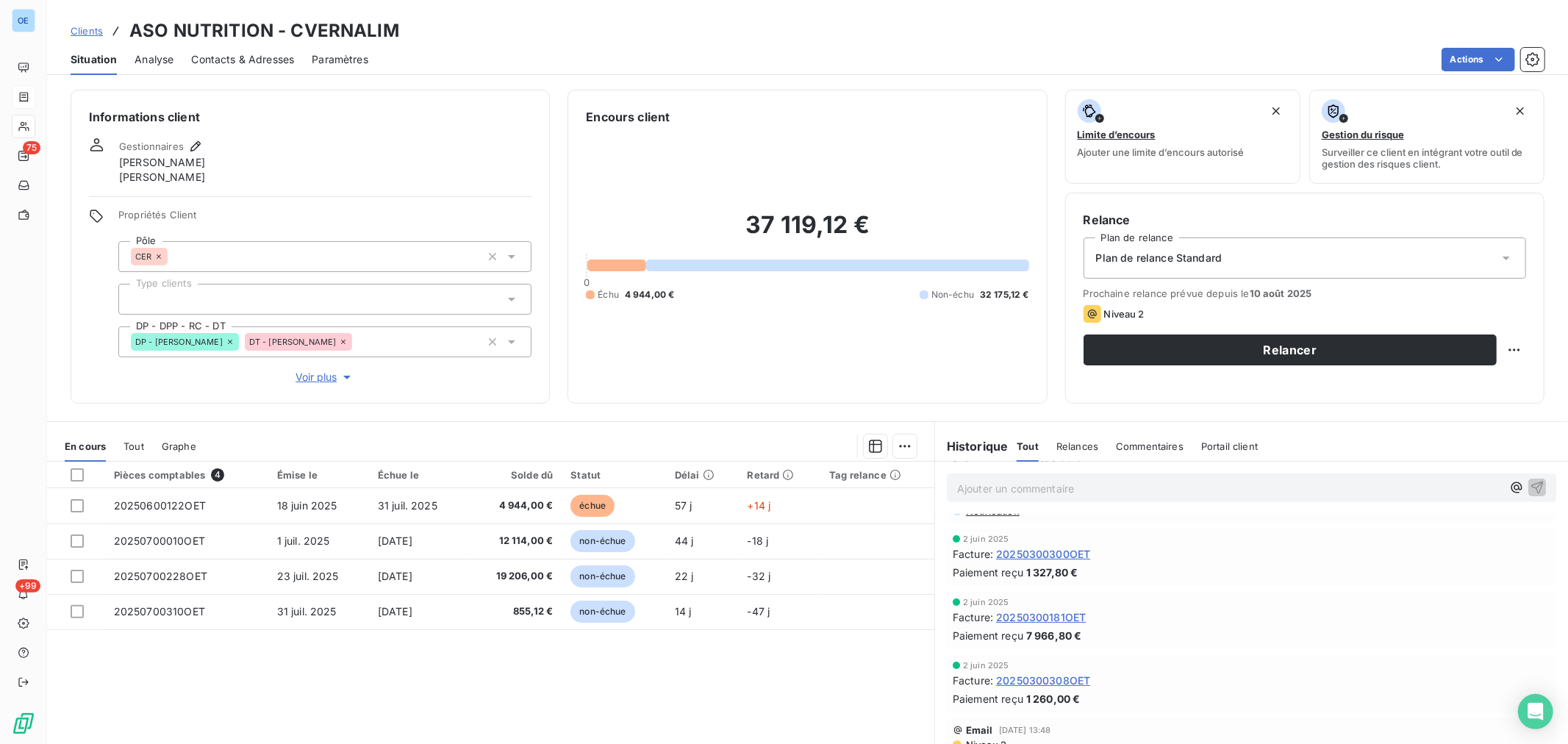
scroll to position [326, 0]
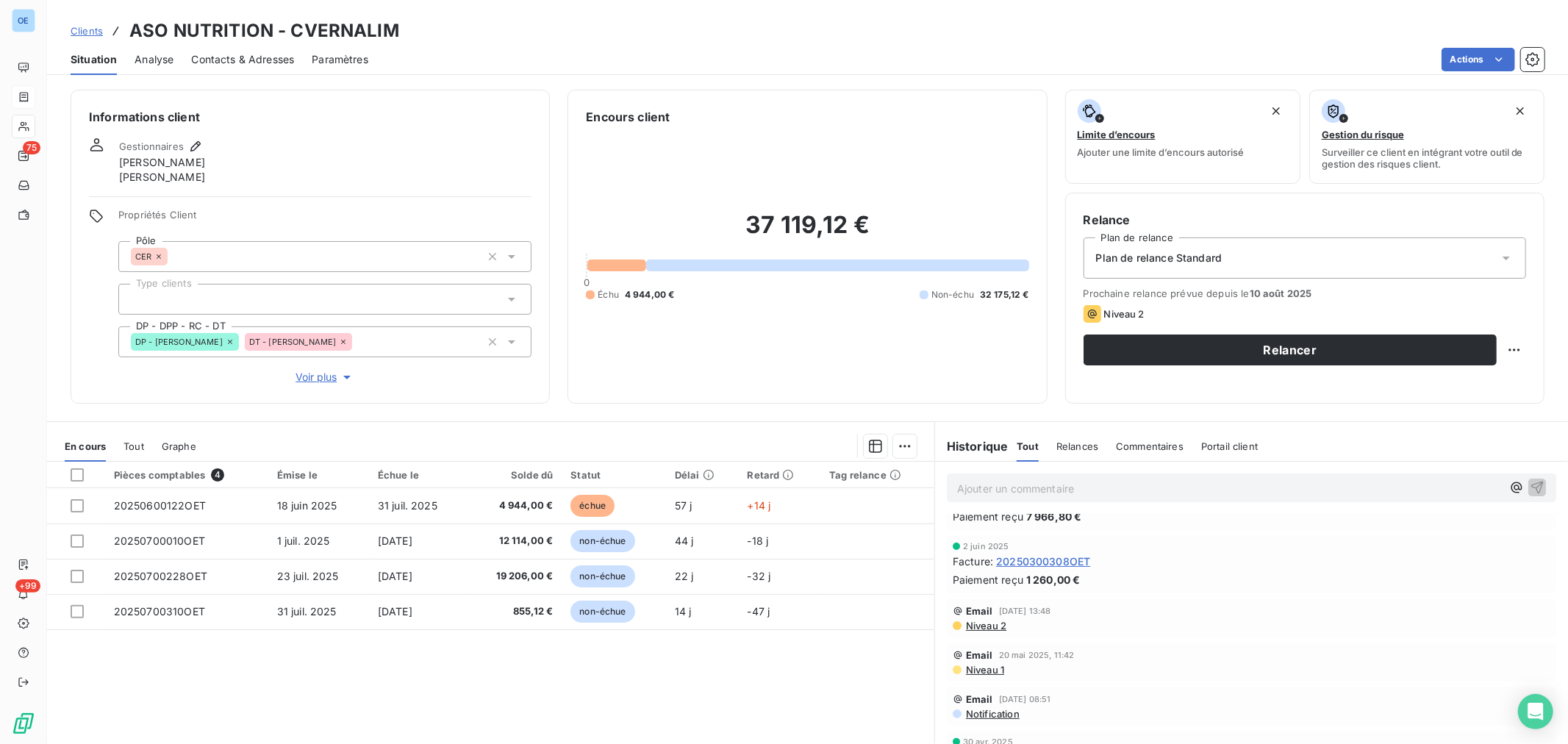
click at [1059, 567] on span "20250300308OET" at bounding box center [1044, 562] width 94 height 15
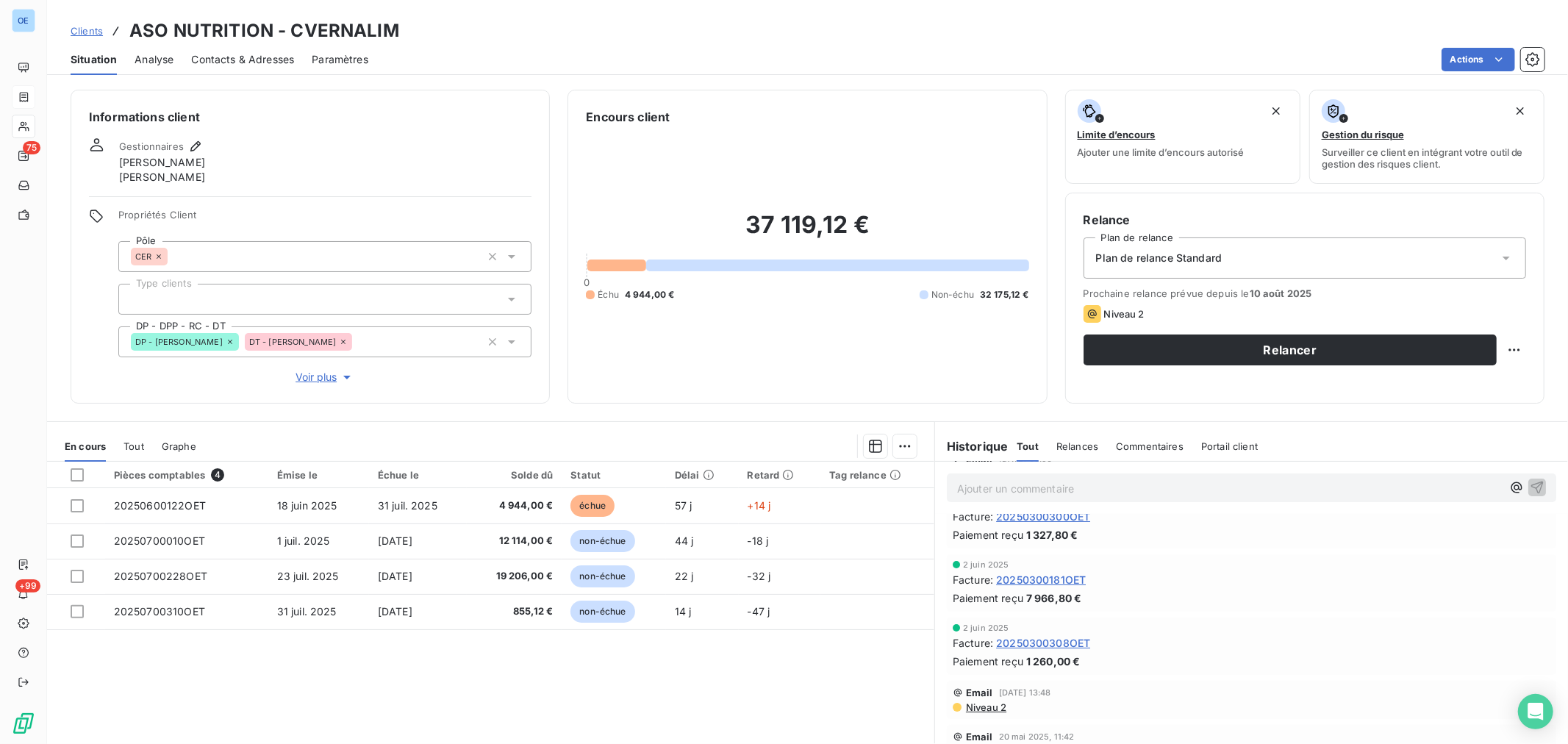
scroll to position [409, 0]
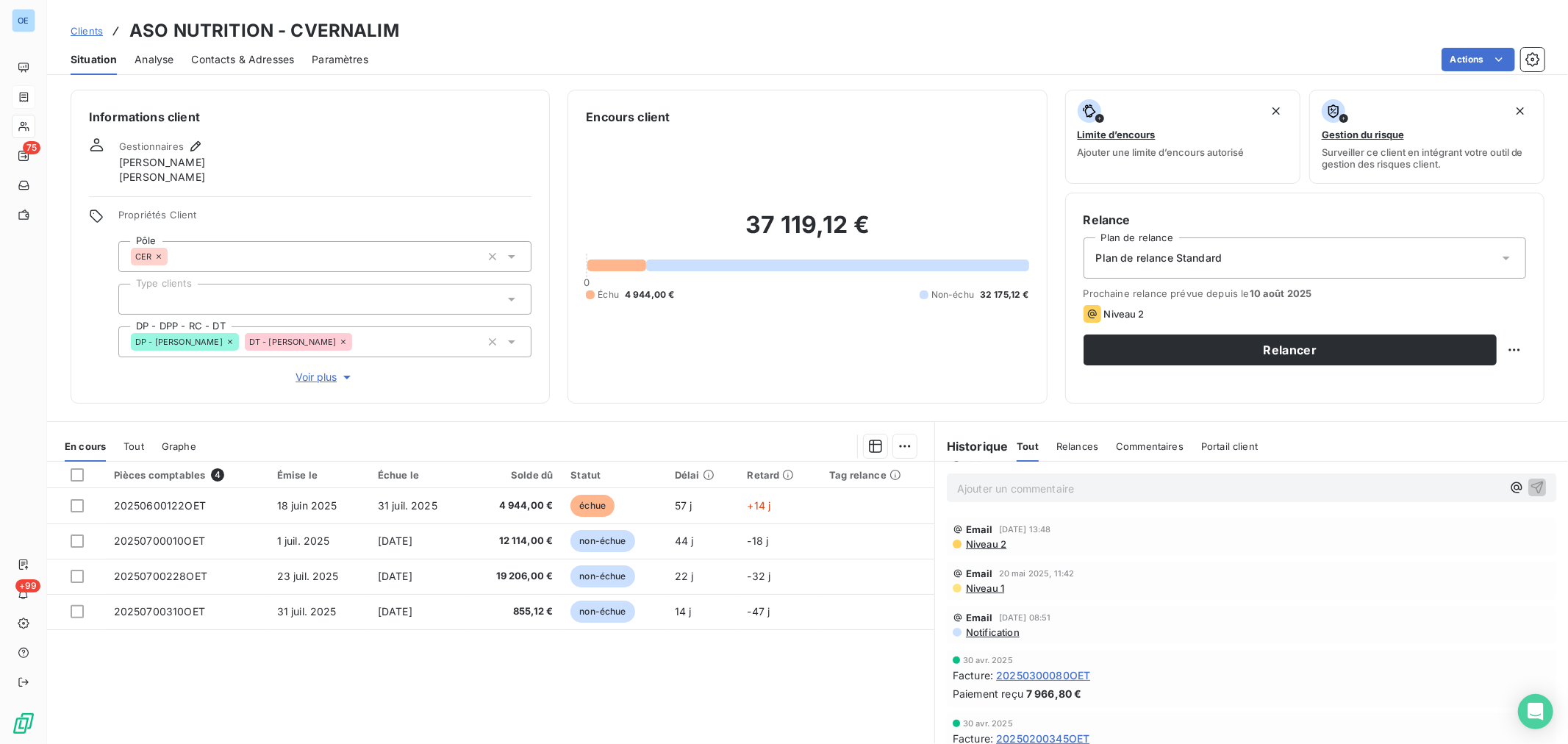
click at [1077, 673] on span "20250300080OET" at bounding box center [1044, 675] width 94 height 15
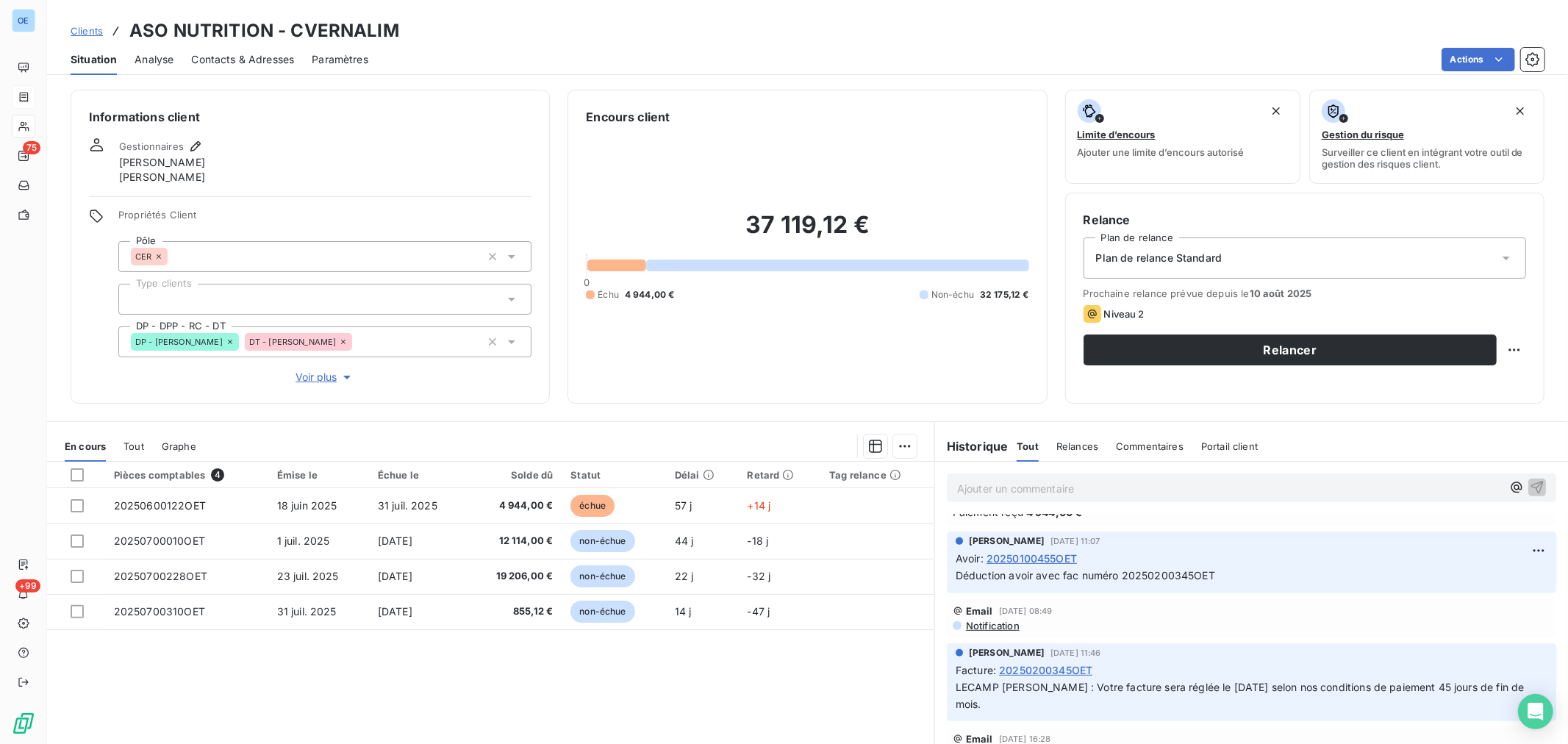
scroll to position [572, 0]
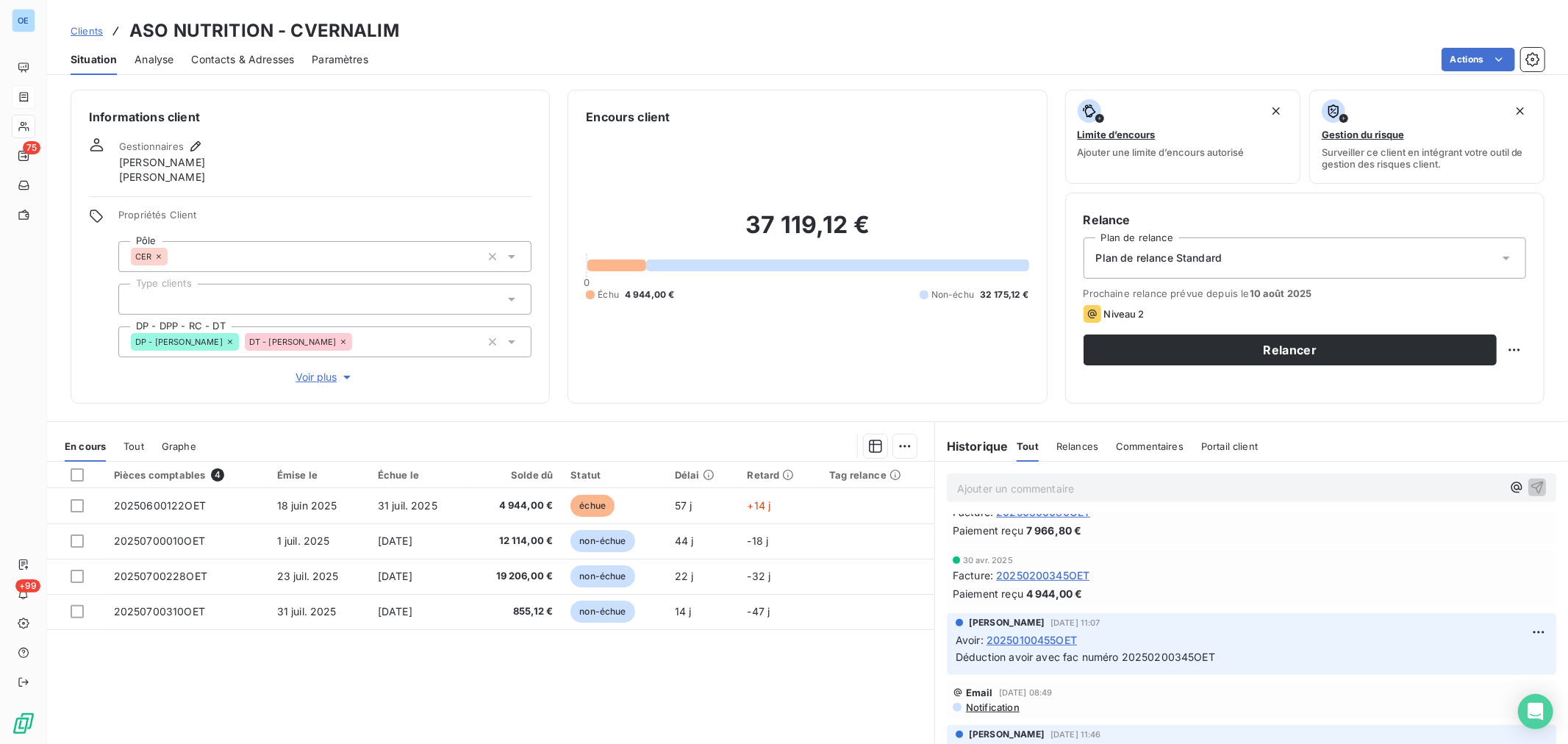
click at [1061, 579] on span "20250200345OET" at bounding box center [1043, 575] width 93 height 15
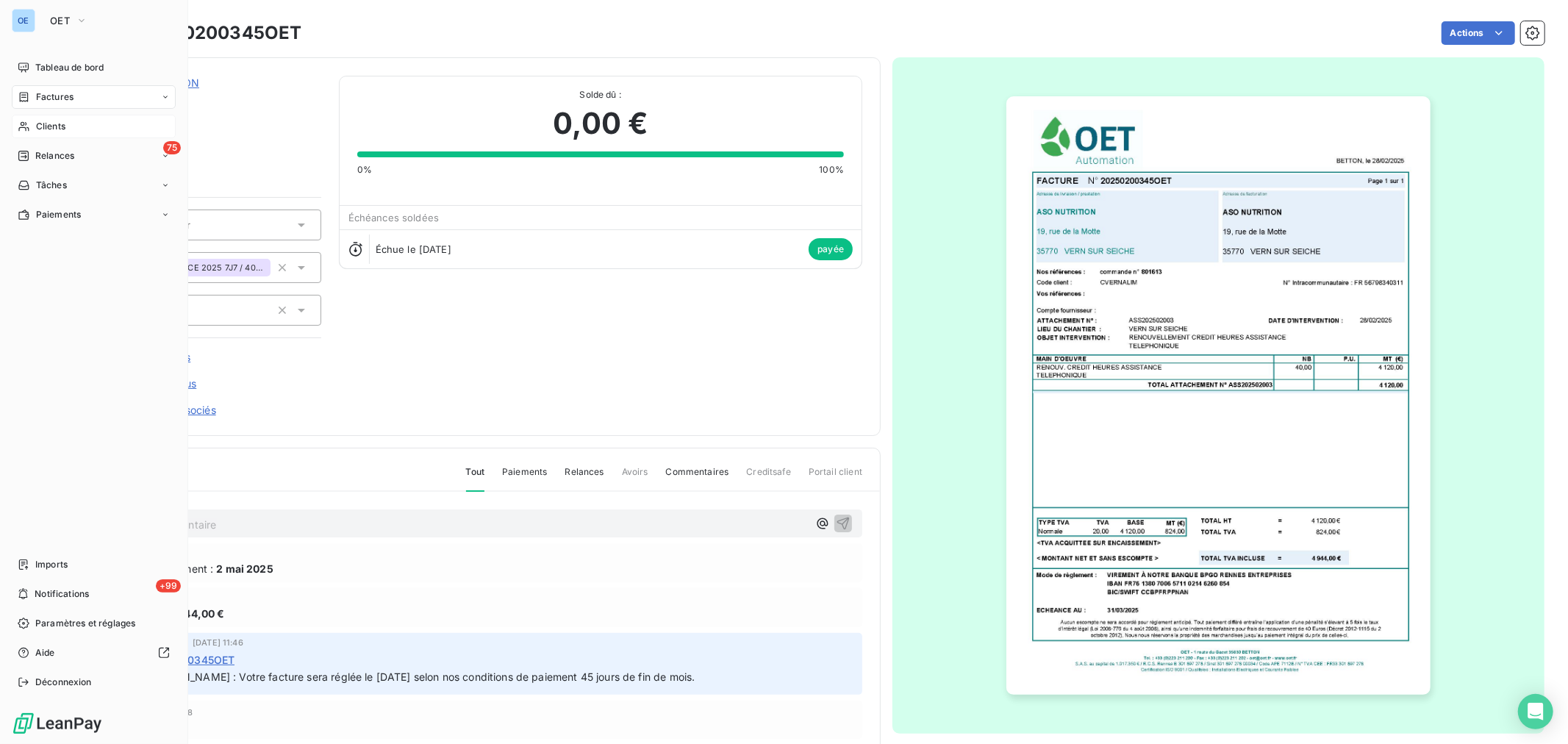
click at [76, 130] on div "Clients" at bounding box center [93, 126] width 164 height 24
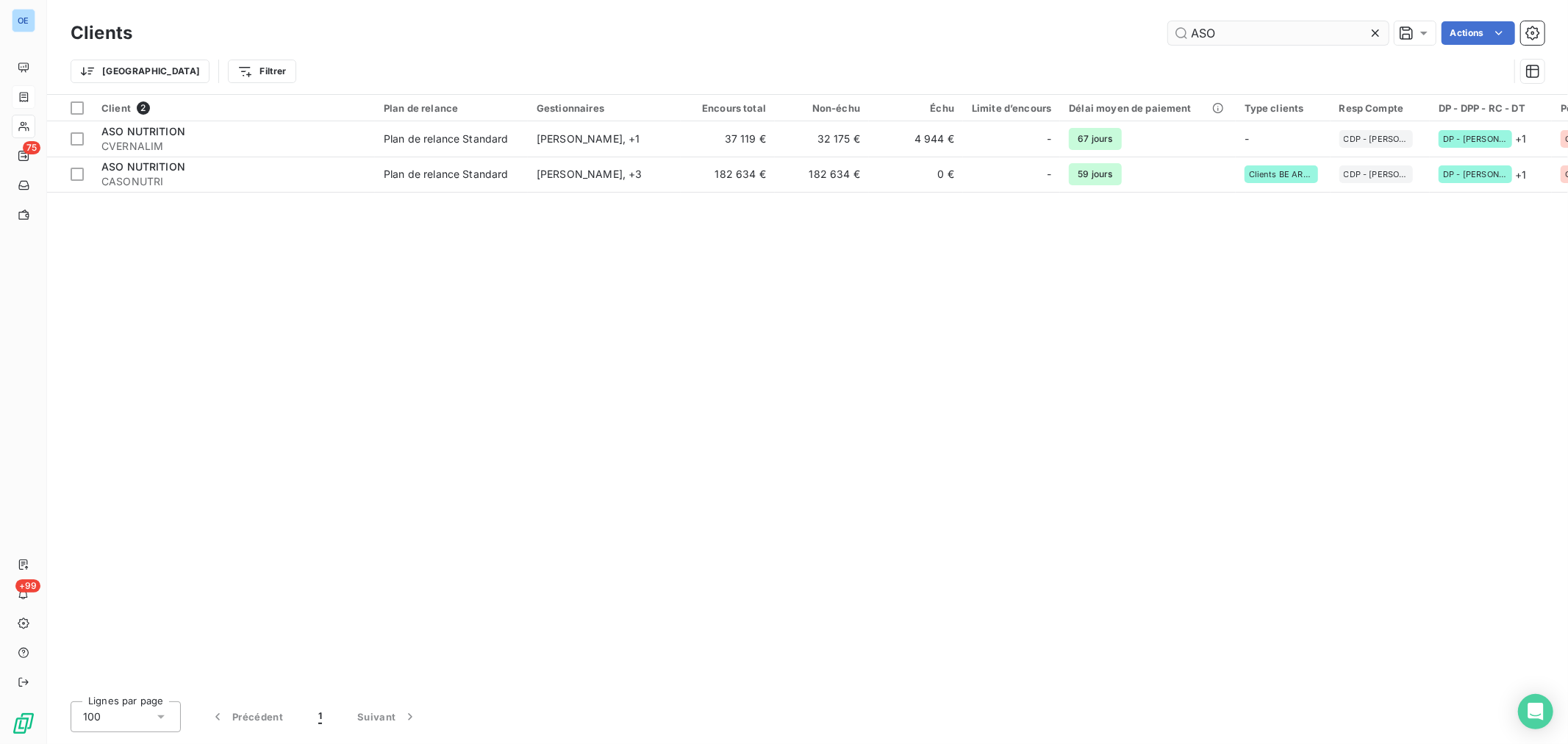
drag, startPoint x: 1238, startPoint y: 30, endPoint x: 1172, endPoint y: 30, distance: 66.0
click at [1179, 30] on input "ASO" at bounding box center [1278, 33] width 220 height 24
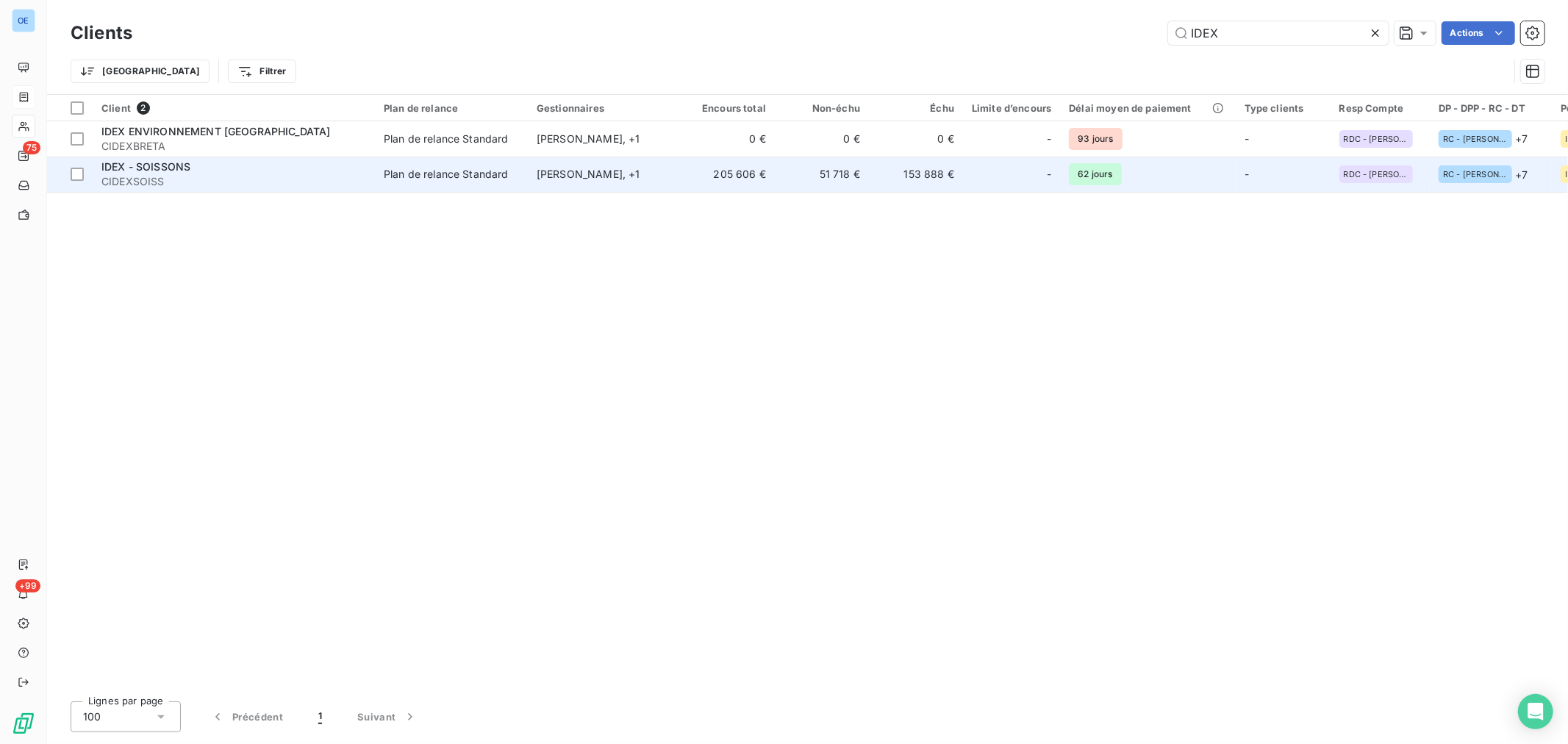
type input "IDEX"
click at [997, 182] on div "-" at bounding box center [1012, 174] width 79 height 24
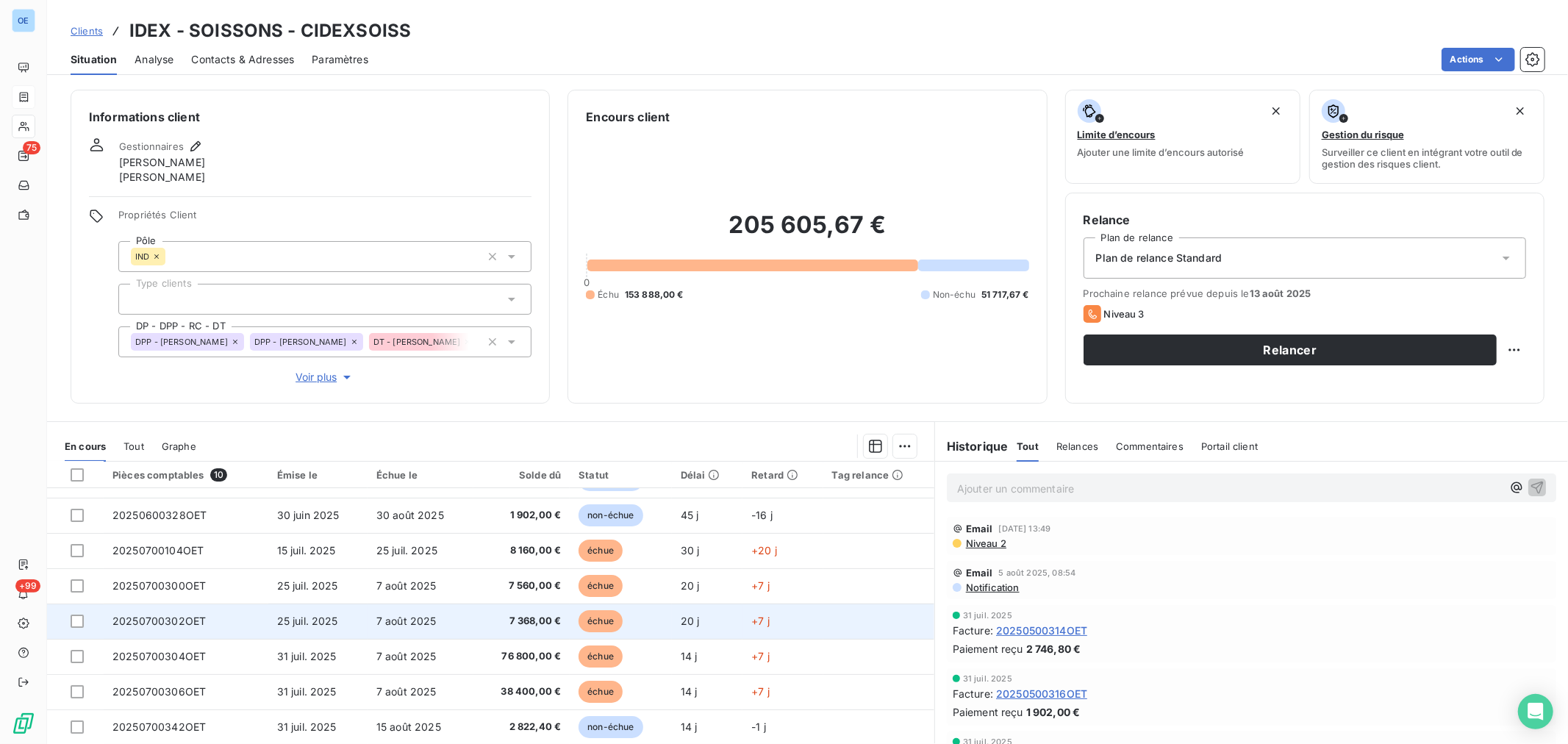
scroll to position [45, 0]
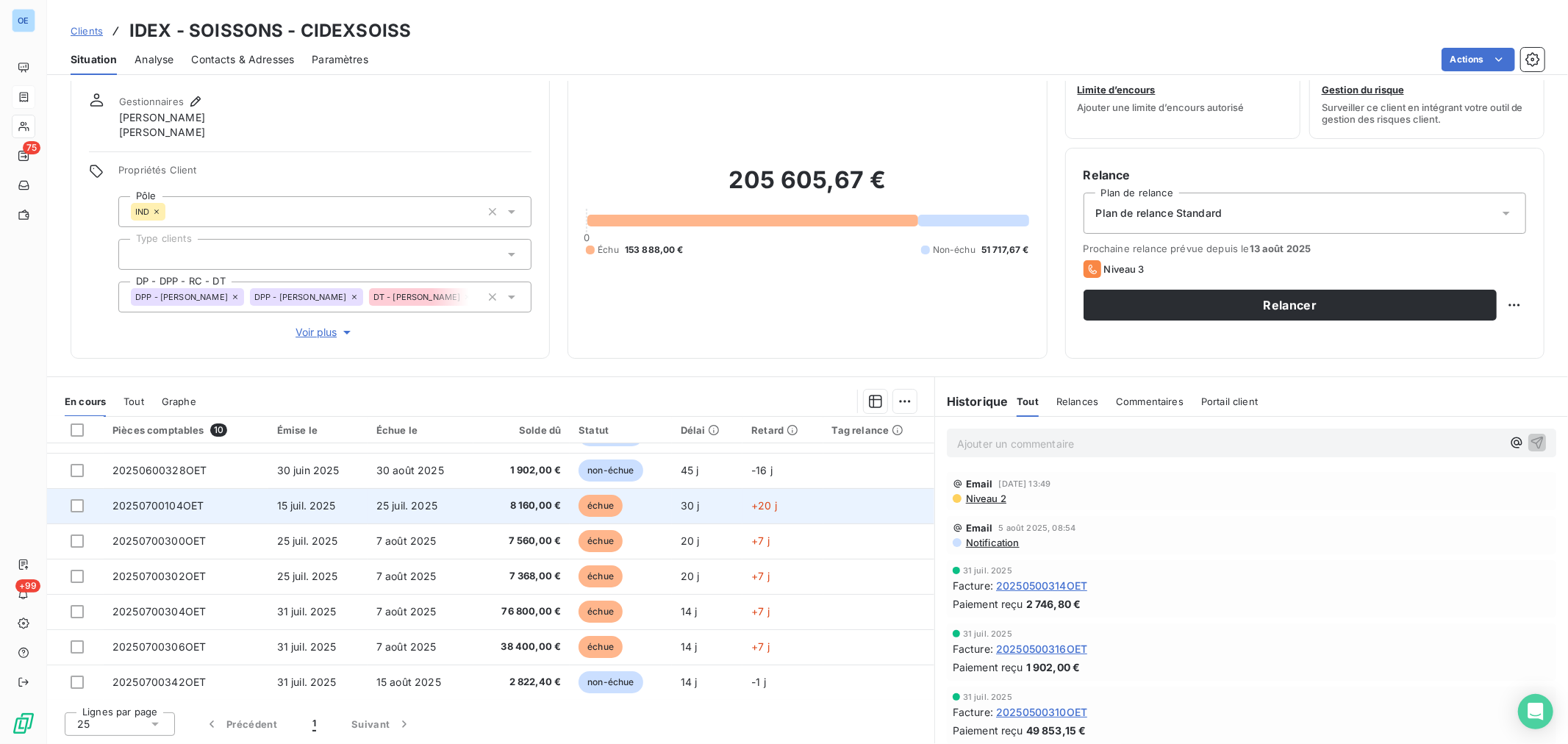
click at [218, 509] on td "20250700104OET" at bounding box center [186, 506] width 165 height 35
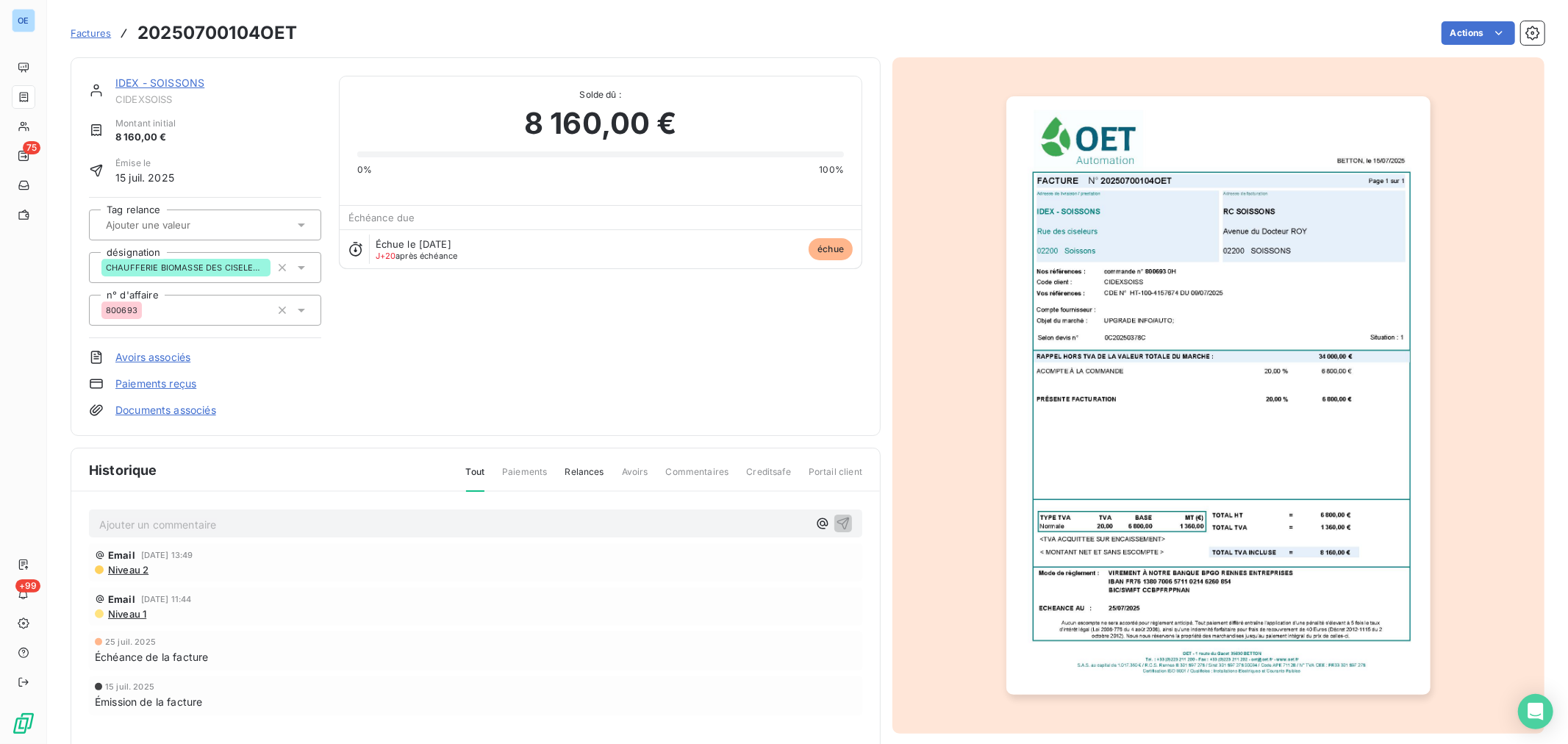
click at [279, 515] on p "Ajouter un commentaire ﻿" at bounding box center [453, 525] width 708 height 18
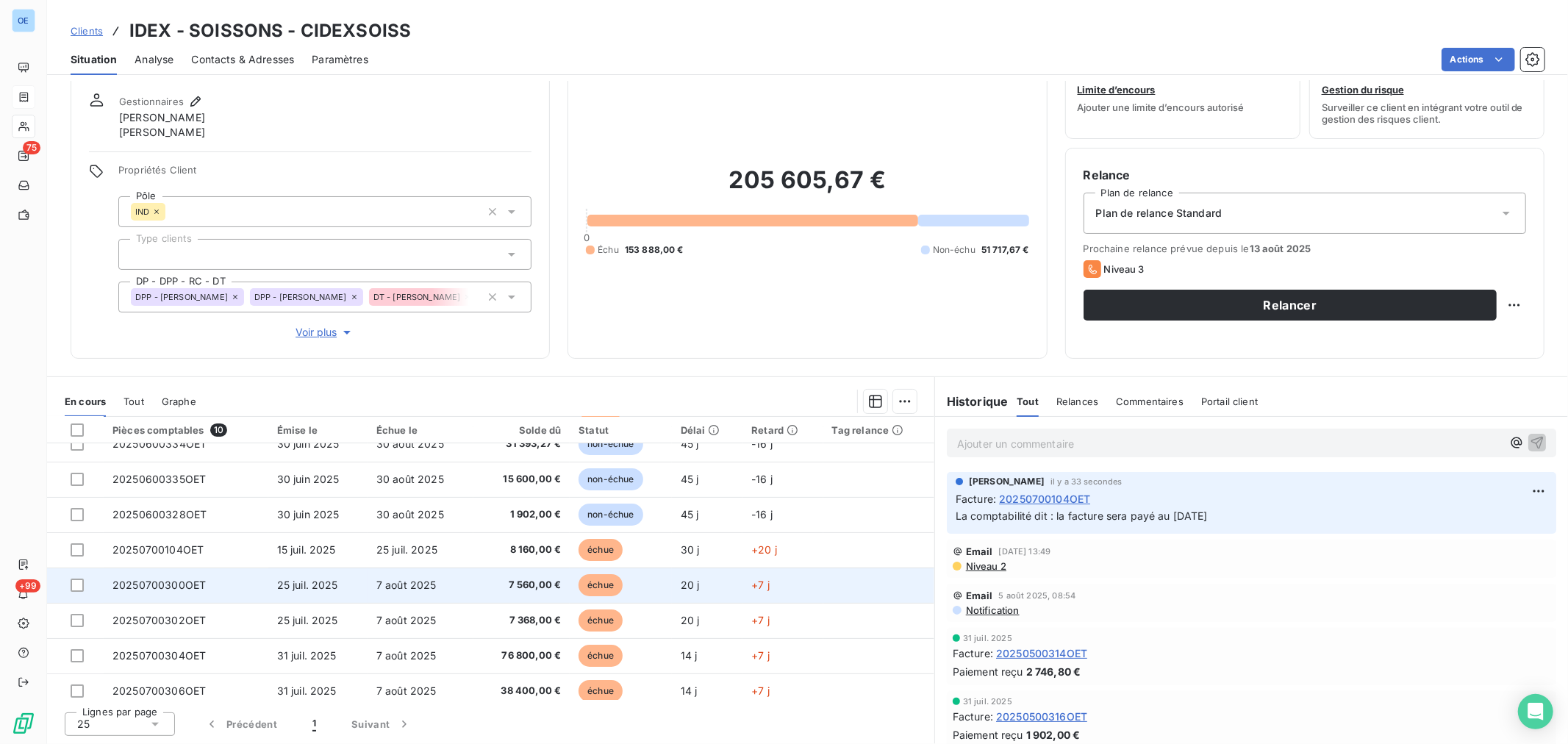
scroll to position [97, 0]
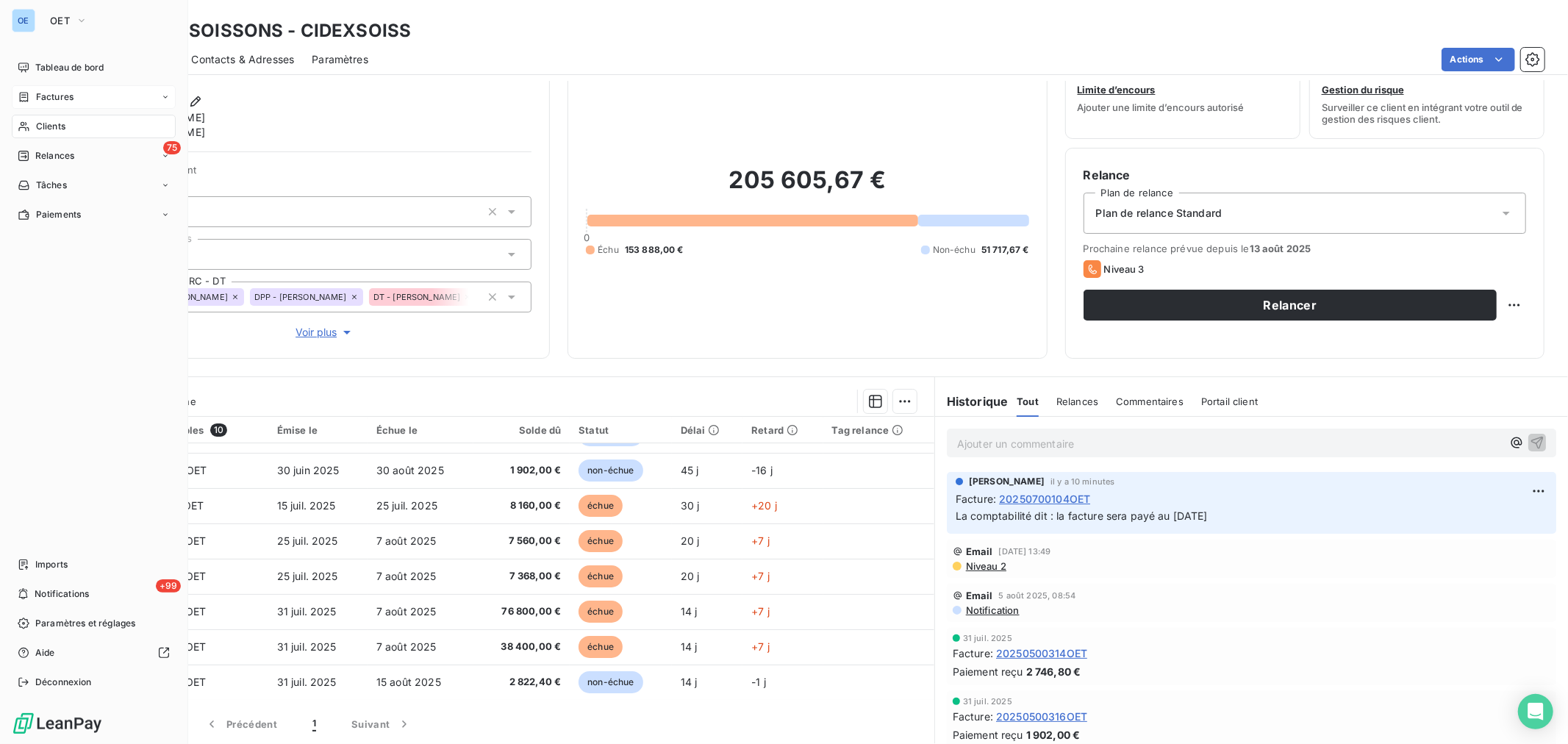
click at [45, 130] on span "Clients" at bounding box center [50, 127] width 29 height 13
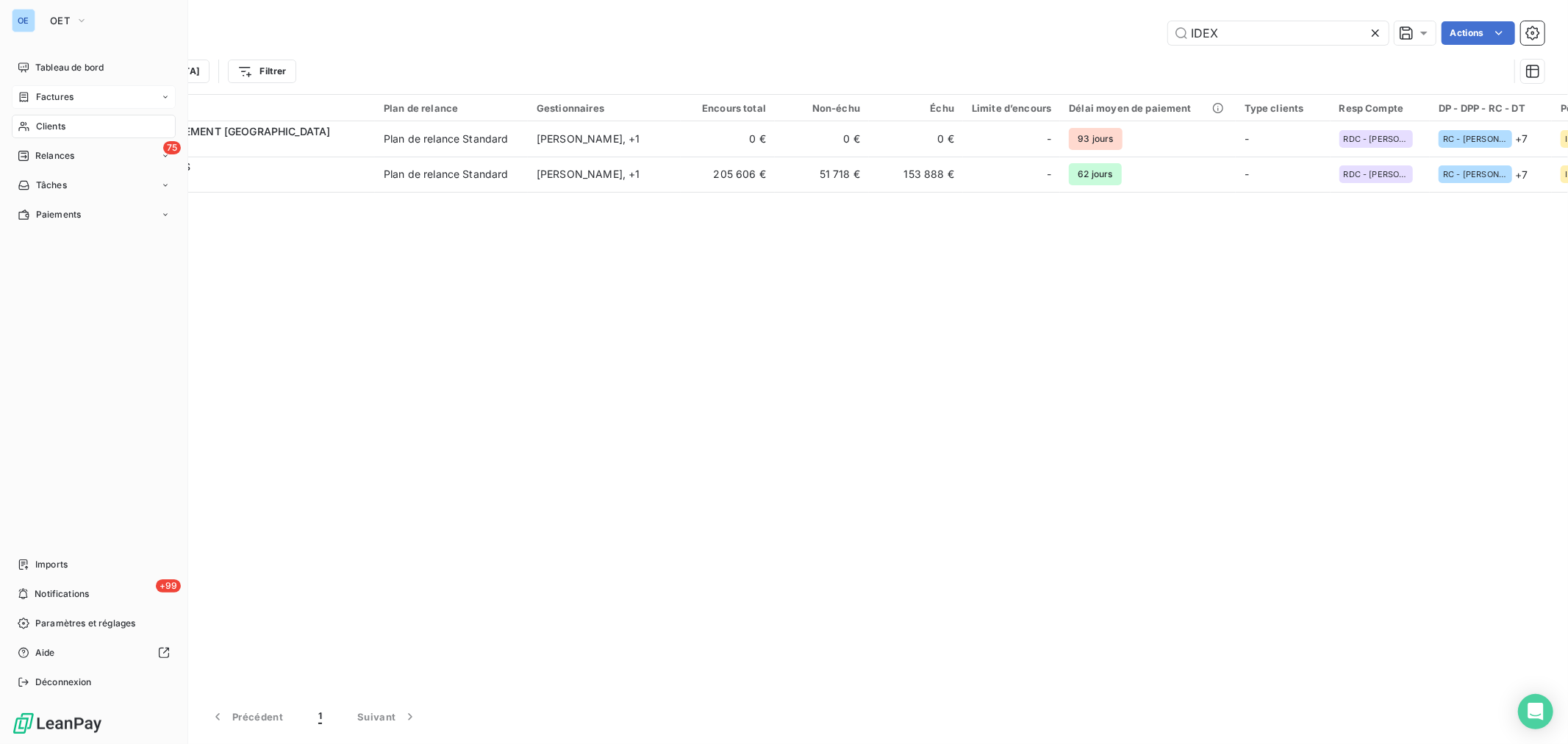
click at [38, 91] on span "Factures" at bounding box center [55, 98] width 38 height 13
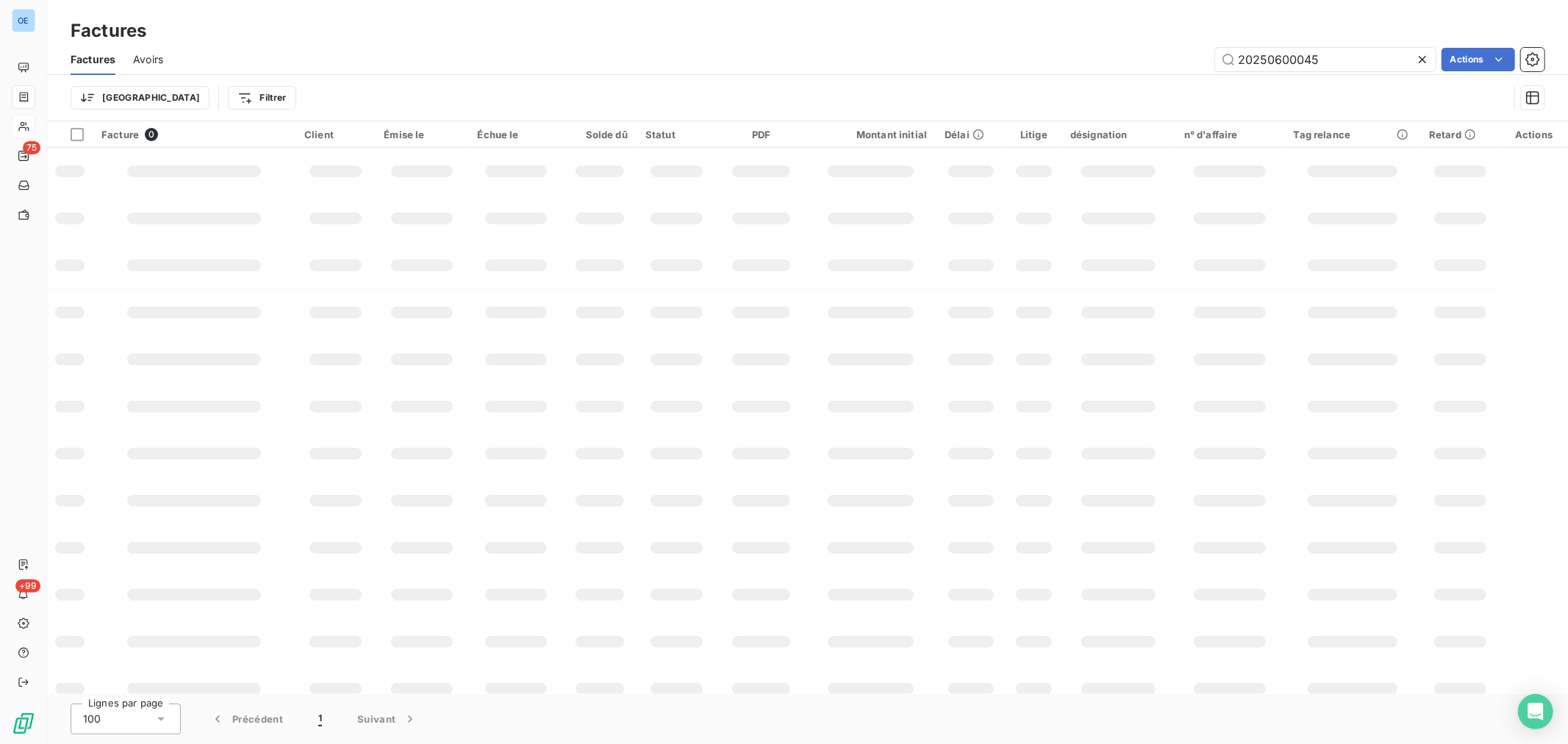
drag, startPoint x: 1329, startPoint y: 55, endPoint x: 1277, endPoint y: 74, distance: 55.4
click at [1277, 74] on div "Factures Avoirs 20250600045 Actions Trier Filtrer" at bounding box center [808, 82] width 1521 height 77
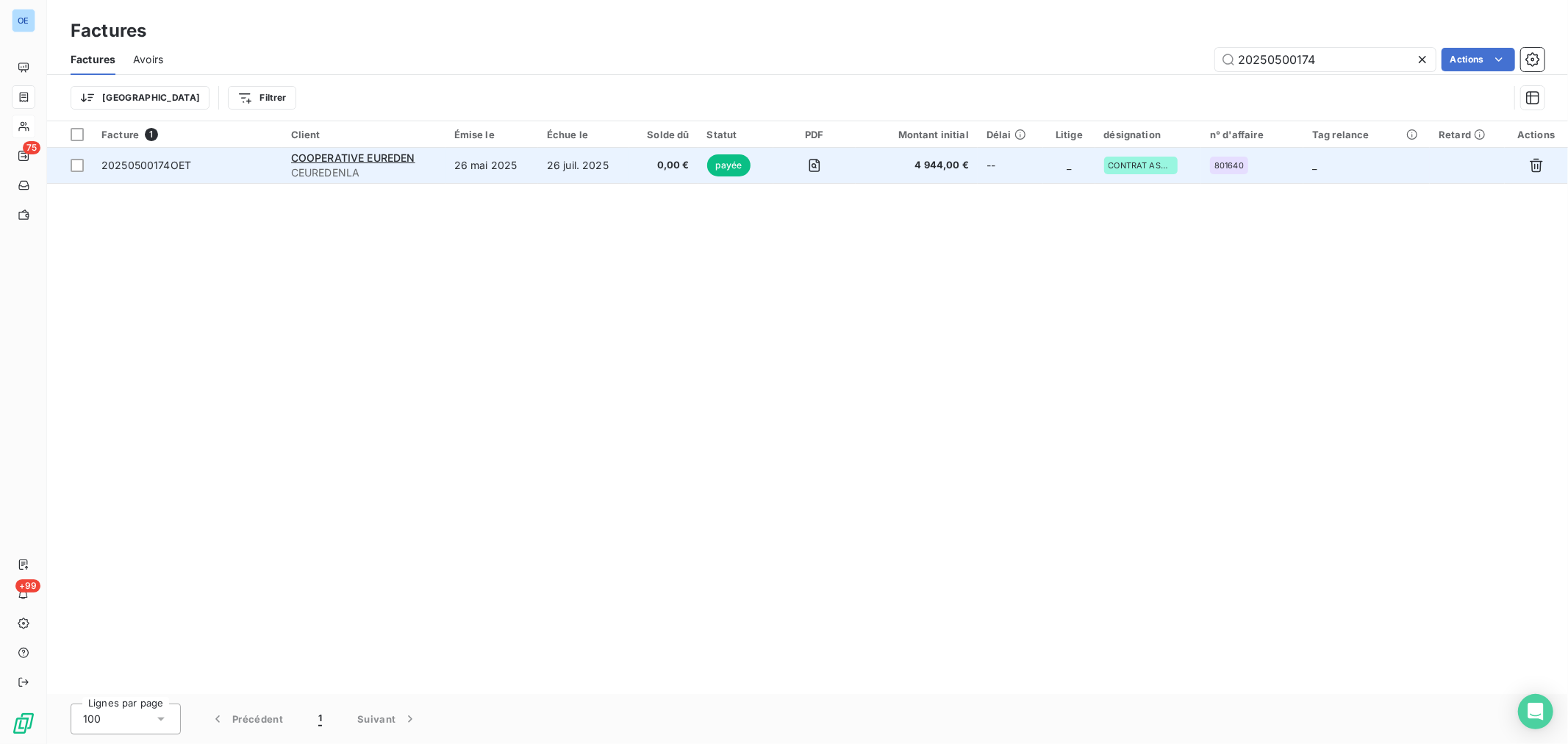
type input "20250500174"
click at [1031, 171] on td "--" at bounding box center [1011, 166] width 66 height 35
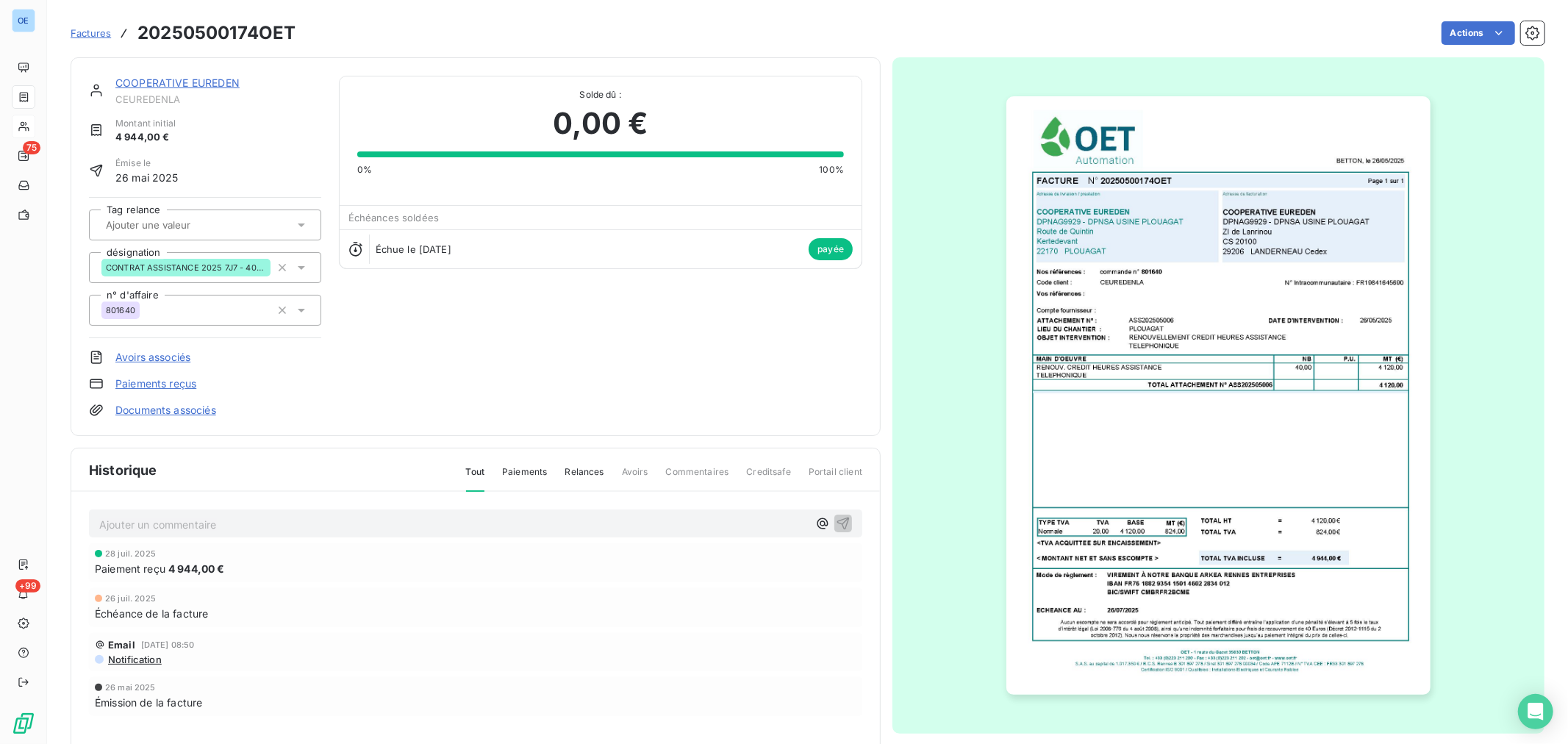
click at [1144, 545] on img "button" at bounding box center [1218, 396] width 424 height 599
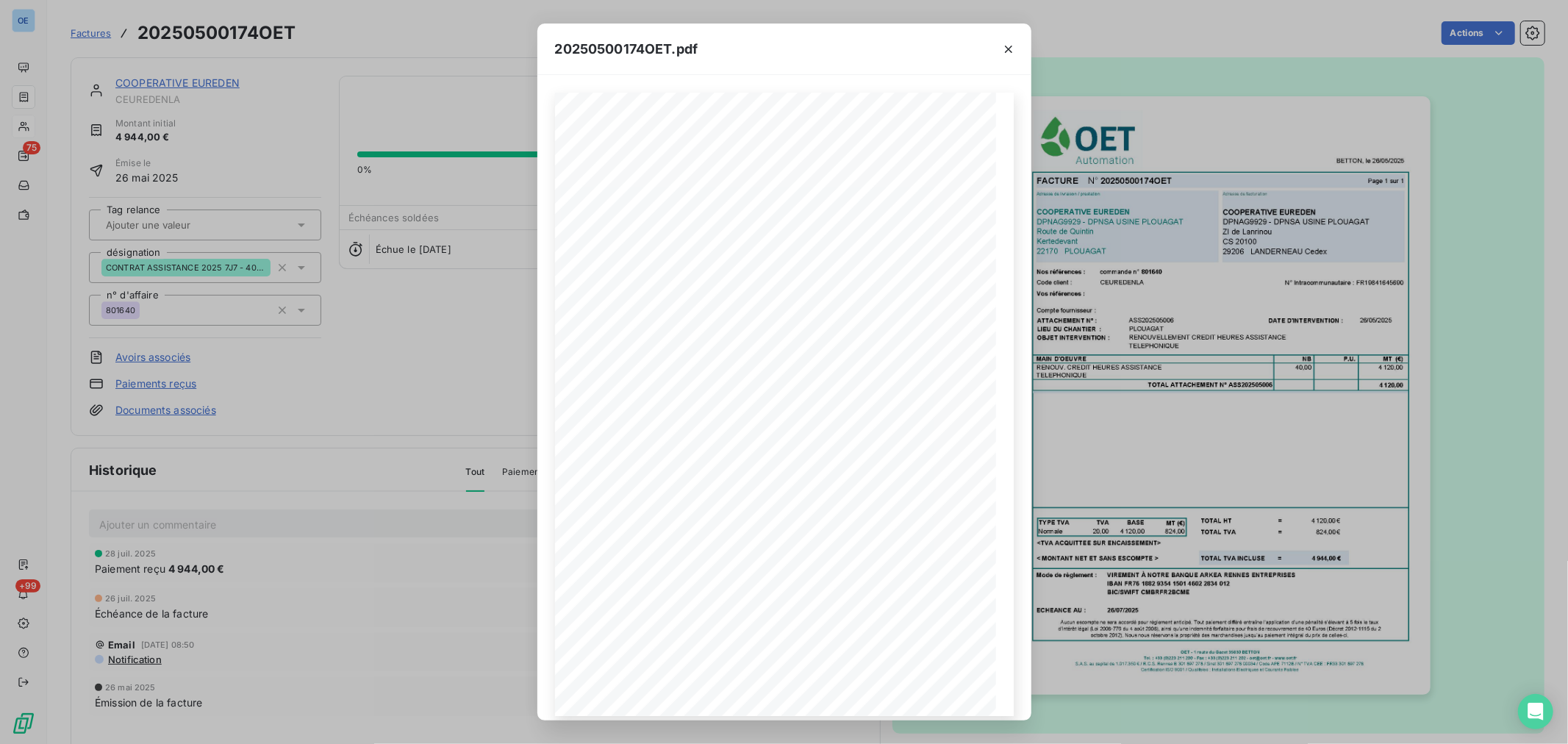
click at [1087, 425] on div "20250500174OET.pdf FACTURE N° 20250500174OET Page 1 sur 1 BETTON, le [DATE] Com…" at bounding box center [784, 372] width 1568 height 744
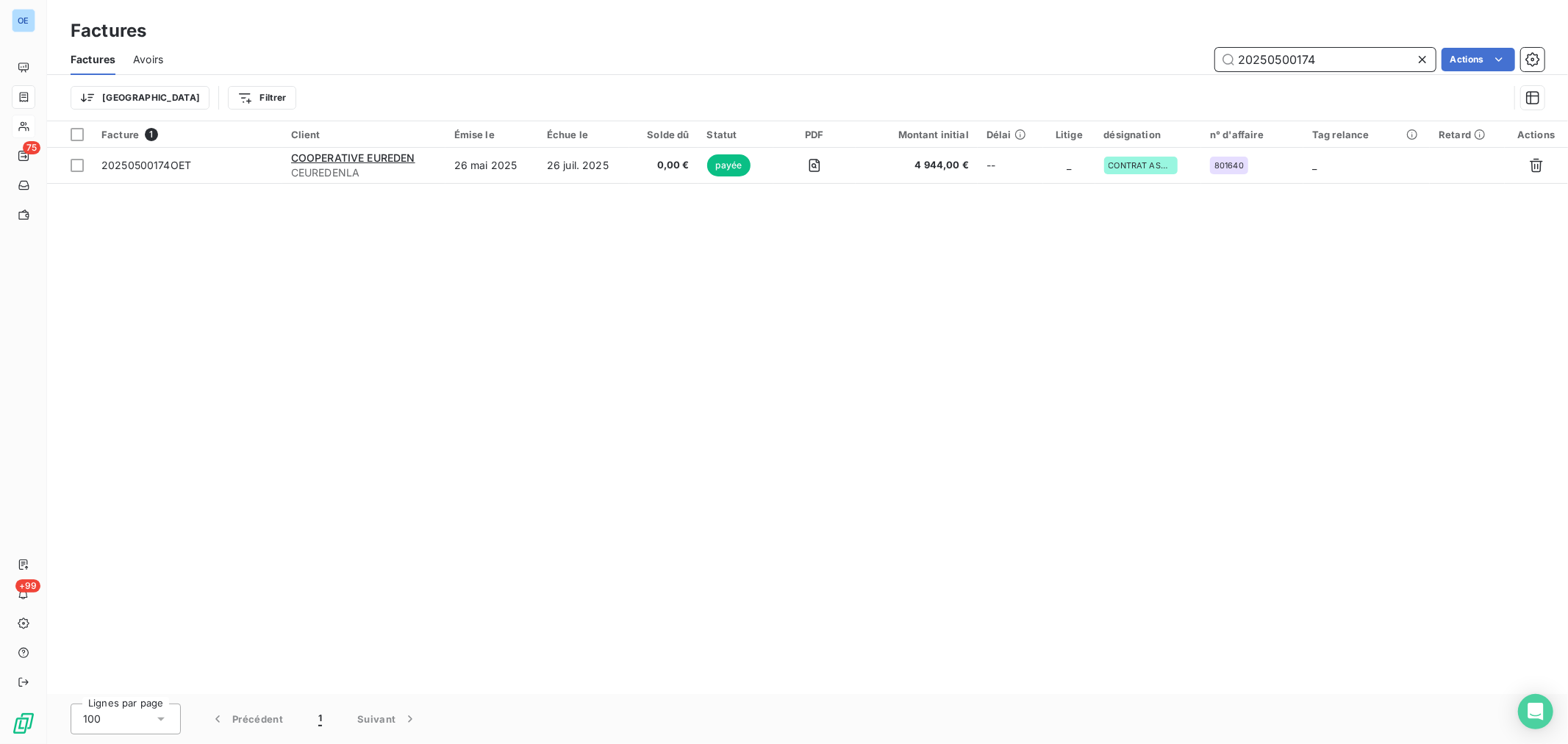
drag, startPoint x: 1359, startPoint y: 63, endPoint x: 1115, endPoint y: 64, distance: 244.0
click at [1137, 64] on div "20250500174 Actions" at bounding box center [862, 60] width 1364 height 24
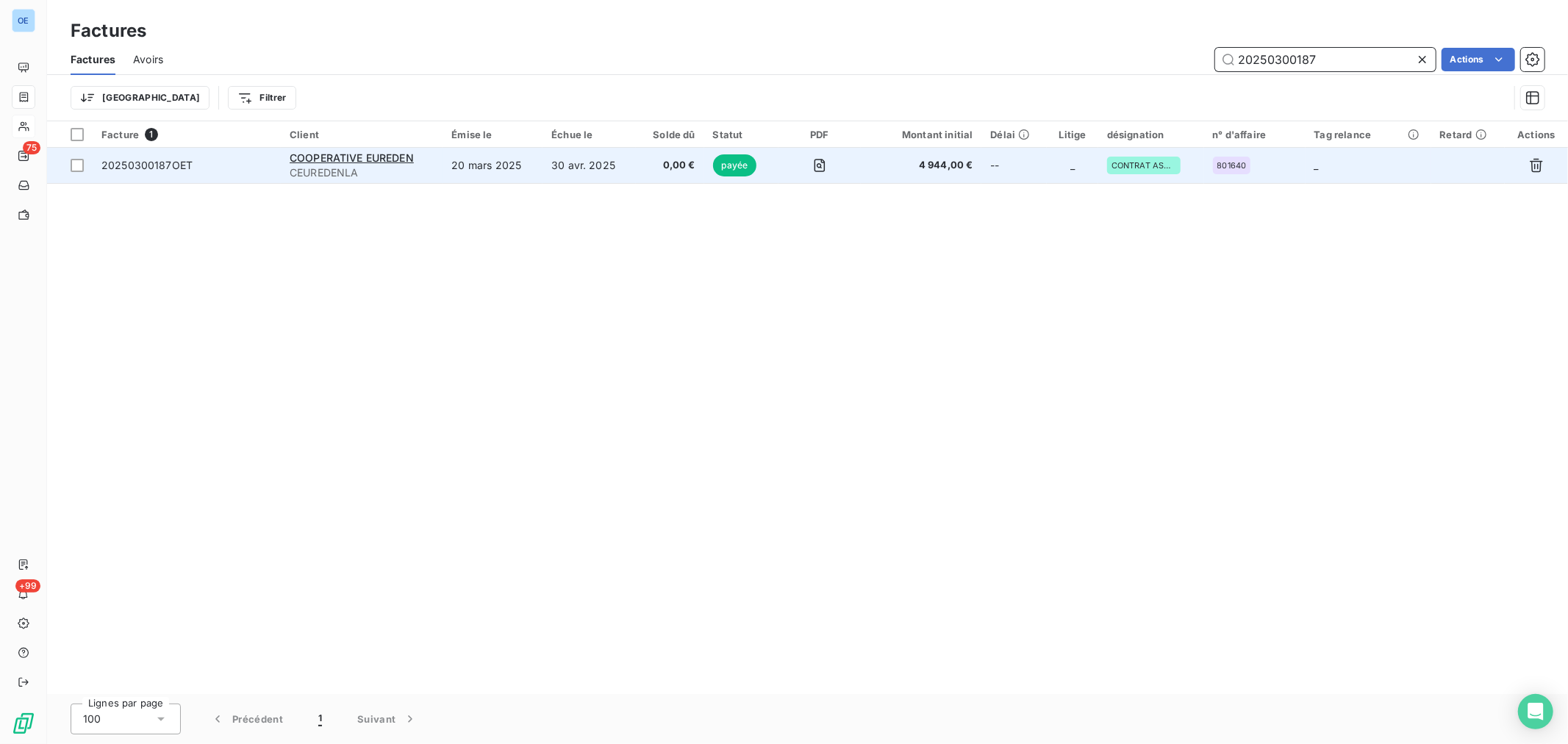
type input "20250300187"
click at [886, 171] on span "4 944,00 €" at bounding box center [921, 165] width 103 height 14
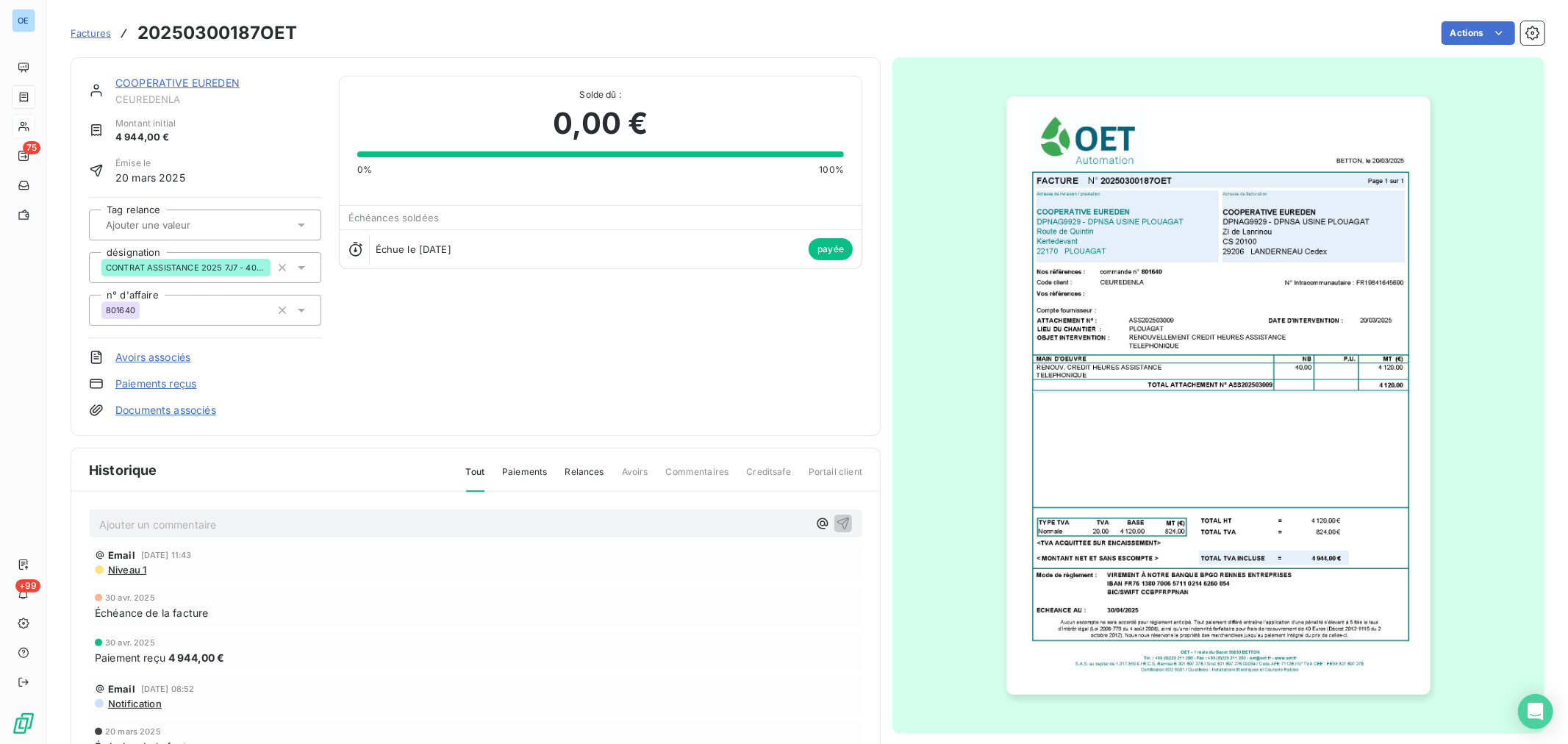
click at [1208, 418] on img "button" at bounding box center [1218, 396] width 424 height 599
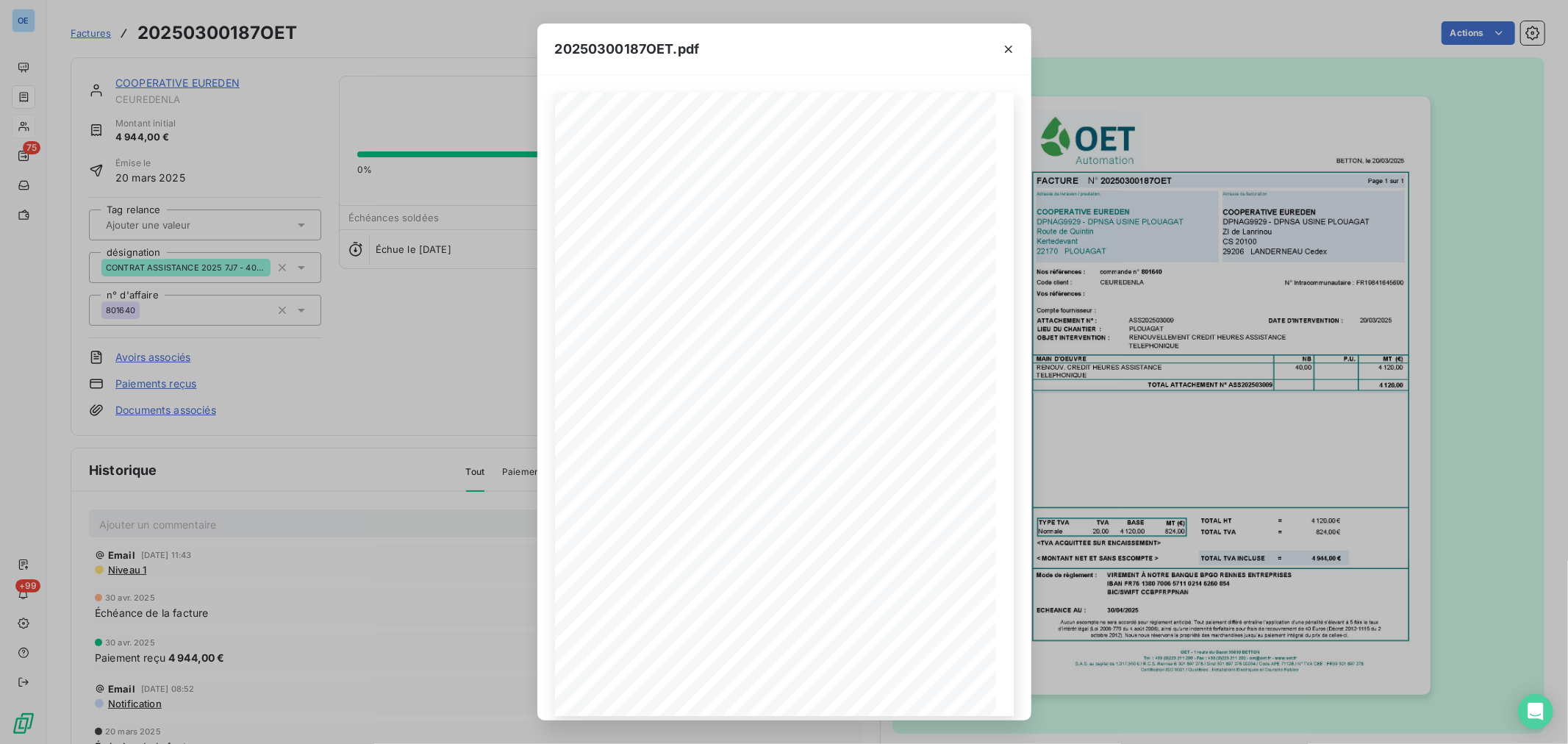
click at [1181, 284] on div "20250300187OET.pdf FACTURE N° 20250300187OET Page 1 sur 1 BETTON, le [DATE] Com…" at bounding box center [784, 372] width 1568 height 744
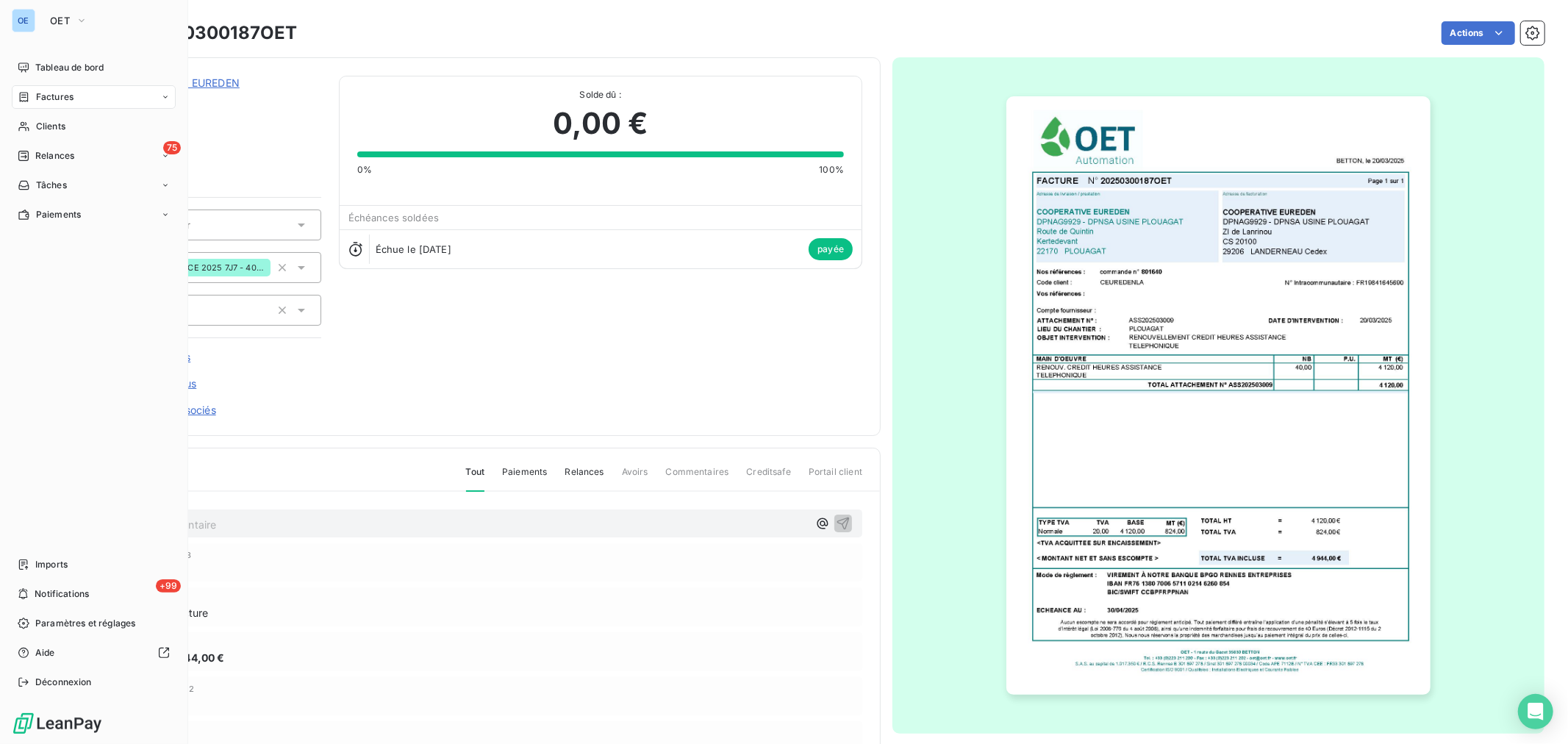
drag, startPoint x: 46, startPoint y: 121, endPoint x: 136, endPoint y: 108, distance: 90.9
click at [46, 121] on span "Clients" at bounding box center [50, 127] width 29 height 13
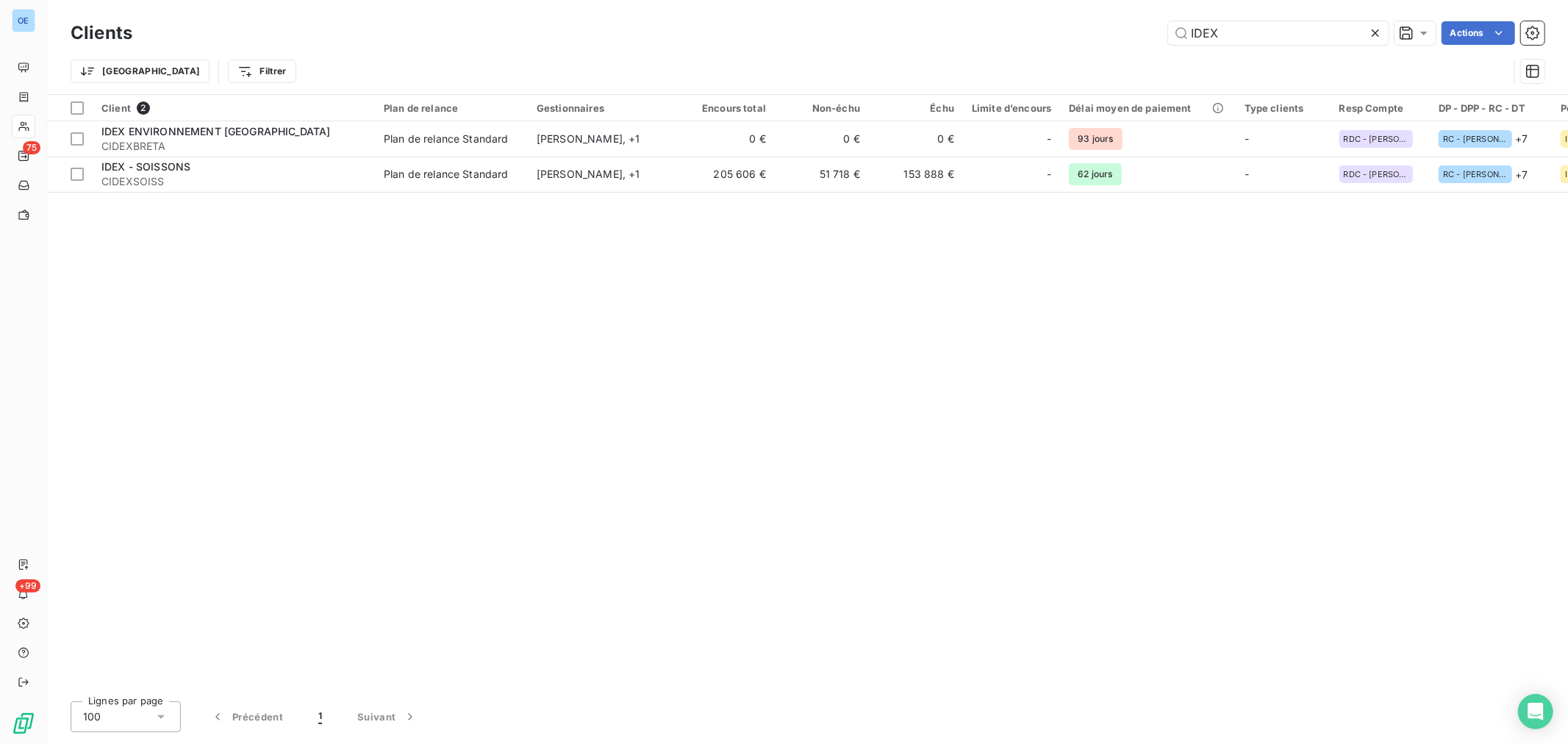
click at [1116, 59] on div "Clients IDEX Actions Trier Filtrer" at bounding box center [808, 55] width 1474 height 77
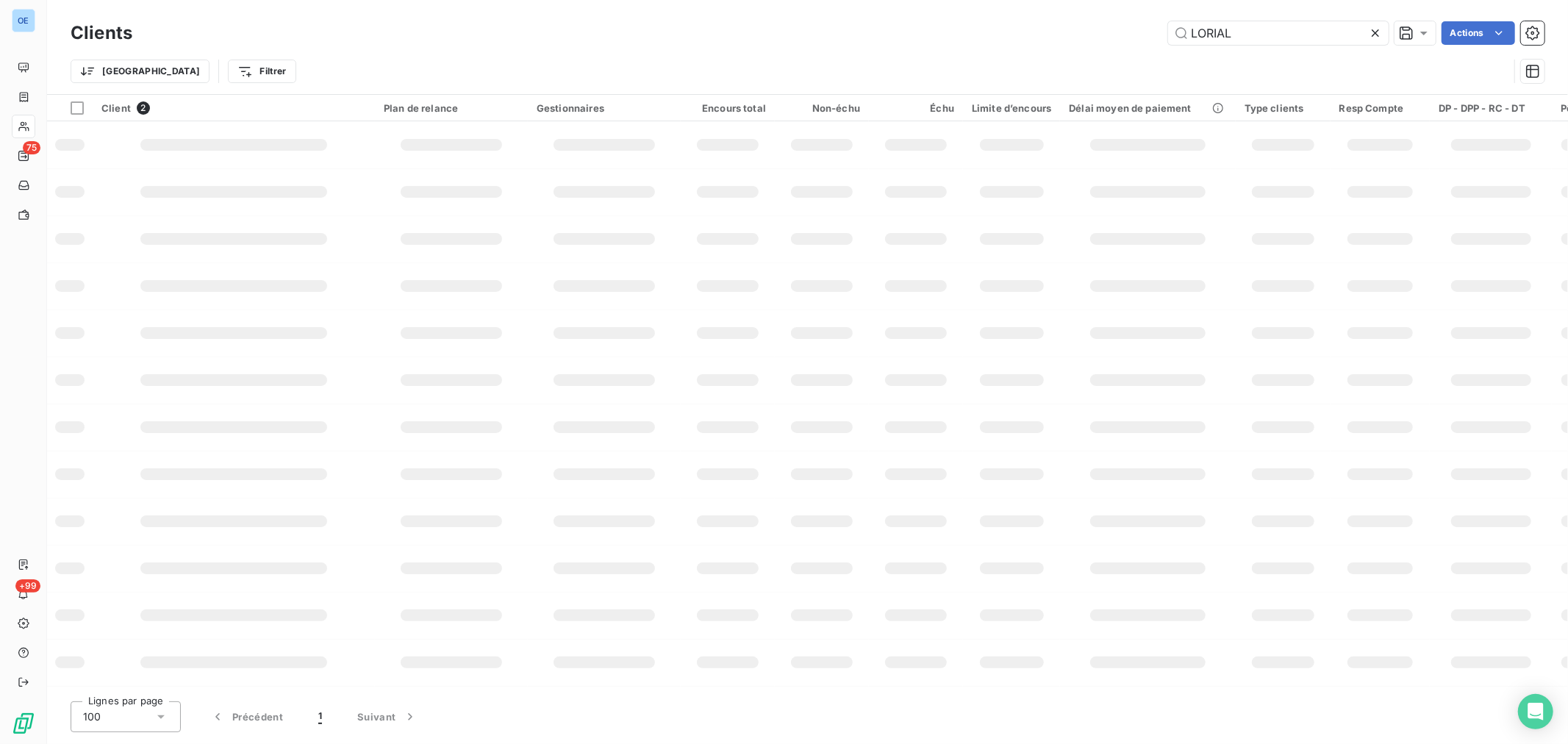
type input "LORIAL"
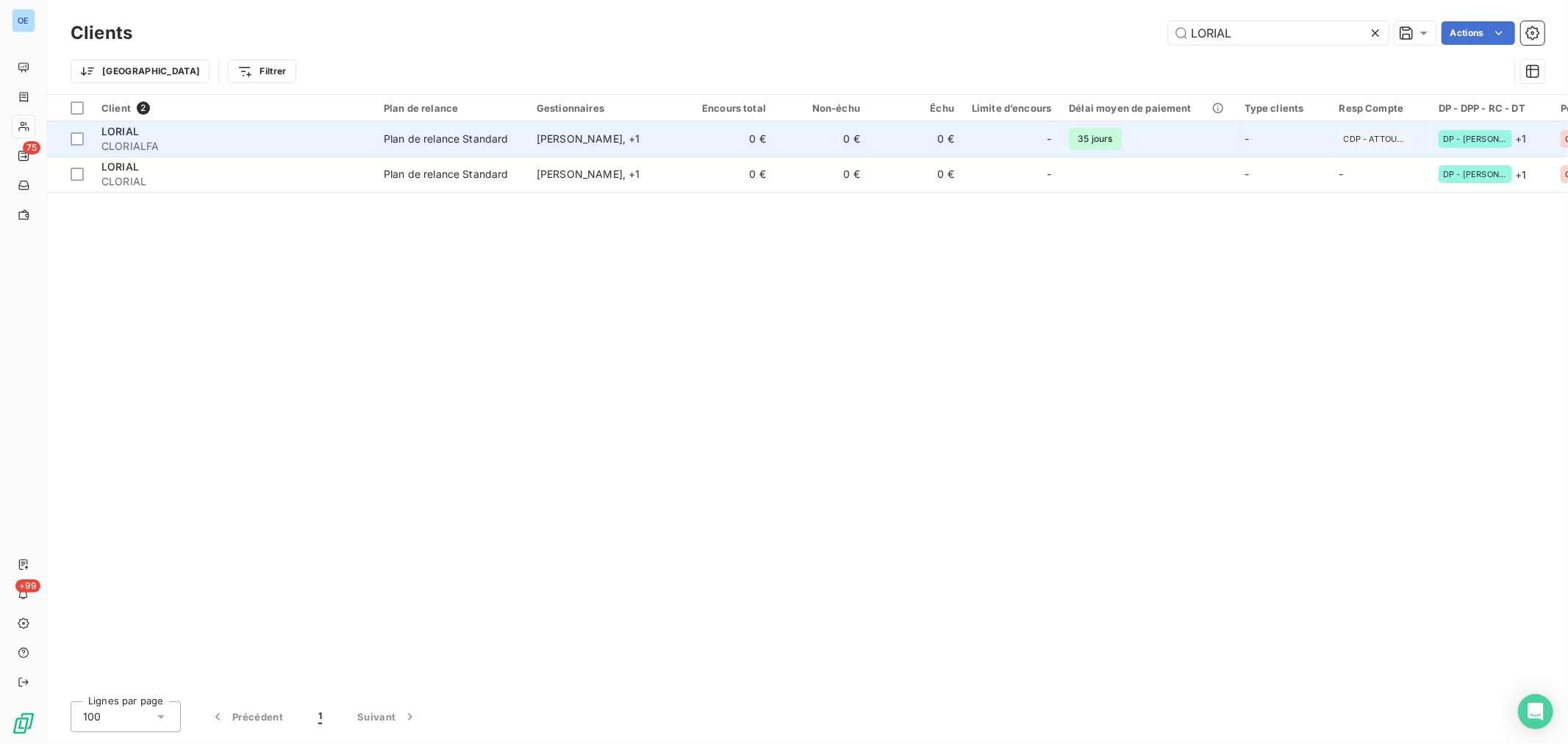
click at [712, 153] on td "0 €" at bounding box center [728, 139] width 94 height 35
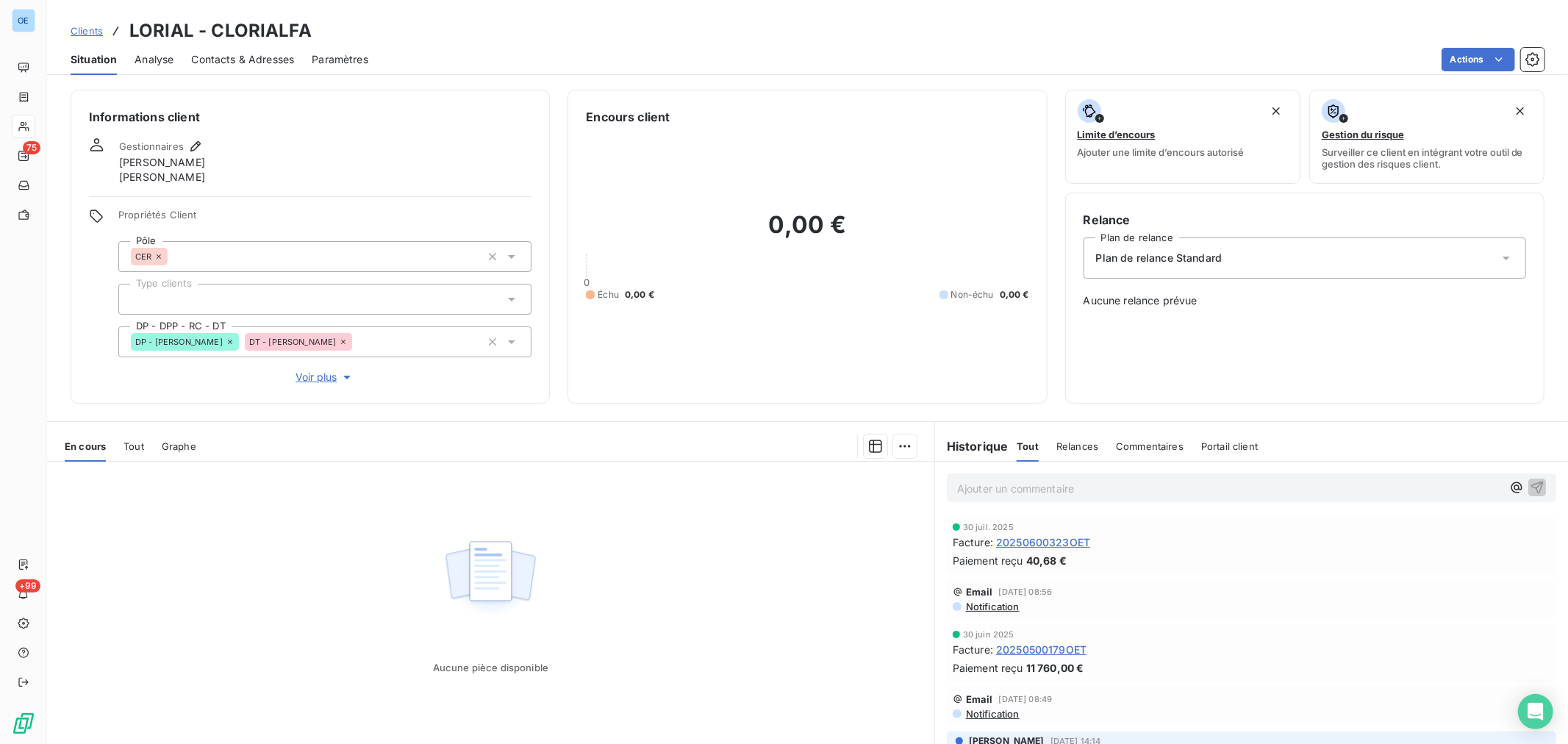
click at [1054, 540] on span "20250600323OET" at bounding box center [1044, 542] width 94 height 15
click at [1067, 642] on span "20250500179OET" at bounding box center [1042, 650] width 91 height 15
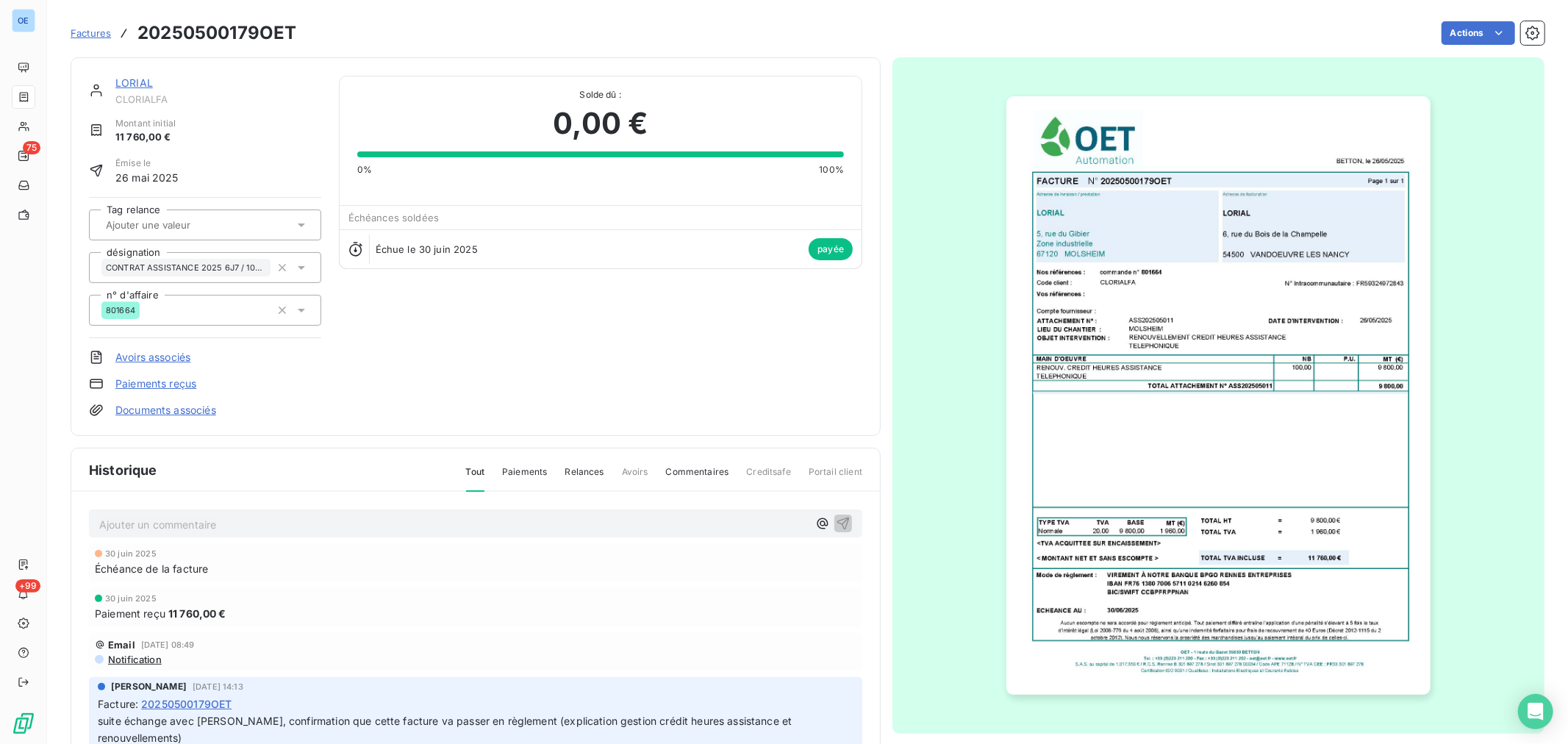
click at [1138, 293] on img "button" at bounding box center [1218, 396] width 424 height 599
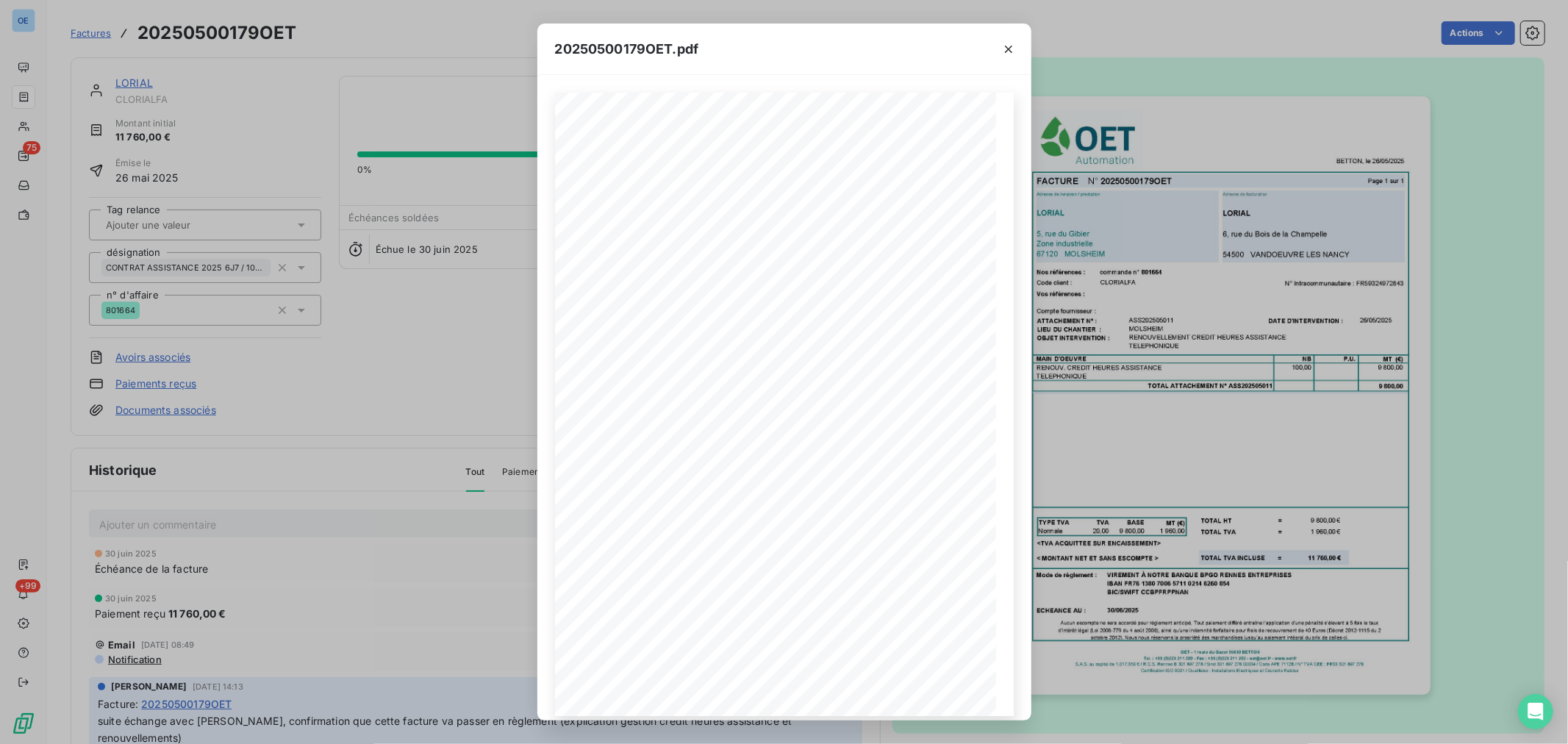
click at [1138, 292] on div "20250500179OET.pdf FACTURE N° 20250500179OET Page 1 sur 1 BETTON, le [DATE] Com…" at bounding box center [784, 372] width 1568 height 744
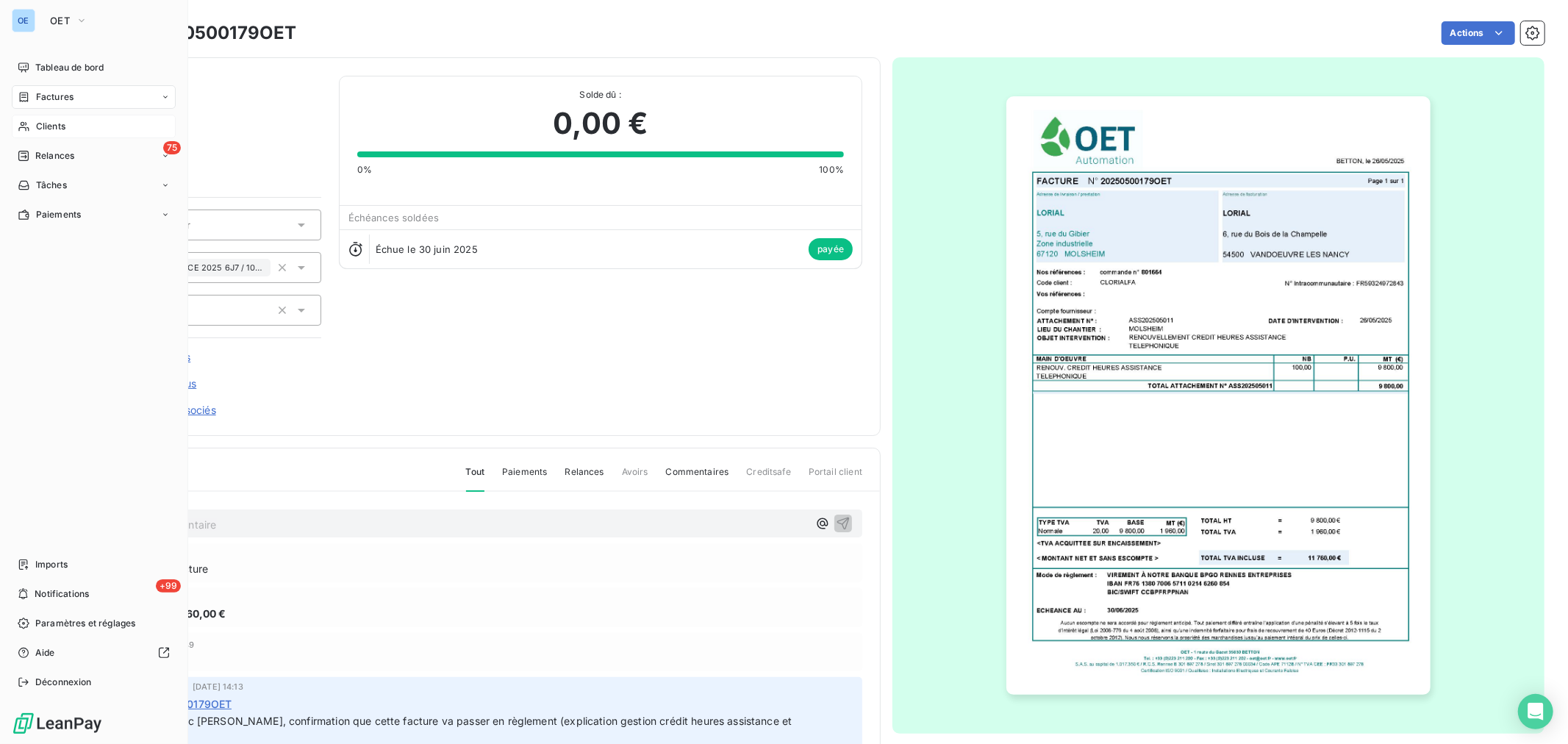
click at [37, 114] on nav "Tableau de bord Factures Clients 75 Relances Tâches Paiements" at bounding box center [93, 140] width 164 height 171
click at [67, 130] on div "Clients" at bounding box center [93, 126] width 164 height 24
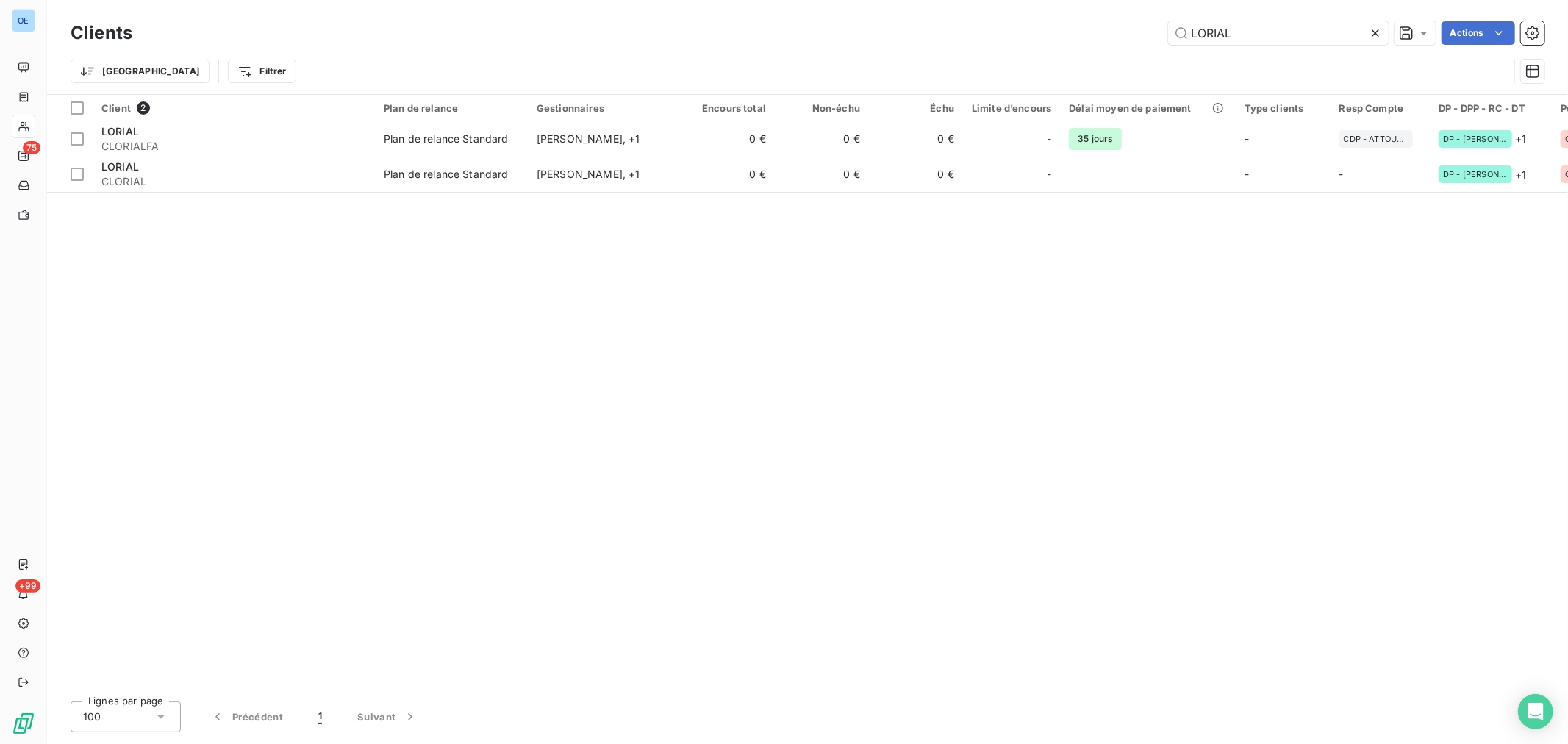
drag, startPoint x: 1251, startPoint y: 31, endPoint x: 997, endPoint y: 14, distance: 254.6
click at [1114, 26] on div "LORIAL Actions" at bounding box center [847, 33] width 1395 height 24
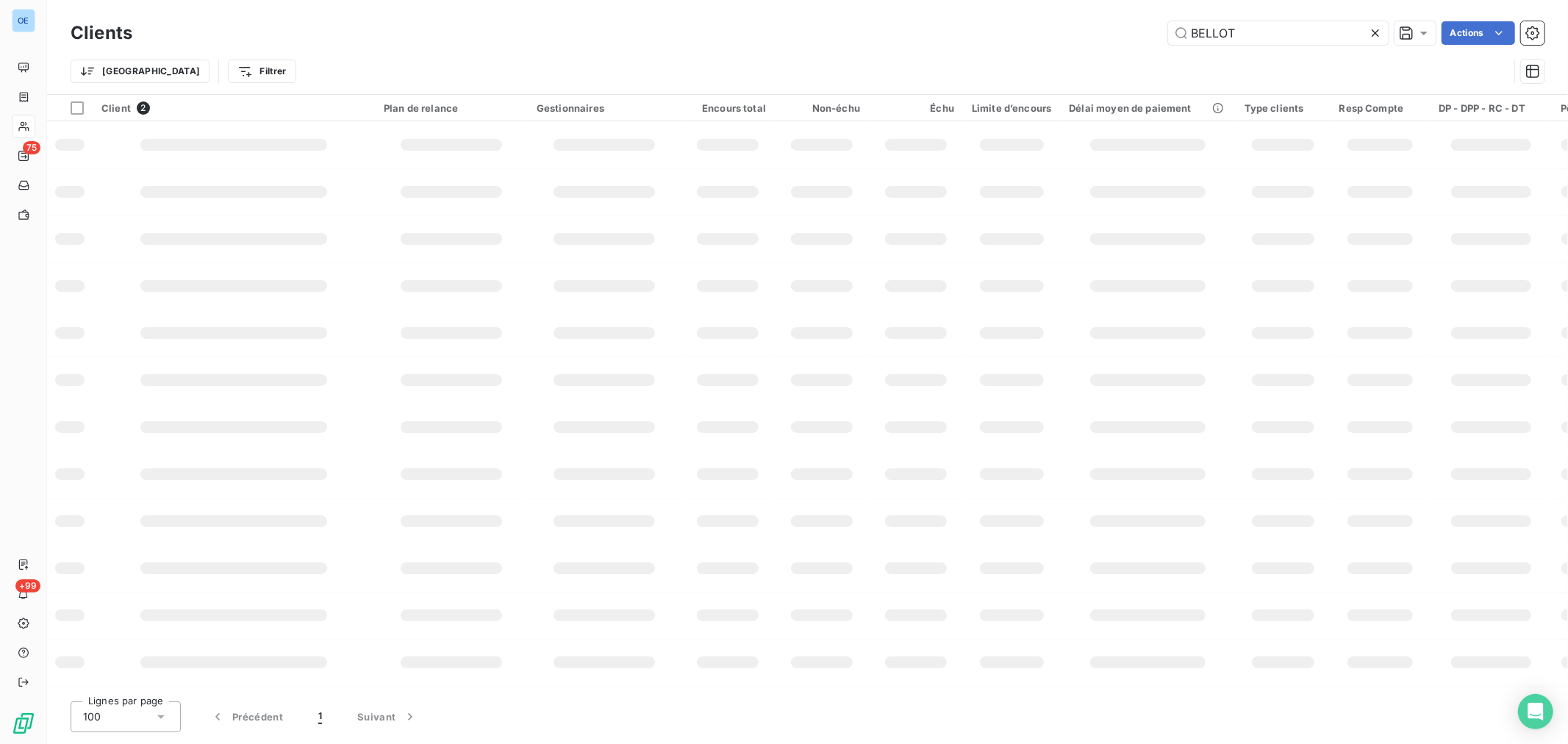
type input "BELLOT"
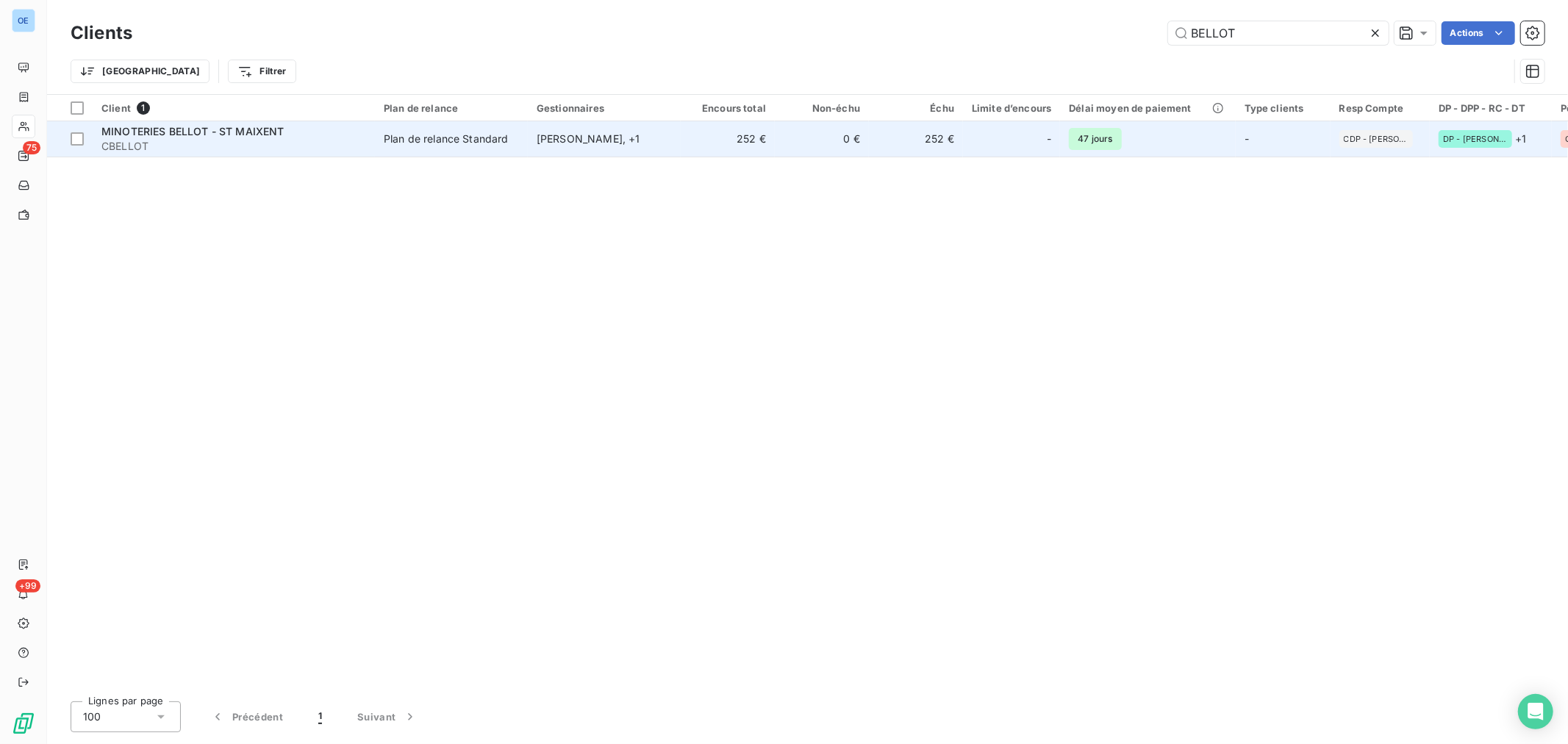
click at [701, 134] on td "252 €" at bounding box center [728, 139] width 94 height 35
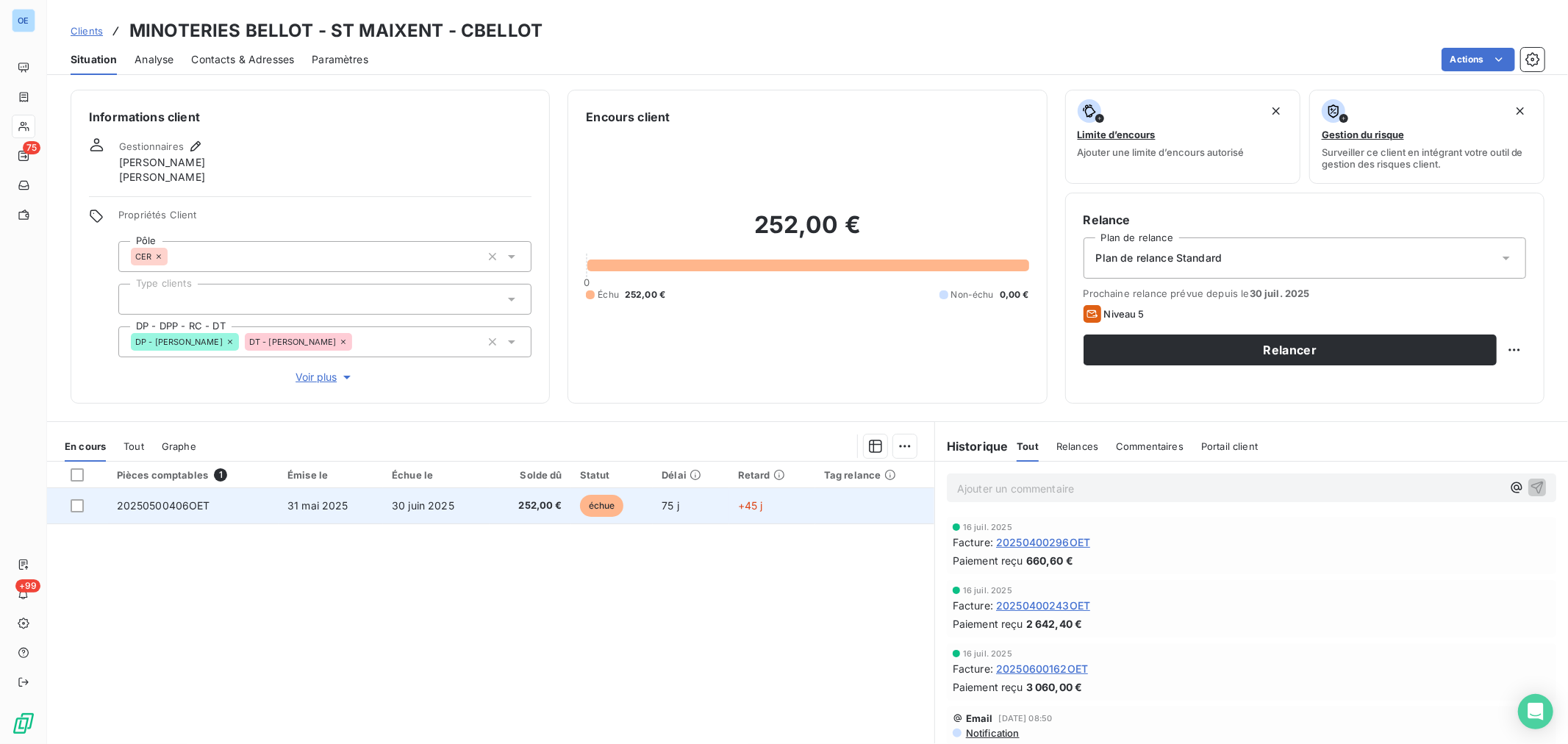
click at [498, 509] on span "252,00 €" at bounding box center [530, 505] width 64 height 14
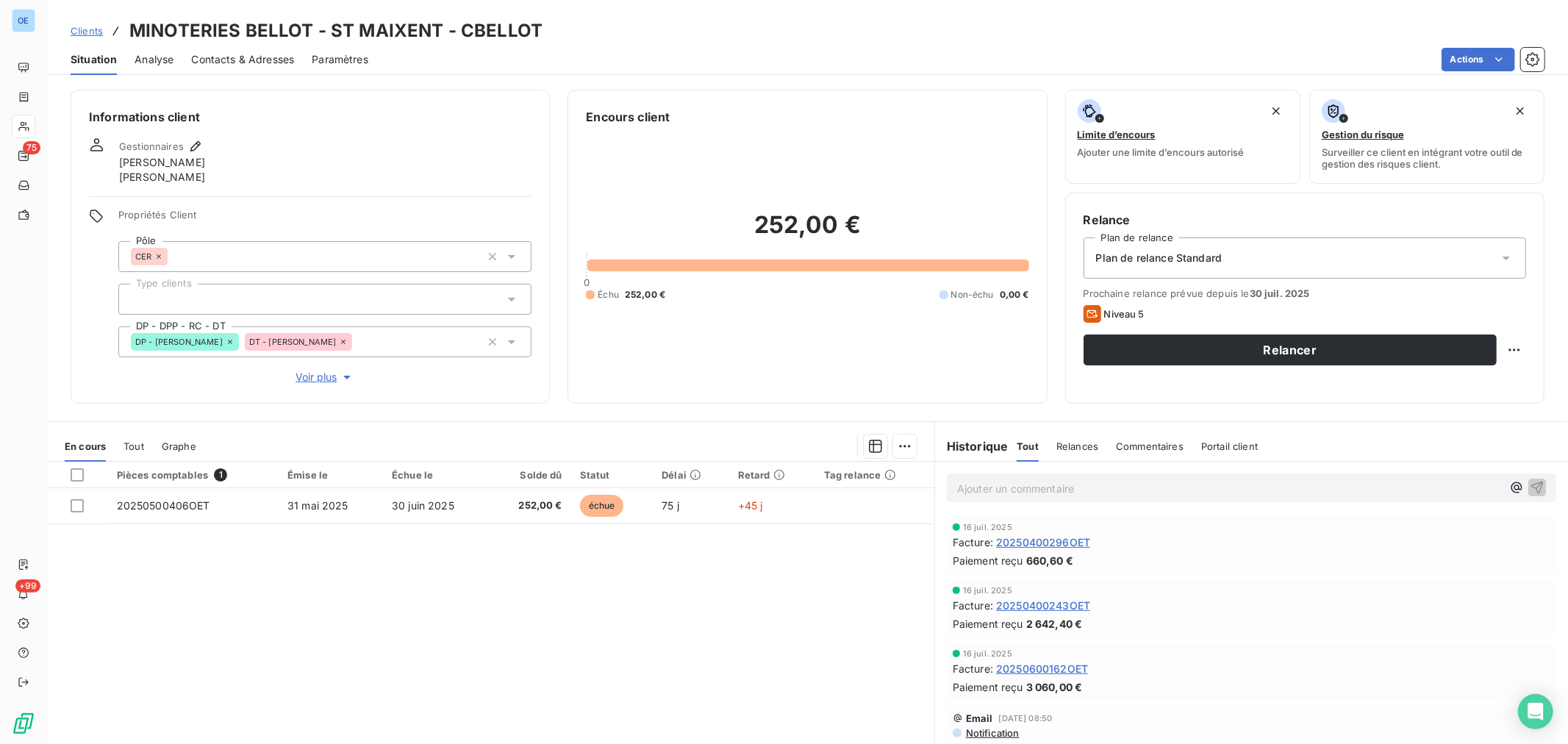
click at [1072, 602] on span "20250400243OET" at bounding box center [1044, 605] width 94 height 15
click at [1039, 538] on span "20250400296OET" at bounding box center [1044, 542] width 94 height 15
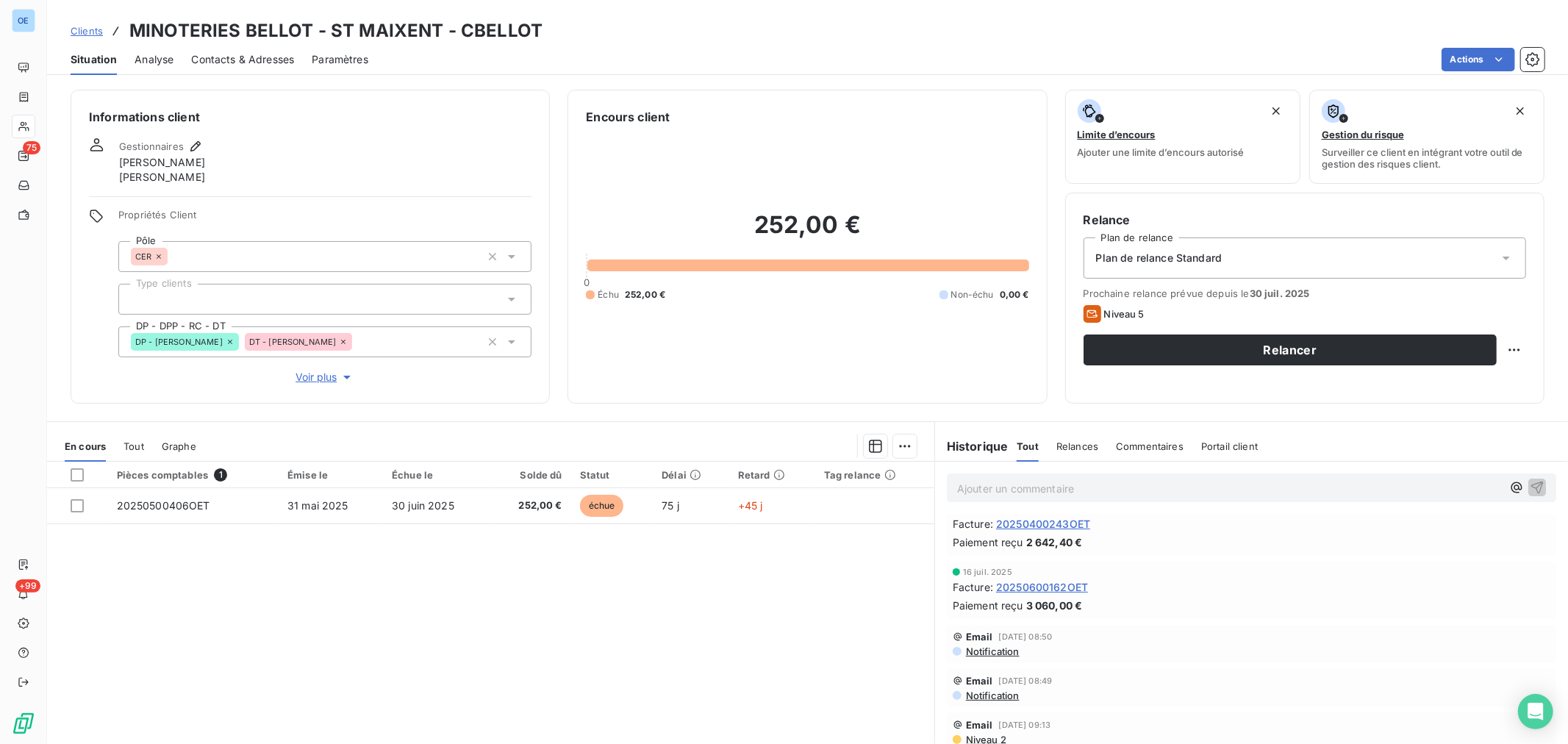
click at [1050, 590] on span "20250600162OET" at bounding box center [1042, 587] width 92 height 15
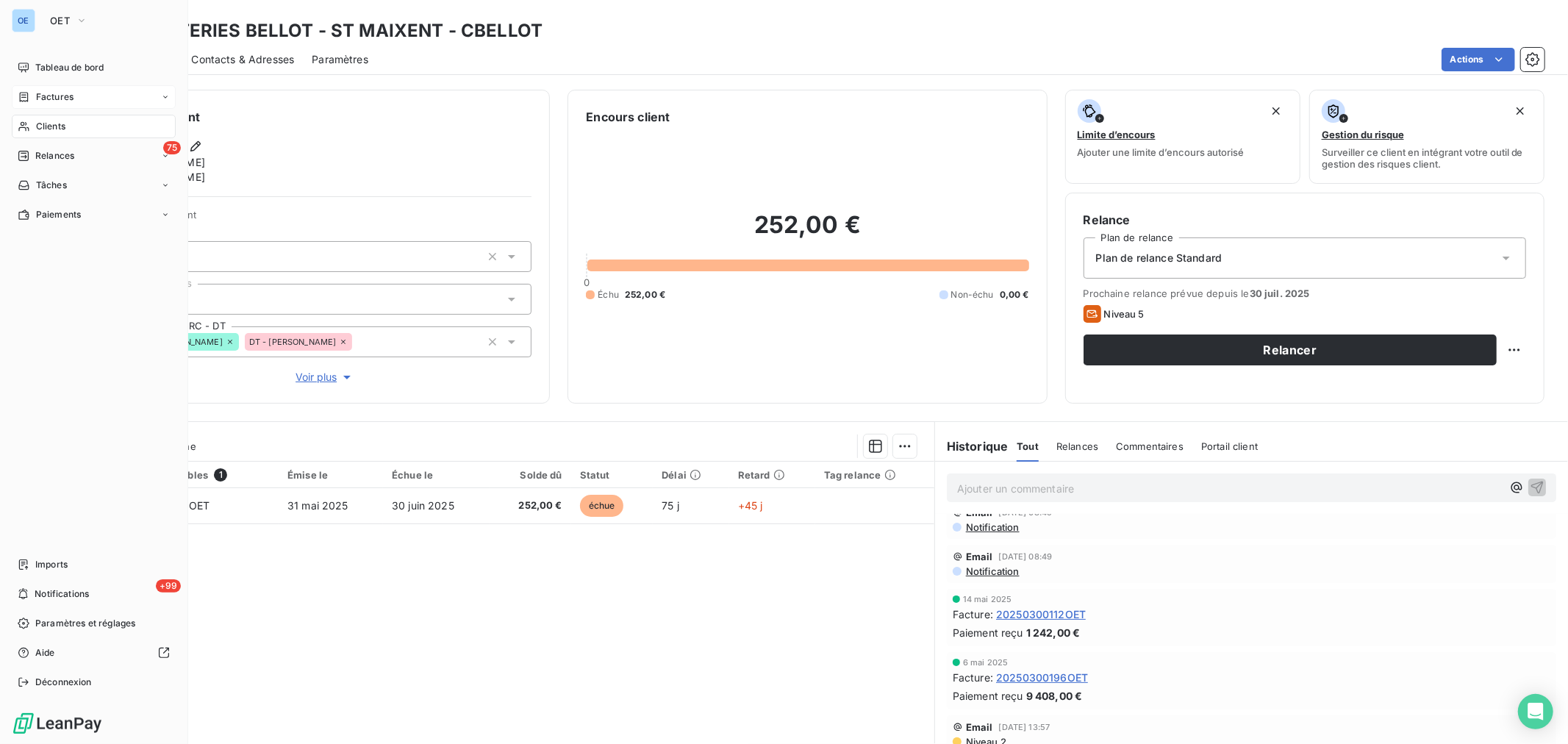
drag, startPoint x: 63, startPoint y: 128, endPoint x: 141, endPoint y: 100, distance: 82.9
click at [63, 128] on span "Clients" at bounding box center [50, 127] width 29 height 13
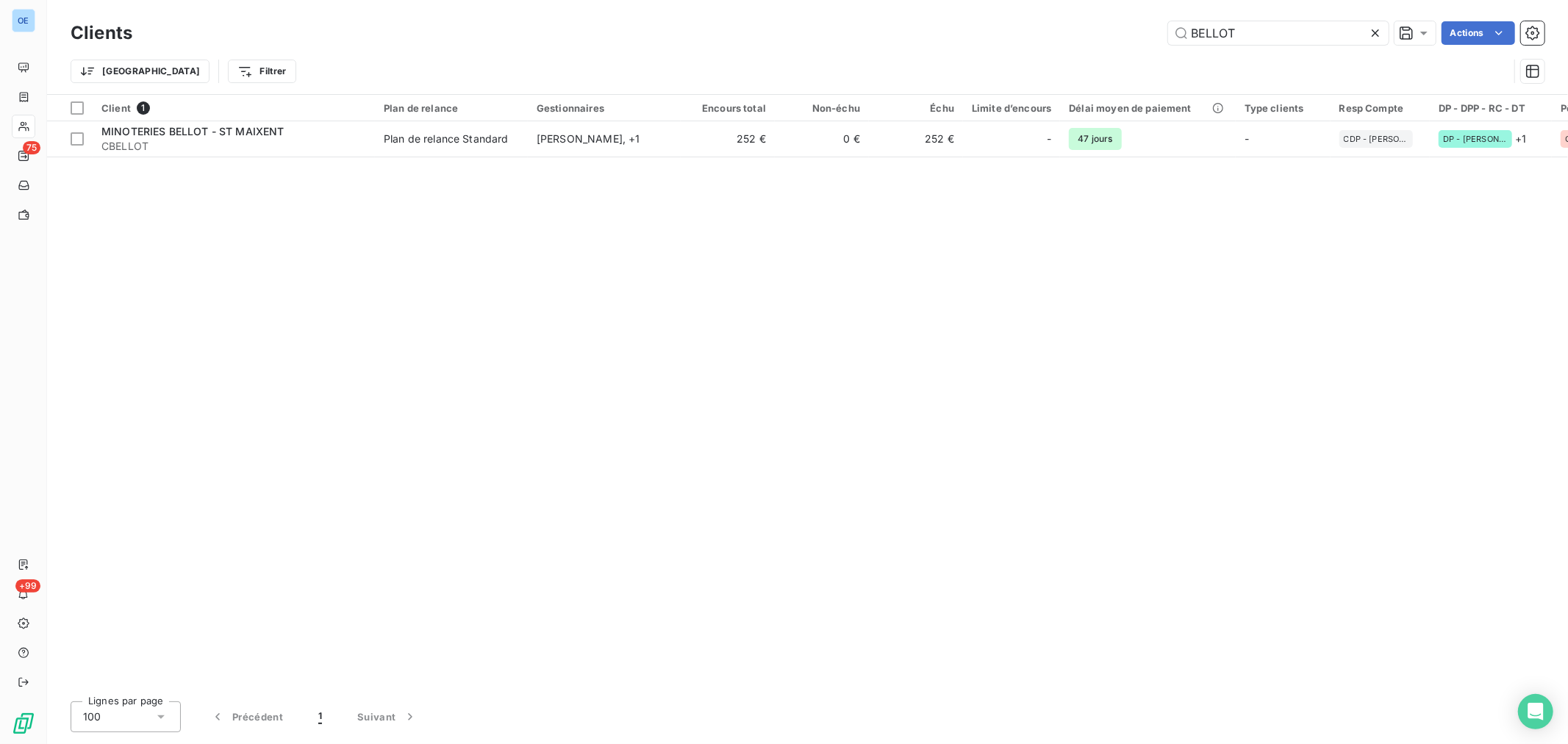
drag, startPoint x: 1299, startPoint y: 40, endPoint x: 997, endPoint y: 11, distance: 303.4
click at [1067, 13] on div "Clients BELLOT Actions Trier Filtrer" at bounding box center [808, 47] width 1521 height 94
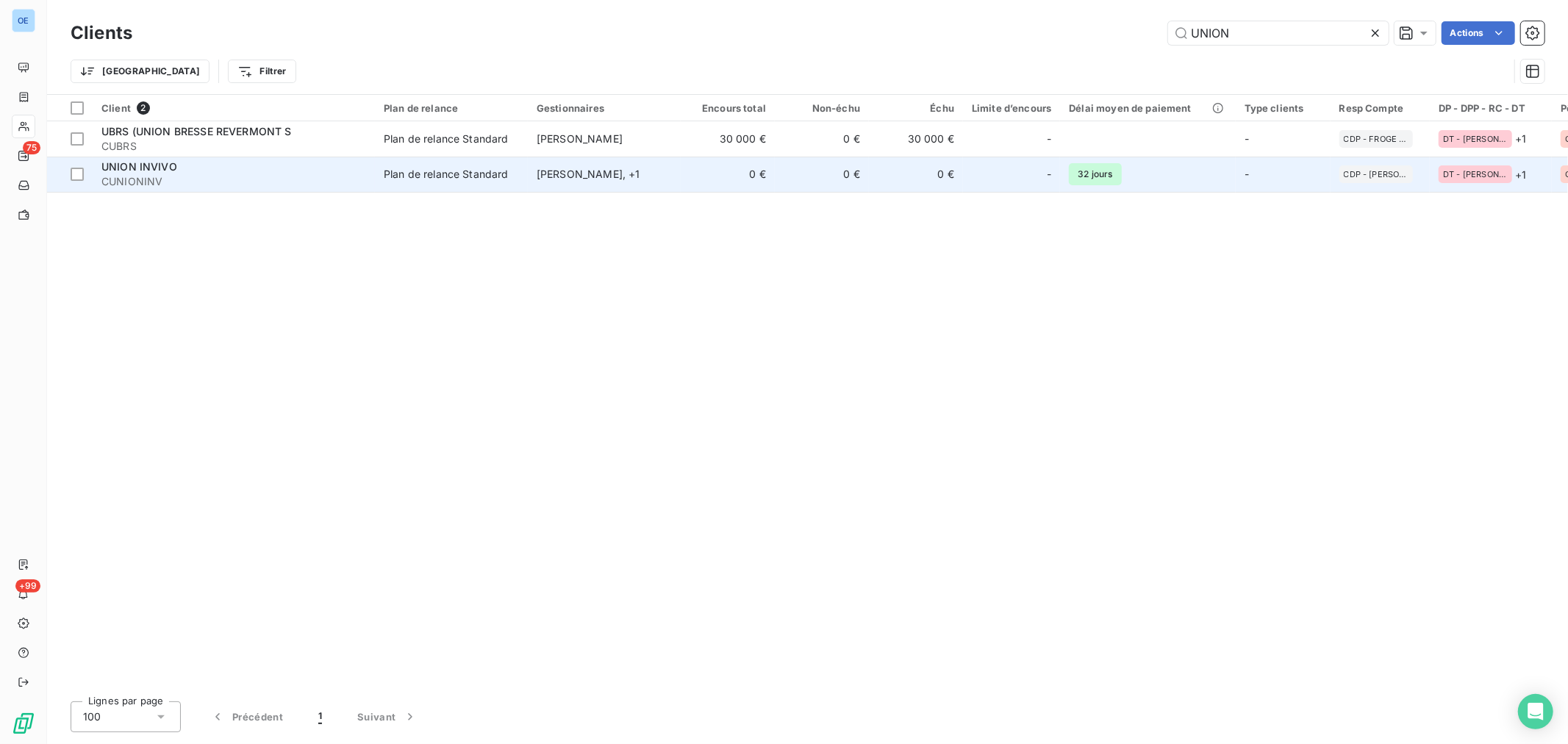
type input "UNION"
click at [813, 182] on td "0 €" at bounding box center [822, 174] width 94 height 35
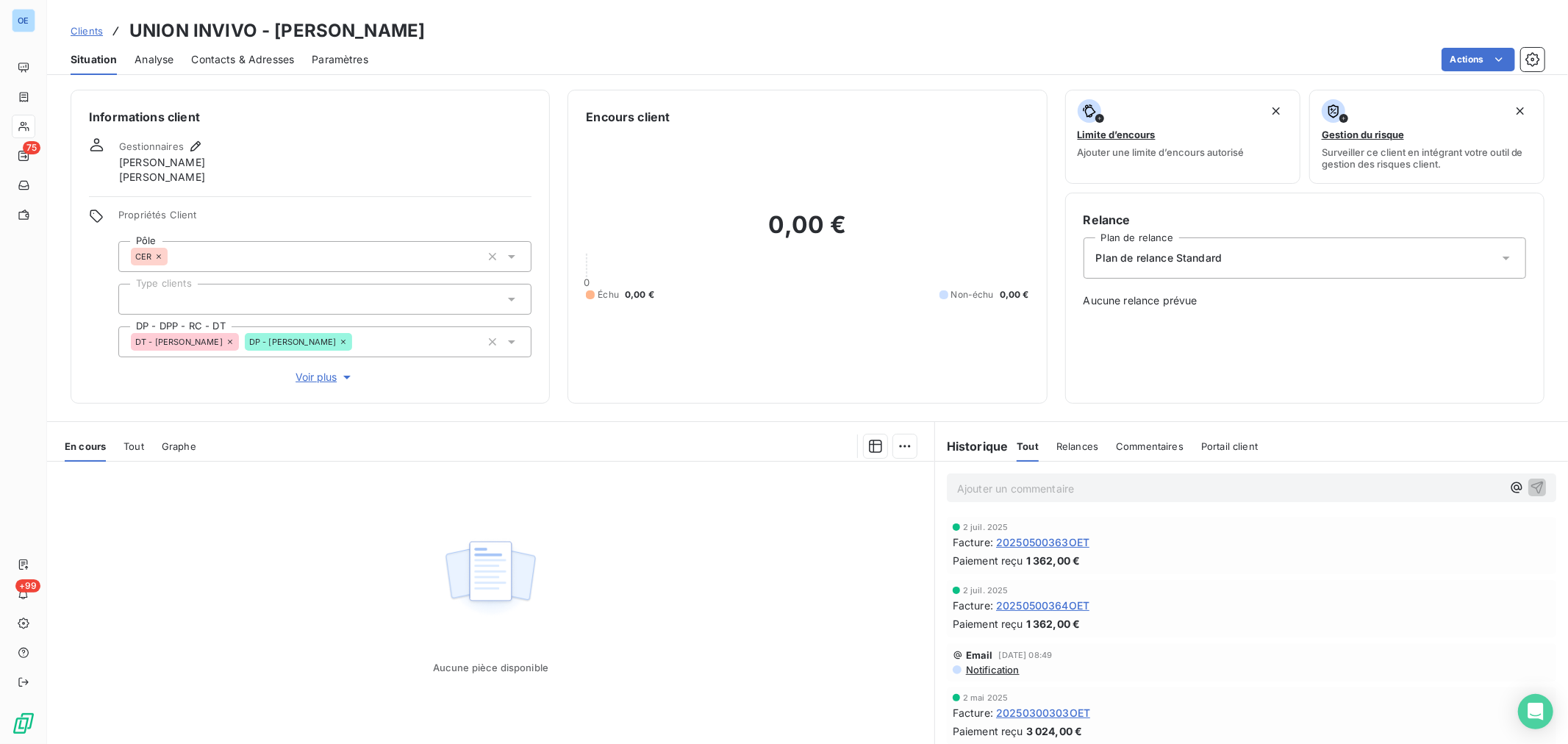
click at [1067, 543] on span "20250500363OET" at bounding box center [1043, 542] width 93 height 15
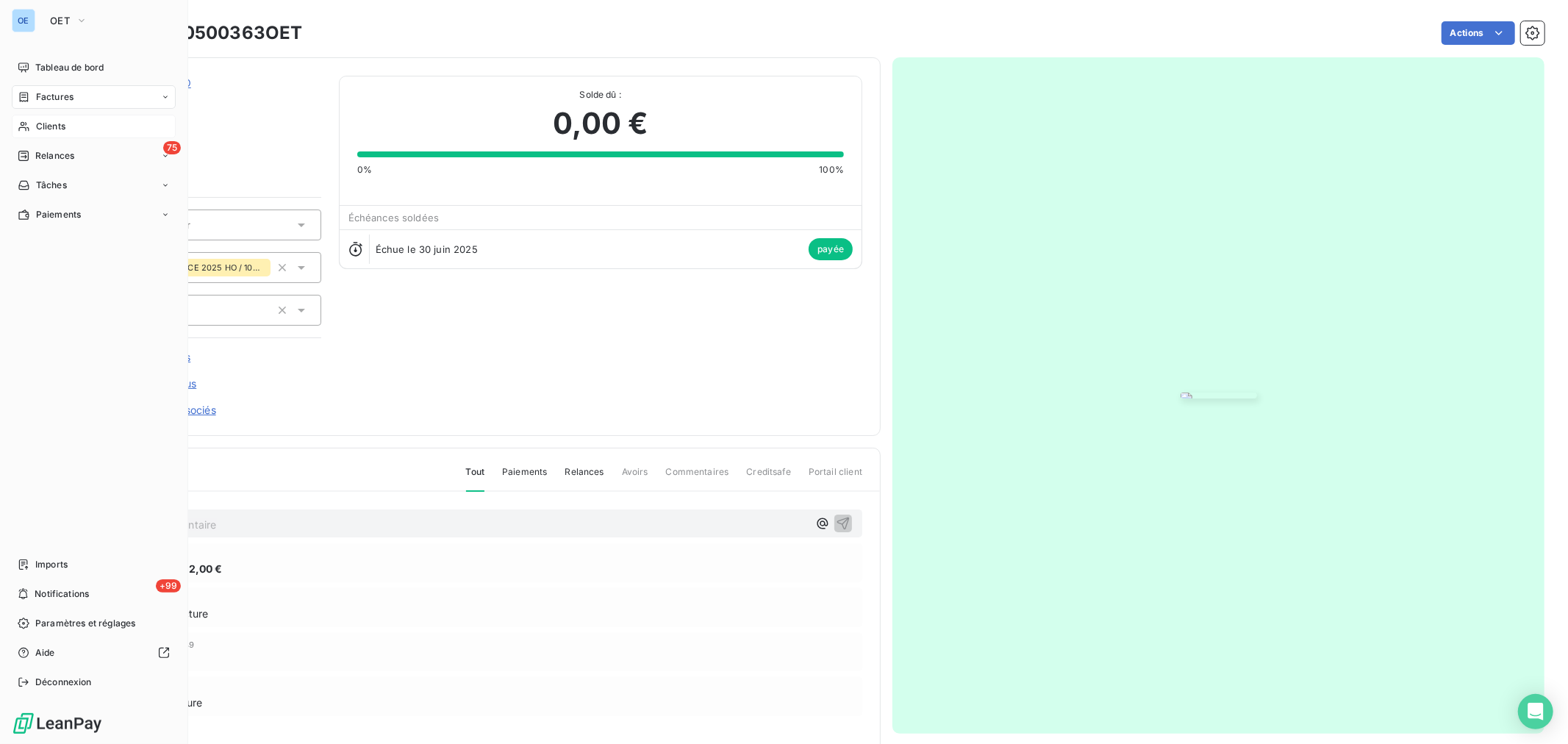
click at [37, 131] on span "Clients" at bounding box center [50, 127] width 29 height 13
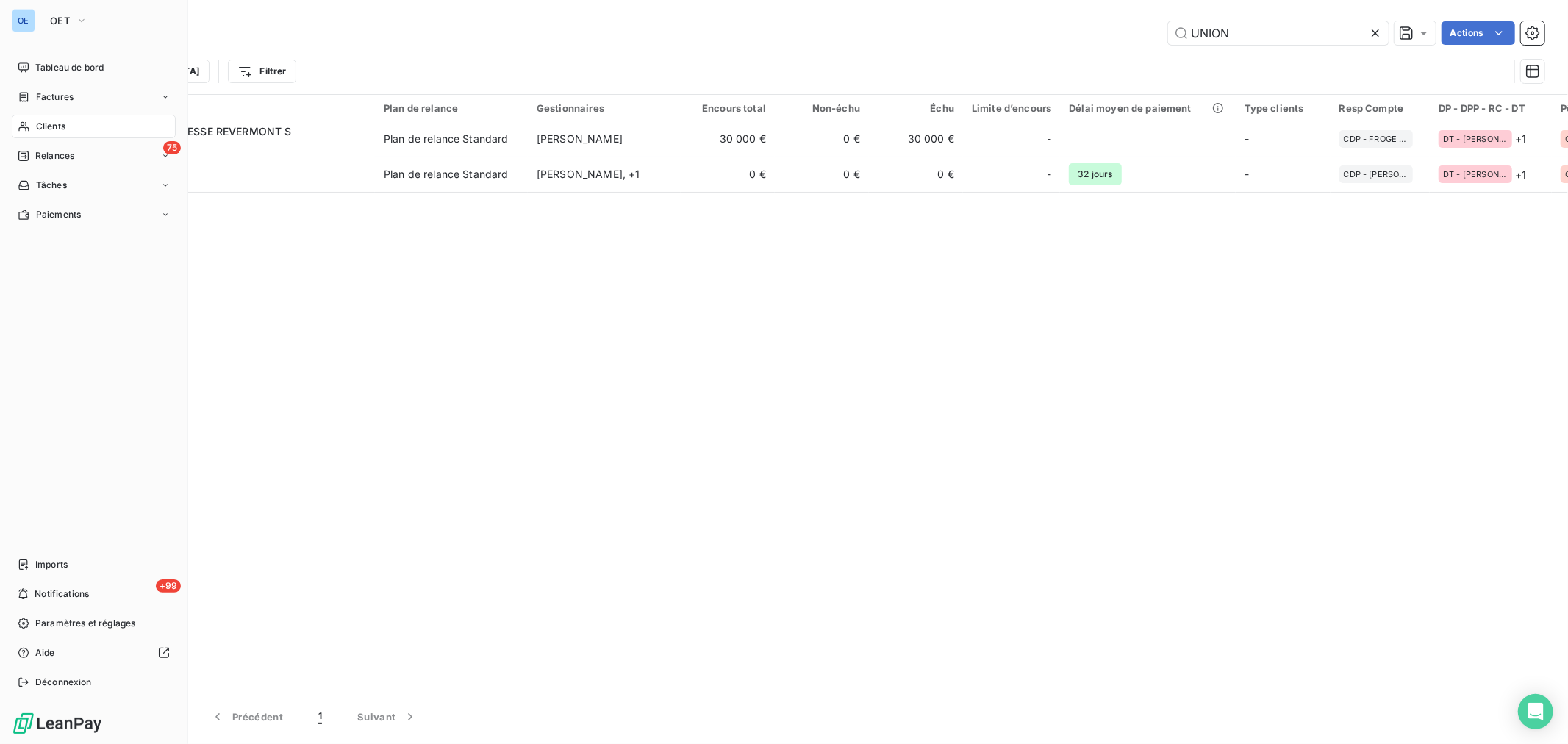
click at [41, 92] on span "Factures" at bounding box center [55, 98] width 38 height 13
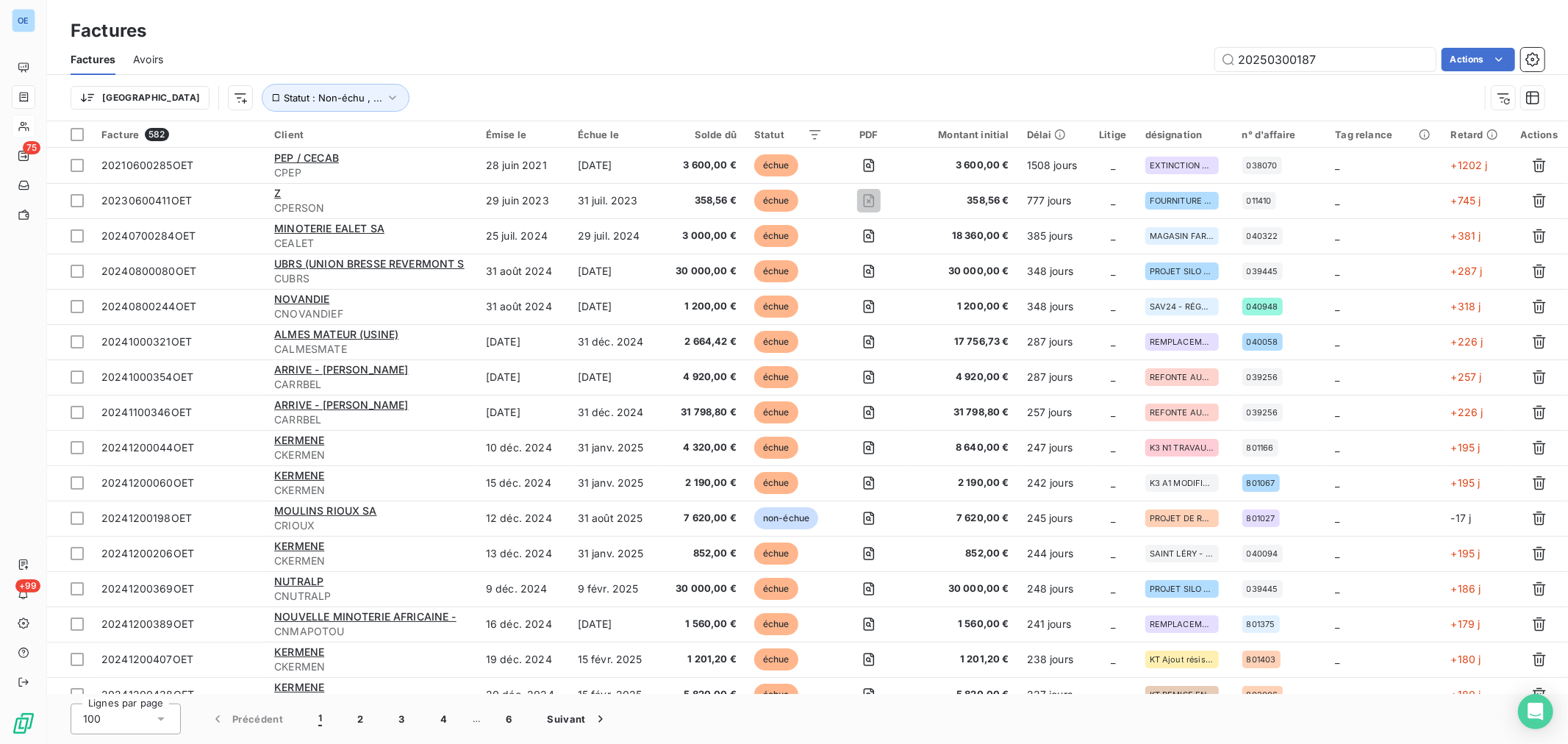
drag, startPoint x: 1332, startPoint y: 65, endPoint x: 1273, endPoint y: 76, distance: 60.0
click at [1273, 76] on div "Factures Avoirs 20250300187 Actions Trier Statut : Non-échu , ..." at bounding box center [808, 82] width 1521 height 77
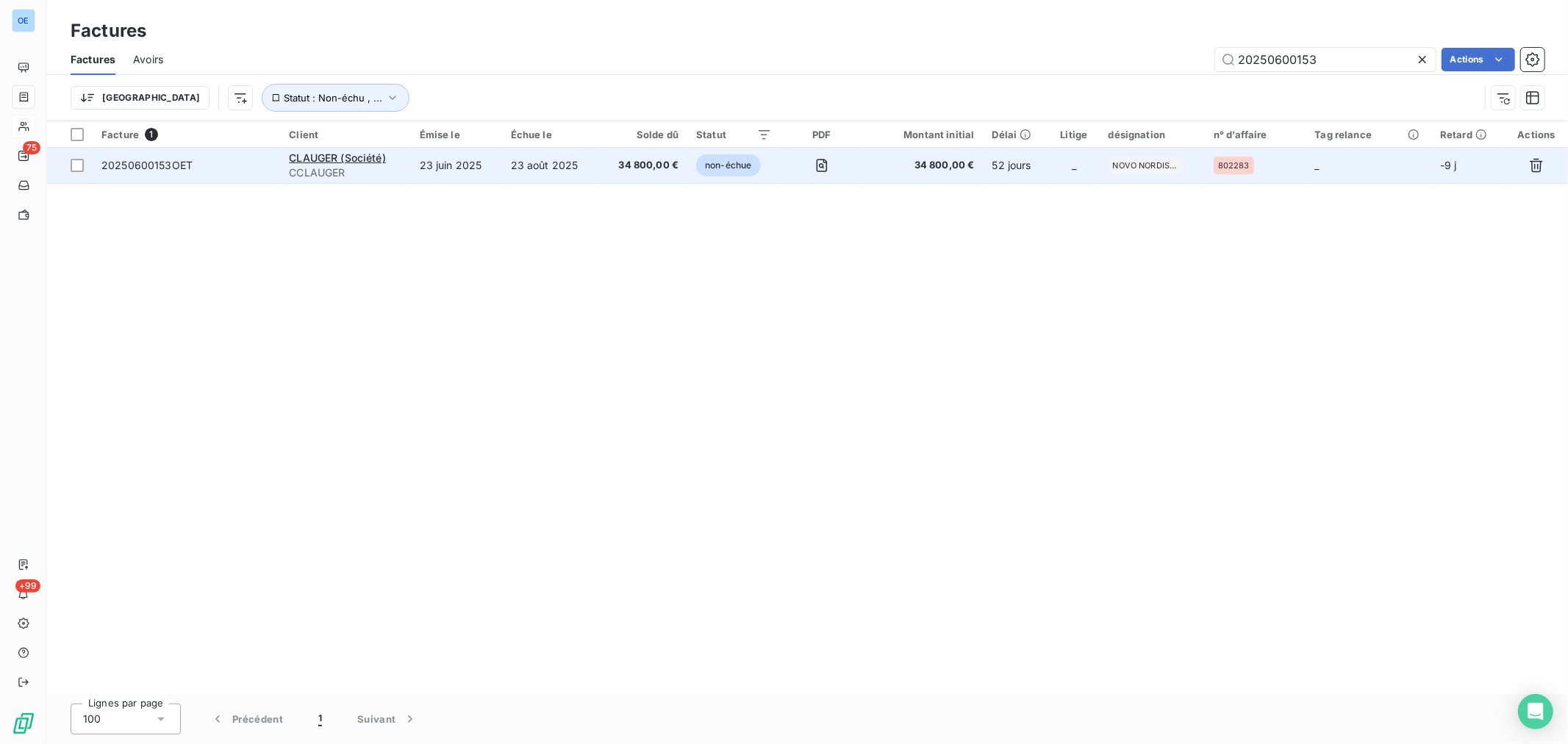
type input "20250600153"
click at [913, 175] on td "34 800,00 €" at bounding box center [922, 166] width 120 height 35
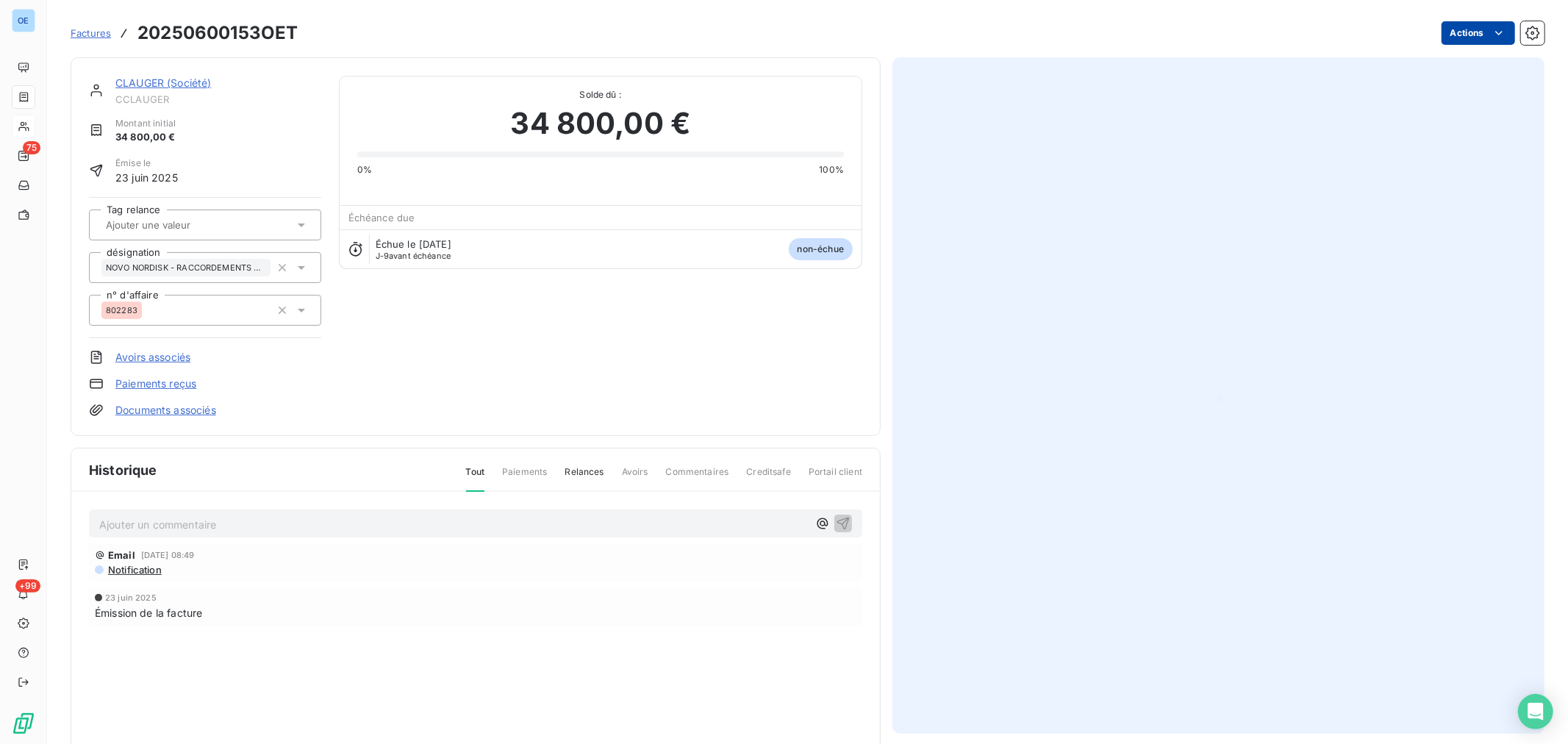
click at [1460, 37] on html "OE 75 +99 Factures 20250600153OET Actions CLAUGER (Société) CCLAUGER Montant in…" at bounding box center [784, 372] width 1568 height 744
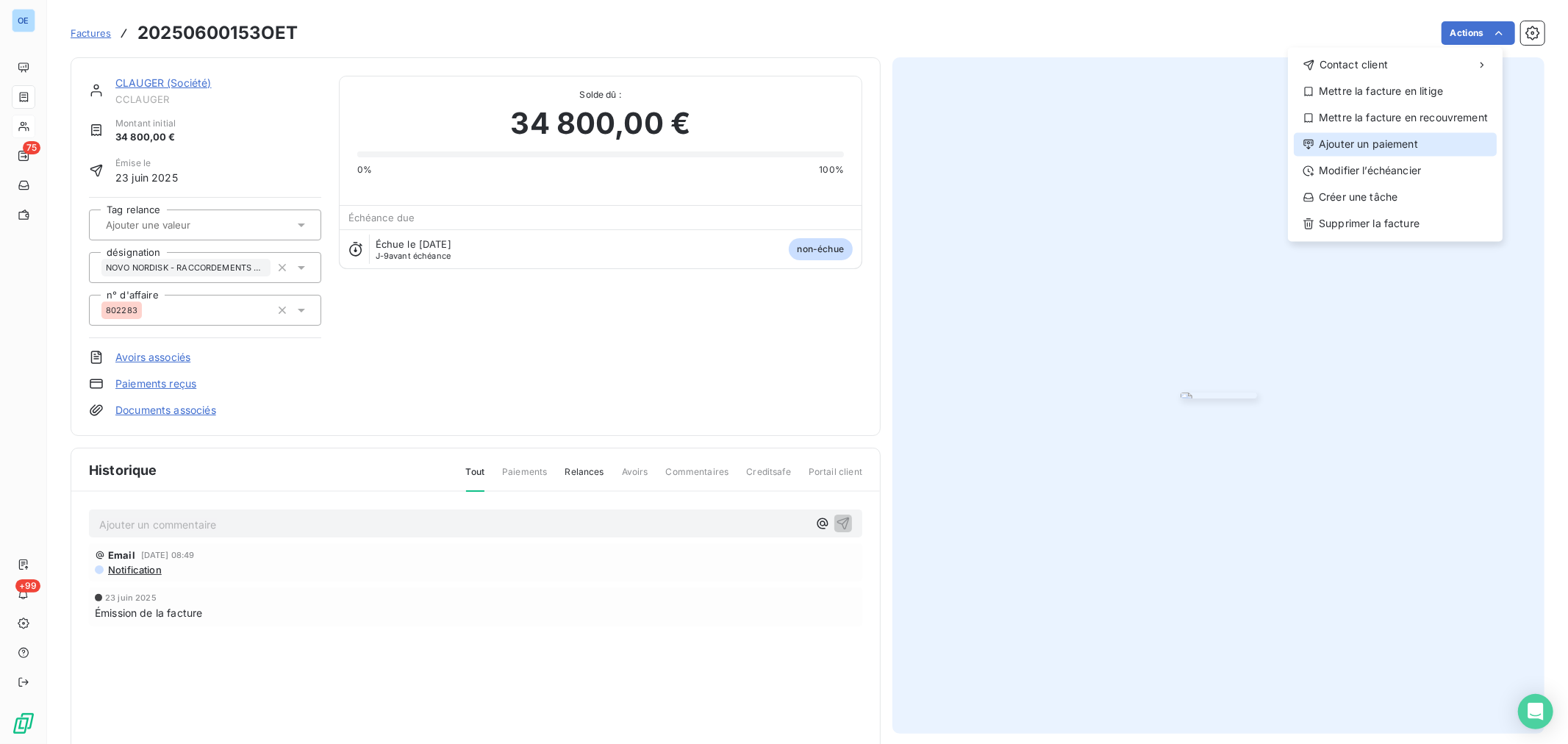
click at [1429, 138] on div "Ajouter un paiement" at bounding box center [1395, 144] width 203 height 24
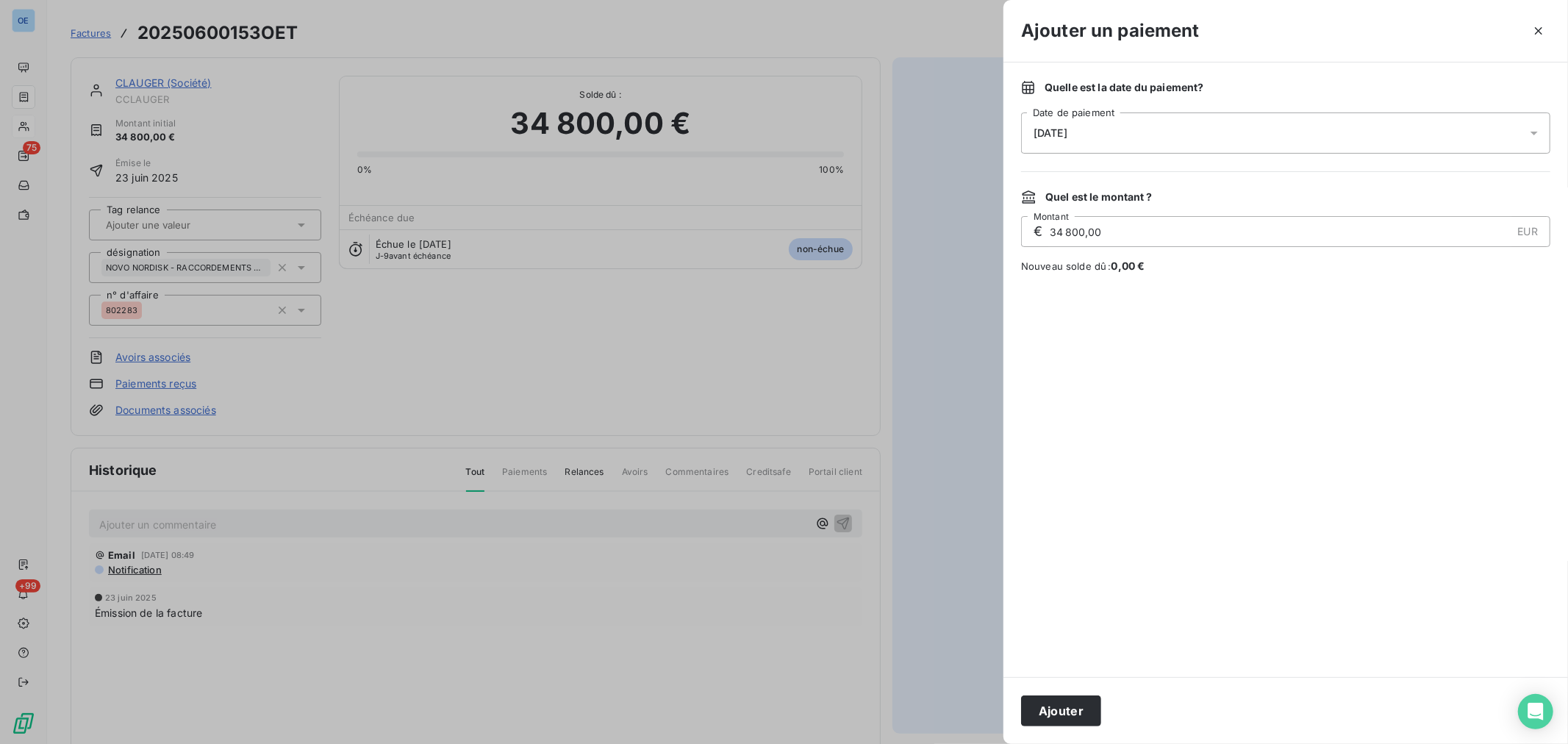
click at [1176, 135] on div "[DATE]" at bounding box center [1286, 133] width 529 height 41
click at [1069, 350] on button "18" at bounding box center [1064, 343] width 29 height 29
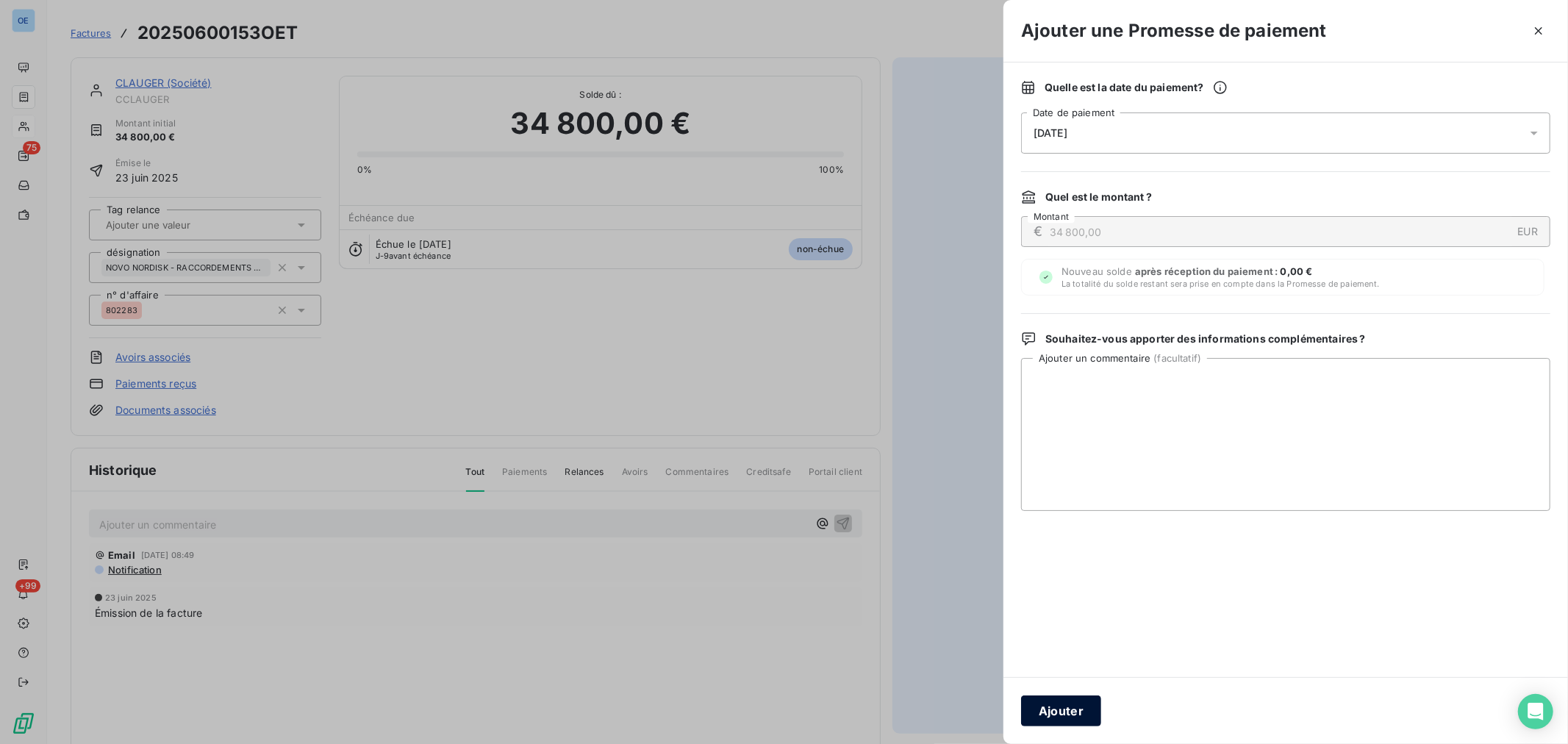
click at [1069, 710] on button "Ajouter" at bounding box center [1060, 711] width 80 height 31
